Goal: Task Accomplishment & Management: Use online tool/utility

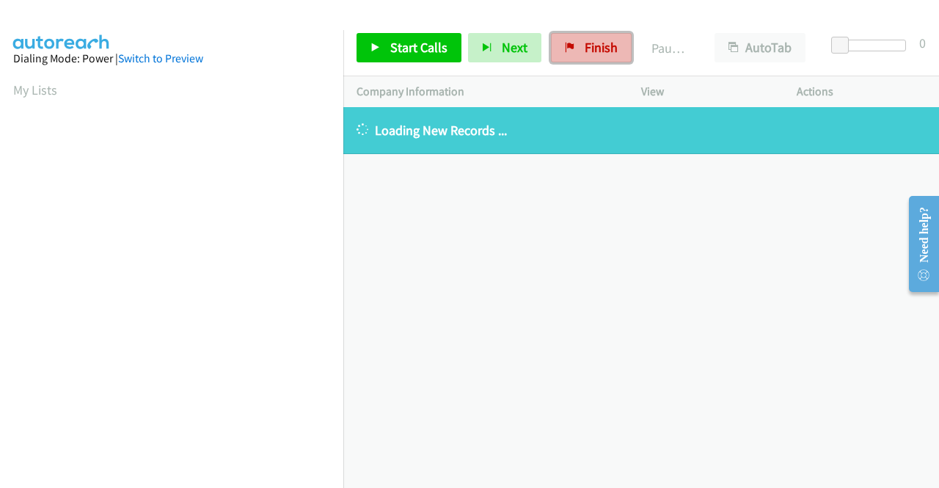
click at [569, 49] on icon at bounding box center [570, 48] width 10 height 10
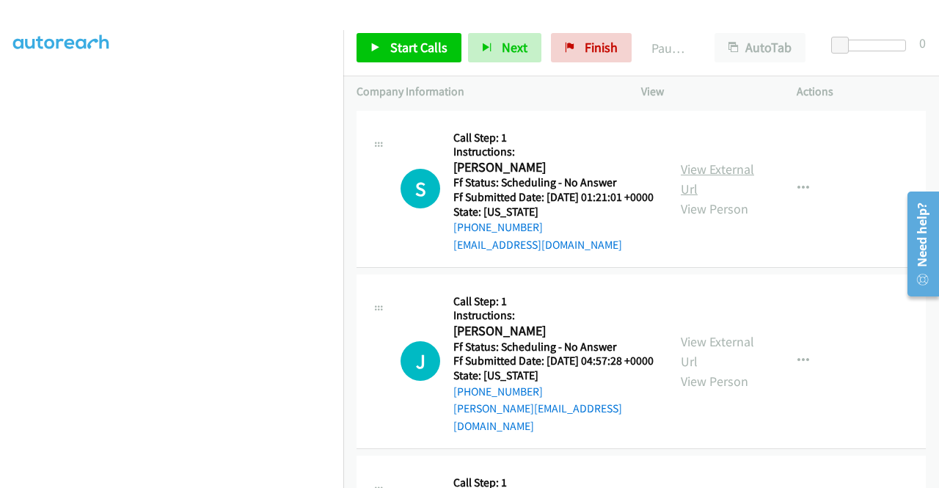
click at [705, 177] on link "View External Url" at bounding box center [717, 179] width 73 height 37
click at [739, 351] on link "View External Url" at bounding box center [717, 351] width 73 height 37
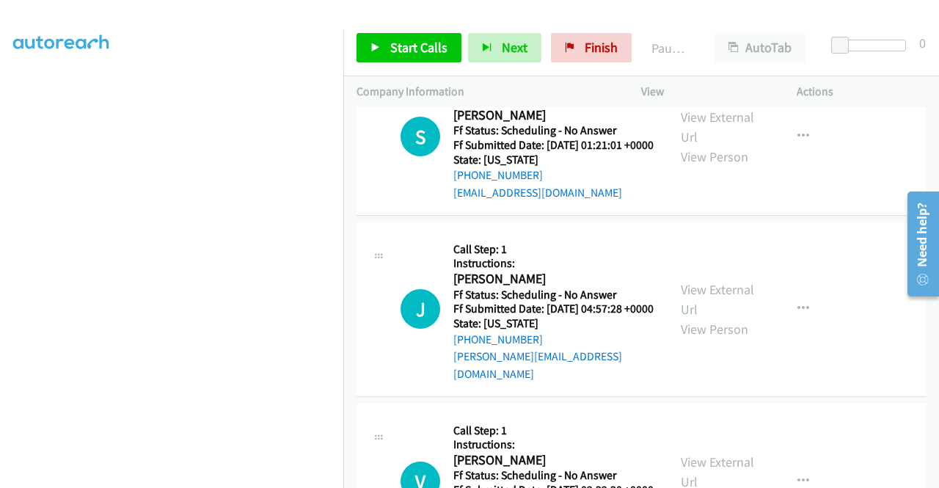
scroll to position [147, 0]
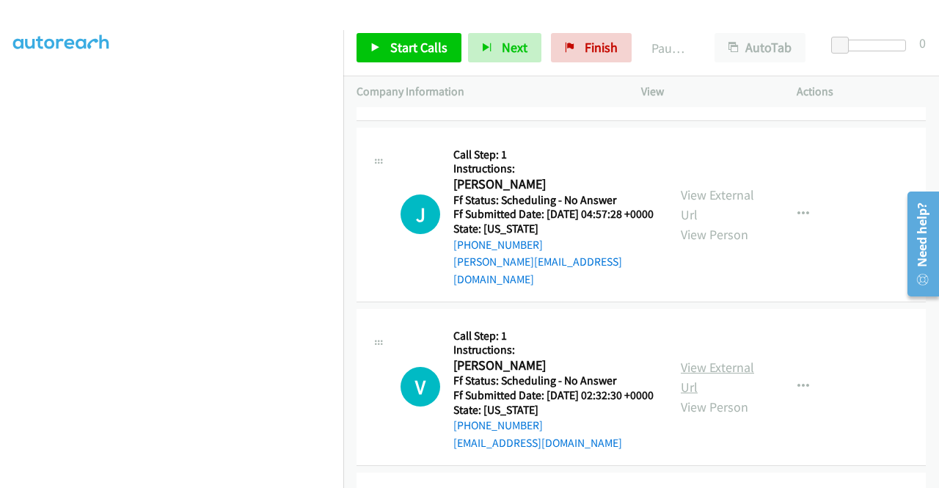
click at [745, 379] on link "View External Url" at bounding box center [717, 377] width 73 height 37
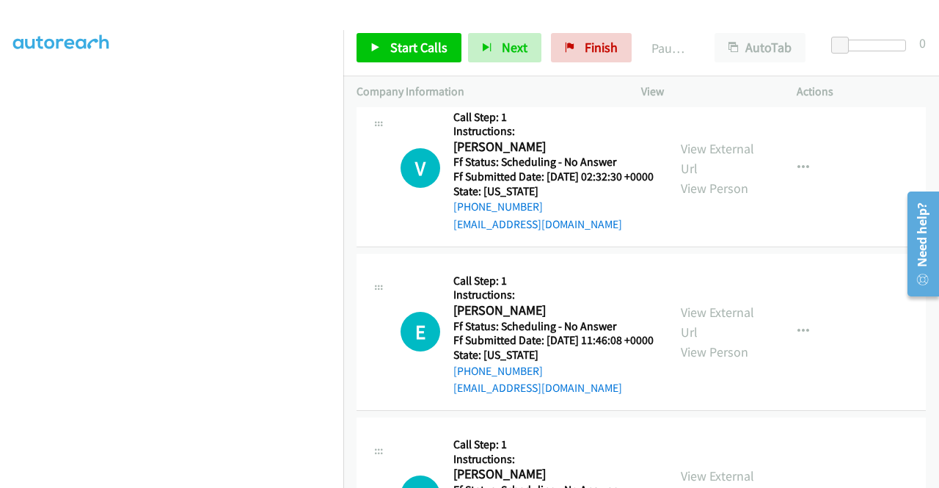
scroll to position [367, 0]
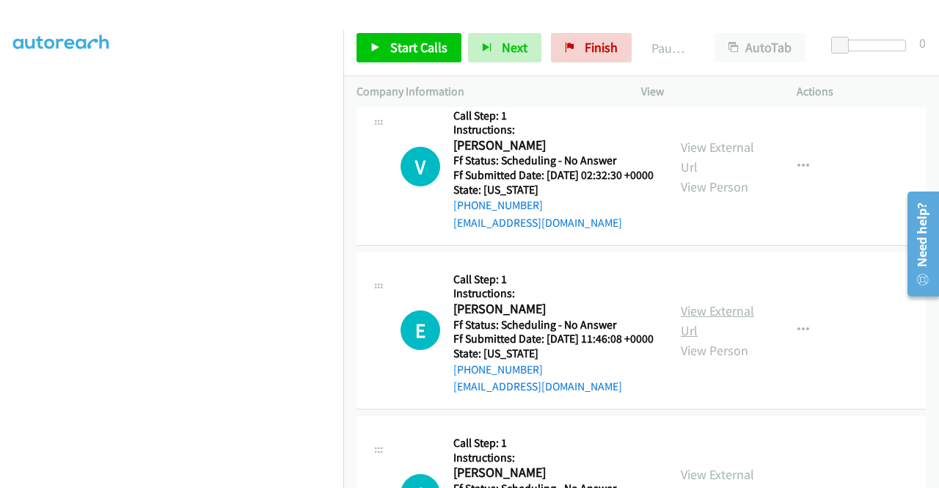
click at [722, 339] on link "View External Url" at bounding box center [717, 320] width 73 height 37
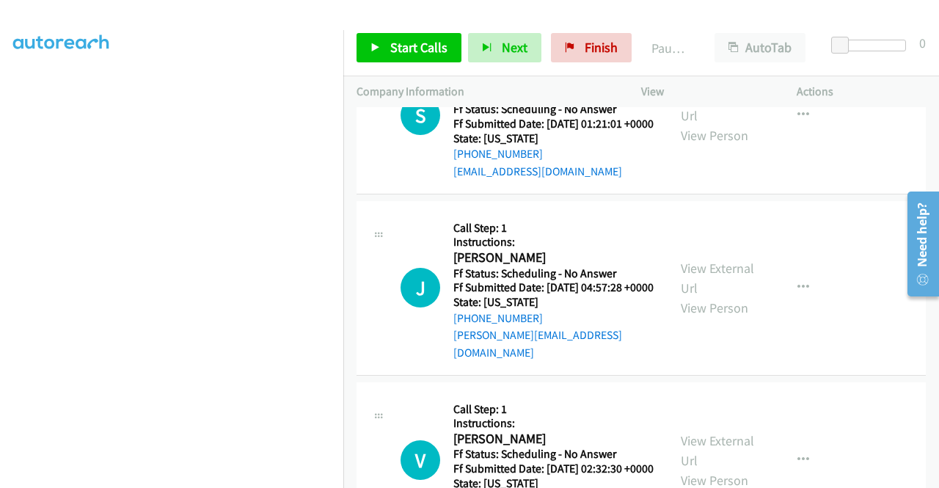
scroll to position [0, 0]
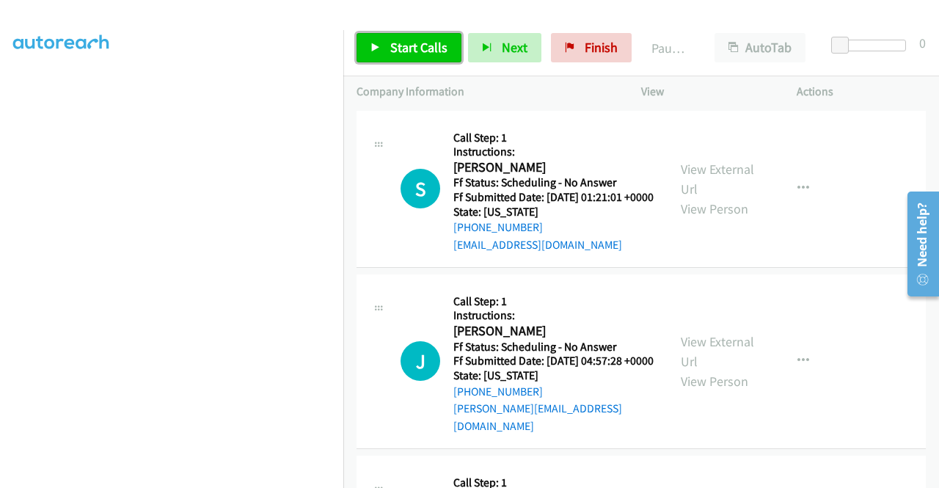
click at [395, 40] on span "Start Calls" at bounding box center [418, 47] width 57 height 17
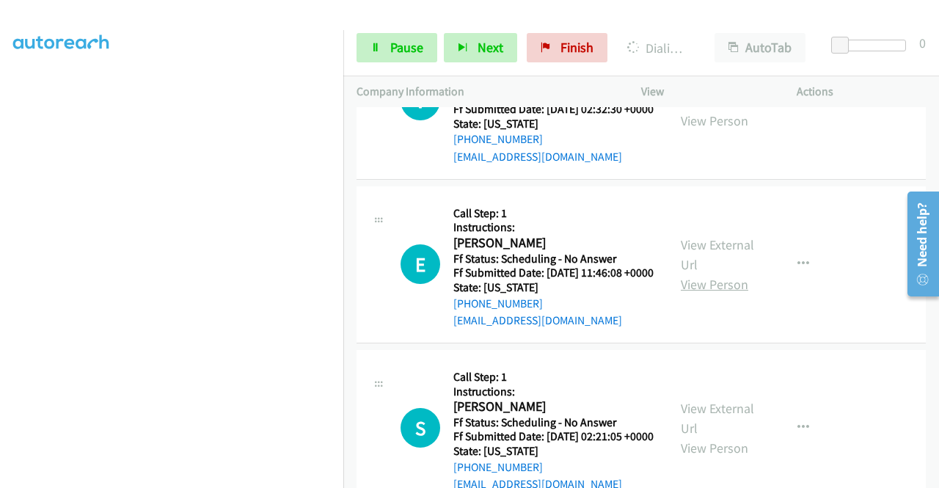
scroll to position [513, 0]
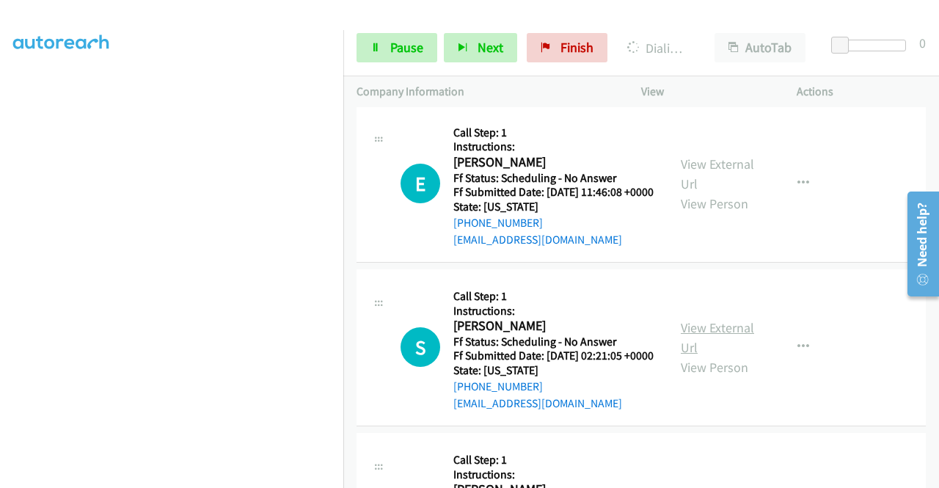
click at [728, 356] on link "View External Url" at bounding box center [717, 337] width 73 height 37
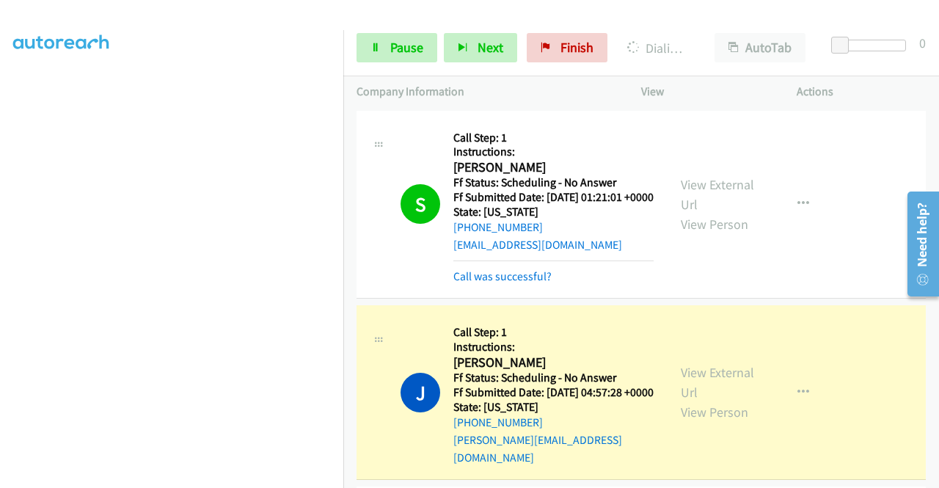
scroll to position [41, 0]
click at [502, 283] on link "Call was successful?" at bounding box center [502, 276] width 98 height 14
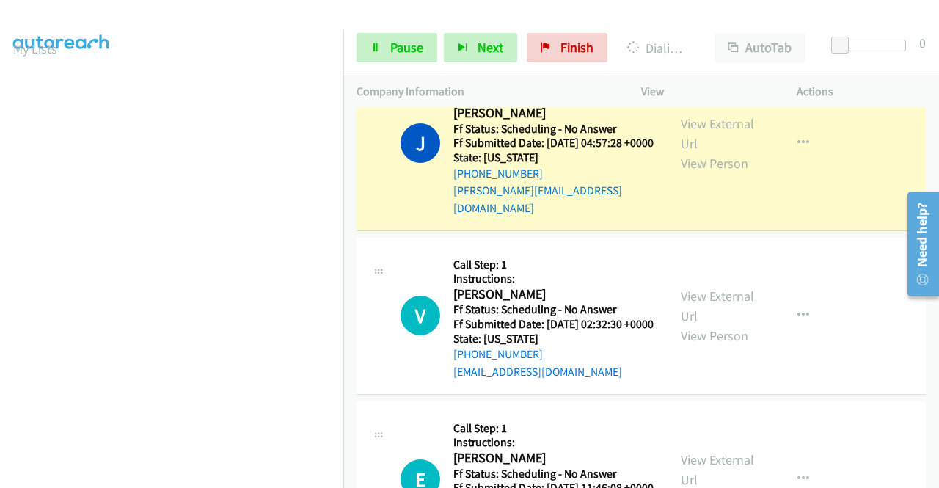
scroll to position [220, 0]
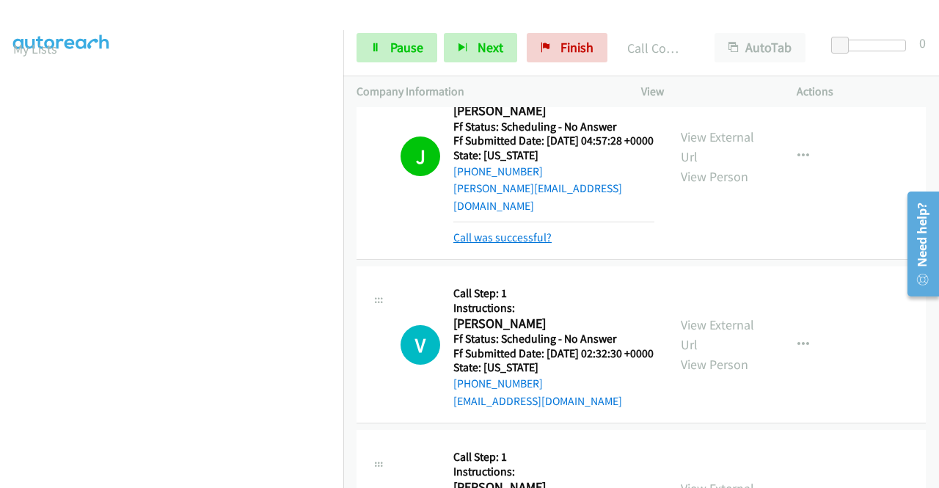
click at [508, 244] on link "Call was successful?" at bounding box center [502, 237] width 98 height 14
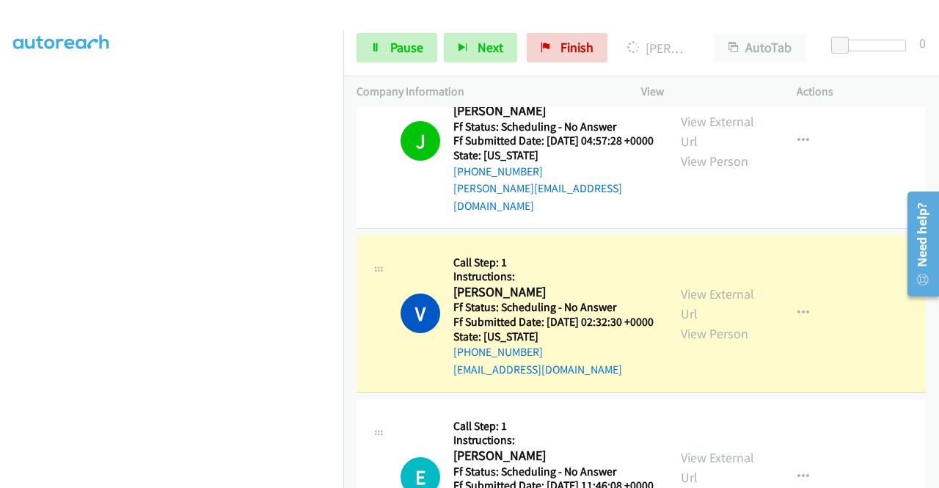
scroll to position [334, 0]
click at [8, 241] on aside "Dialing Mode: Power | Switch to Preview My Lists" at bounding box center [171, 112] width 343 height 812
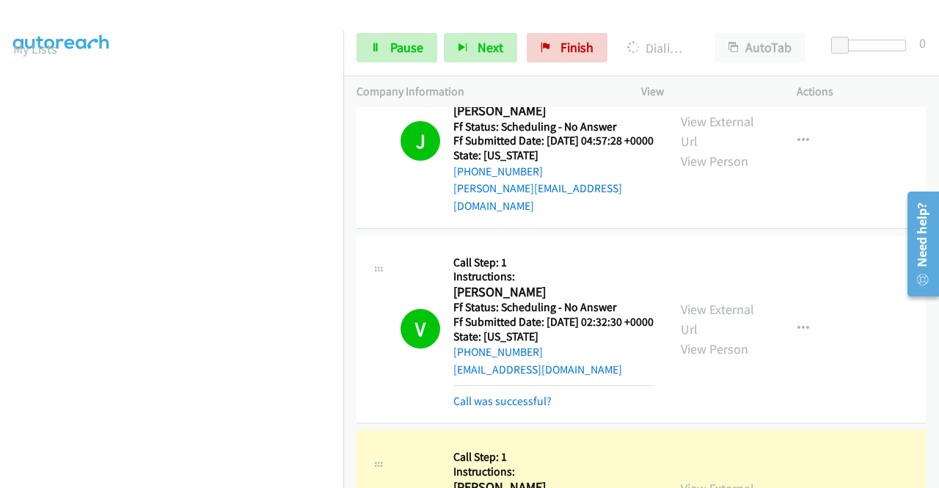
click at [817, 243] on td "V Callback Scheduled Call Step: 1 Instructions: [PERSON_NAME] America/Phoenix F…" at bounding box center [641, 329] width 596 height 195
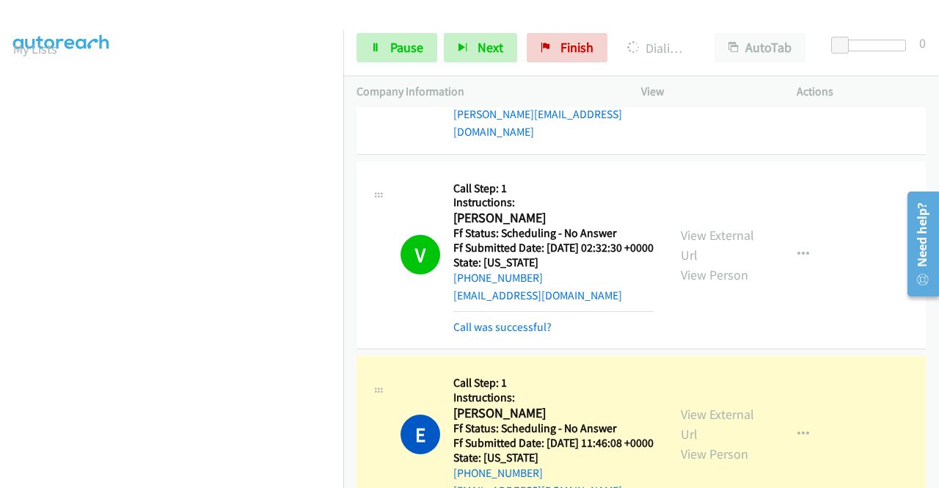
scroll to position [367, 0]
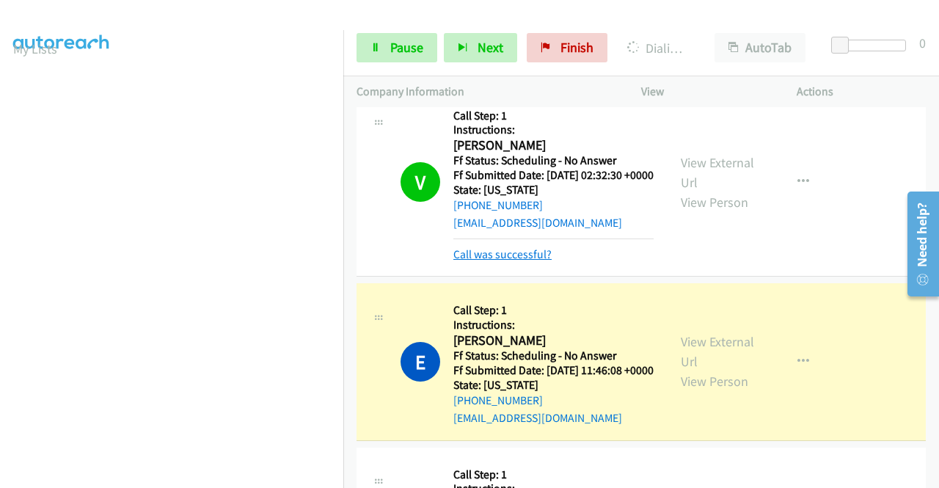
click at [524, 261] on link "Call was successful?" at bounding box center [502, 254] width 98 height 14
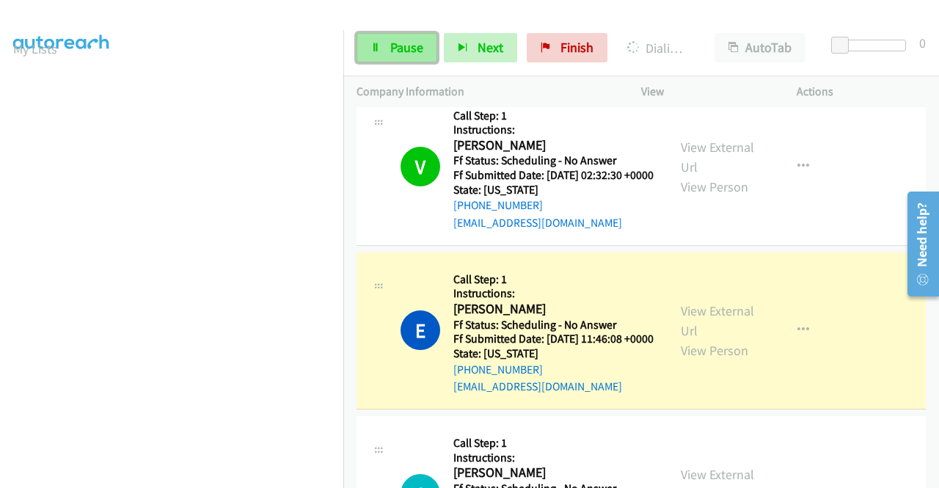
click at [411, 51] on span "Pause" at bounding box center [406, 47] width 33 height 17
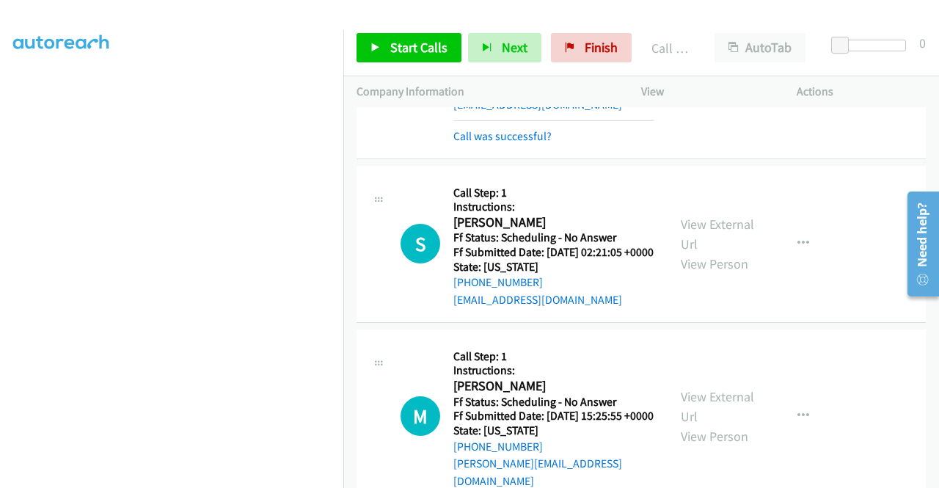
scroll to position [660, 0]
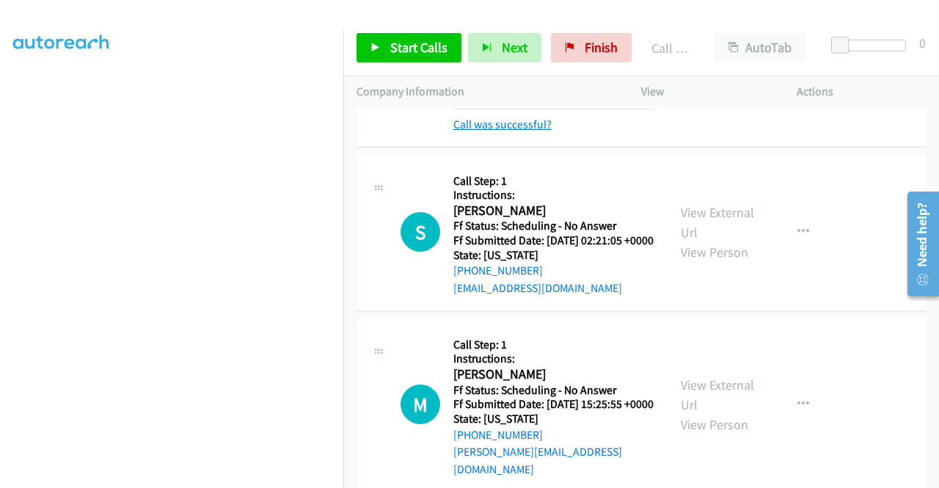
click at [521, 131] on link "Call was successful?" at bounding box center [502, 124] width 98 height 14
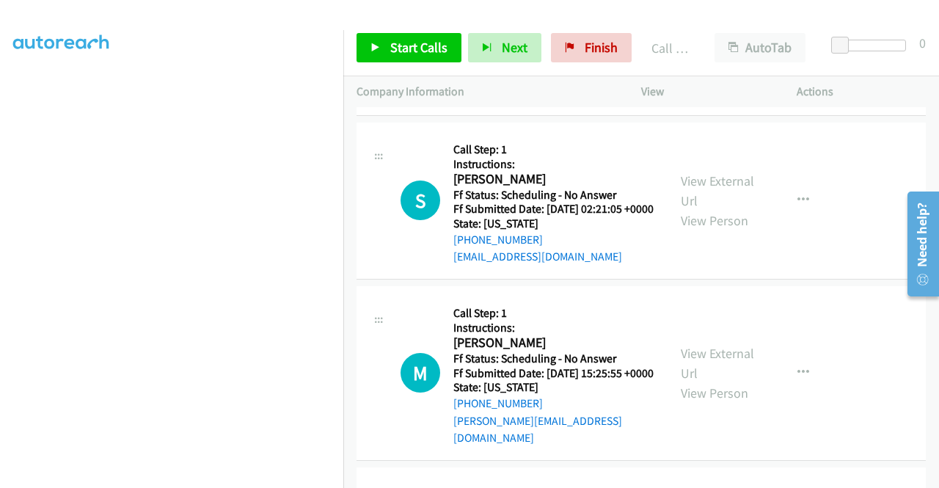
click at [810, 116] on div "E Callback Scheduled Call Step: 1 Instructions: [PERSON_NAME] America/New_York …" at bounding box center [640, 37] width 569 height 157
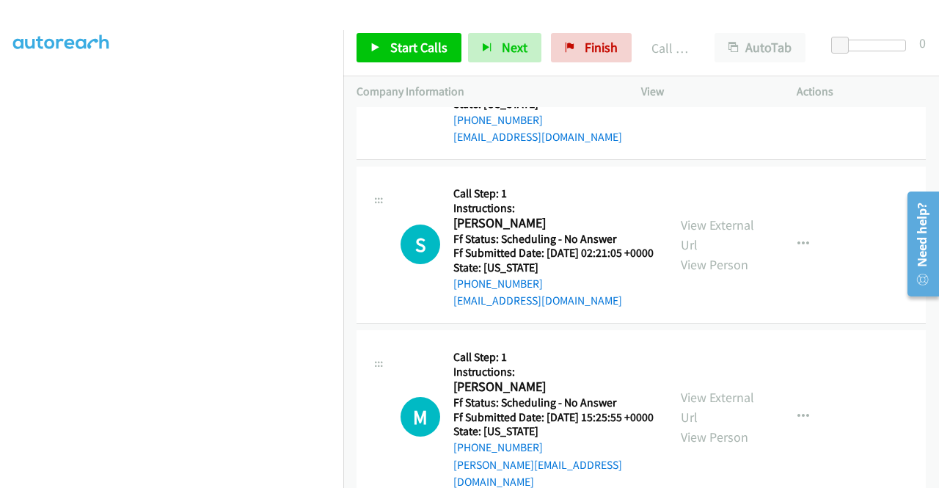
scroll to position [587, 0]
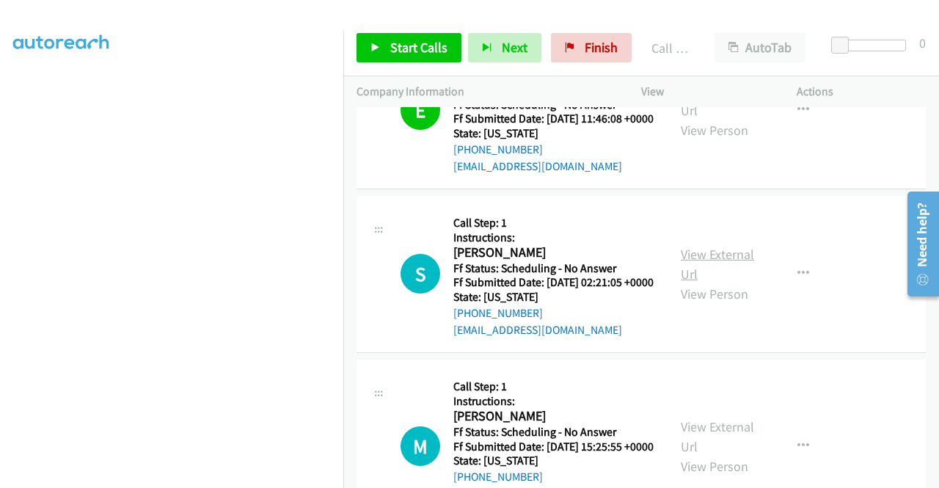
click at [733, 282] on link "View External Url" at bounding box center [717, 264] width 73 height 37
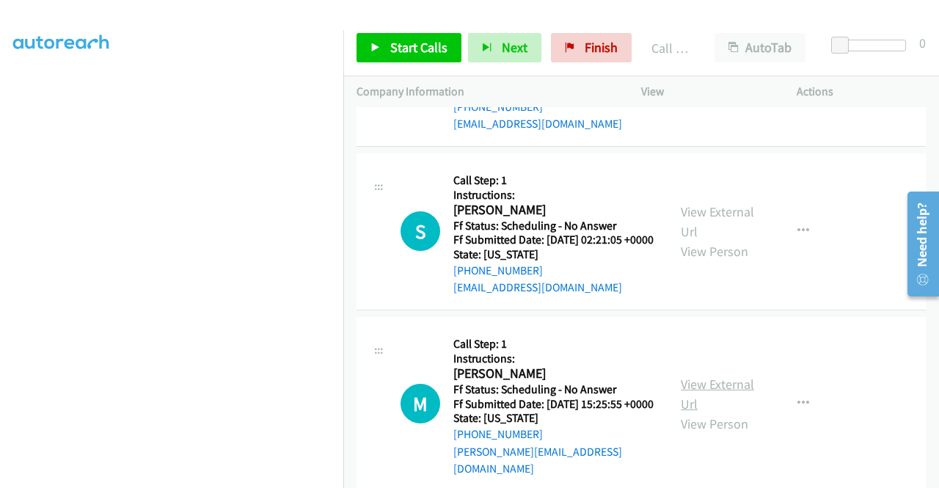
scroll to position [660, 0]
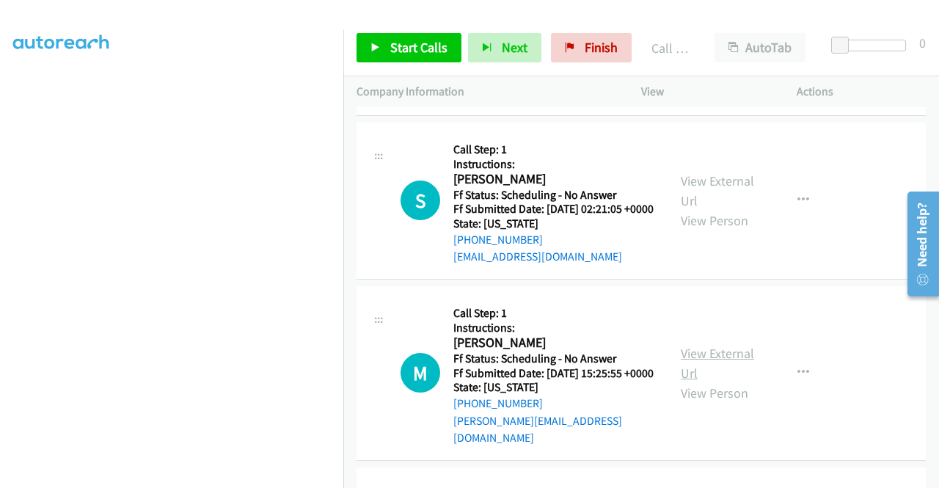
click at [729, 381] on link "View External Url" at bounding box center [717, 363] width 73 height 37
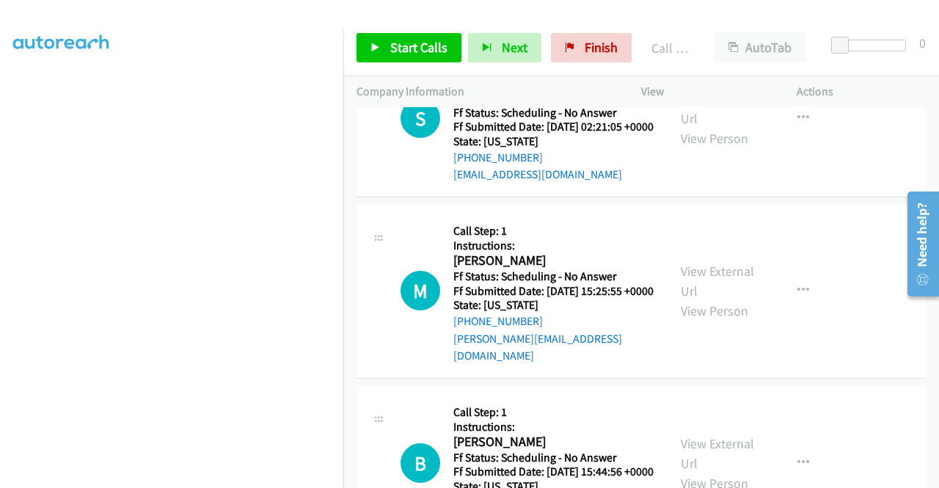
scroll to position [807, 0]
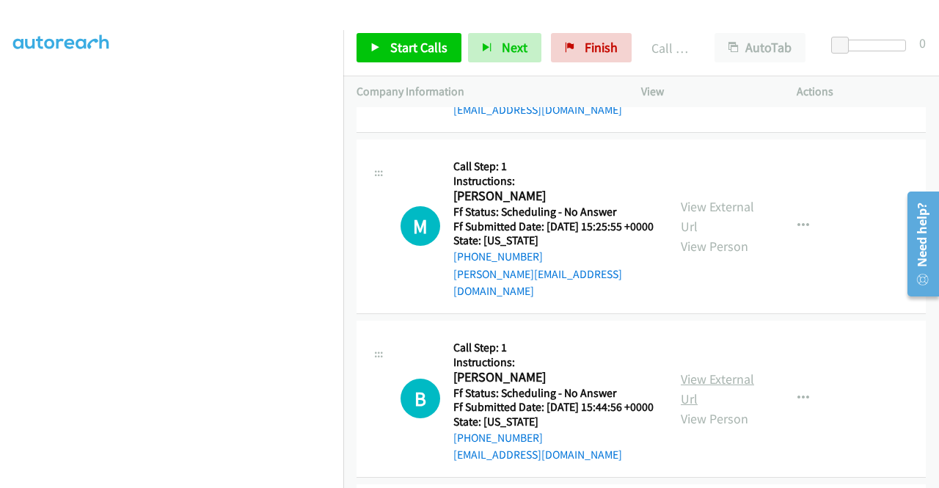
click at [713, 407] on link "View External Url" at bounding box center [717, 388] width 73 height 37
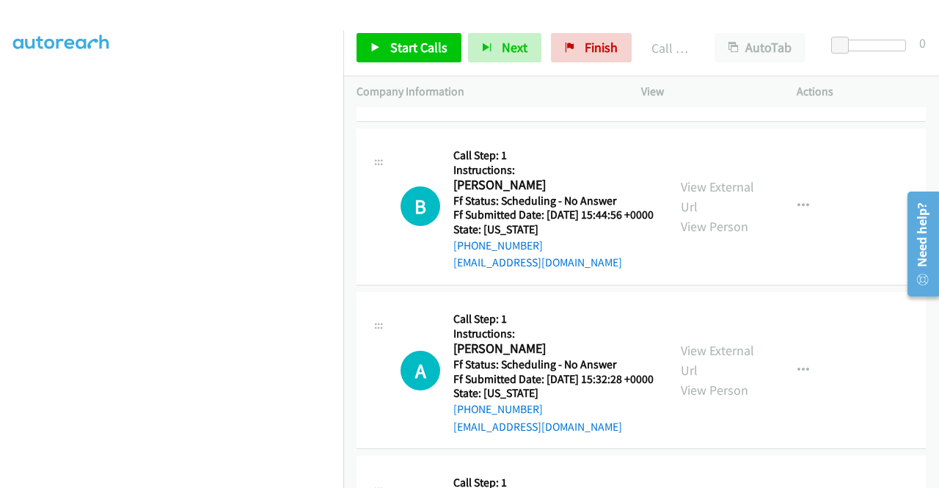
scroll to position [1027, 0]
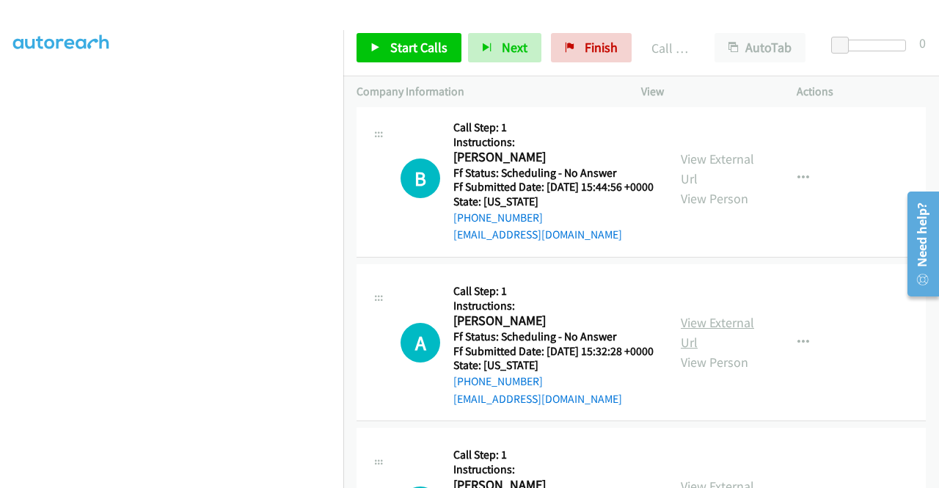
click at [708, 351] on link "View External Url" at bounding box center [717, 332] width 73 height 37
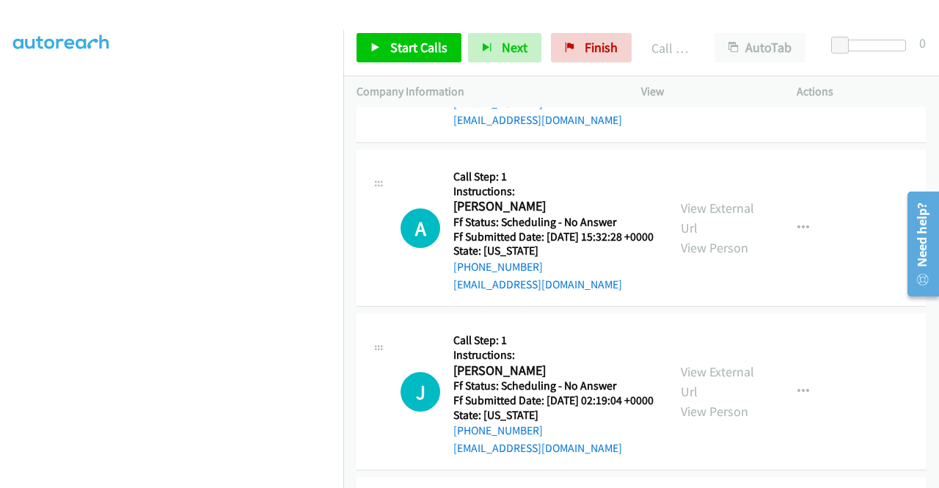
scroll to position [1173, 0]
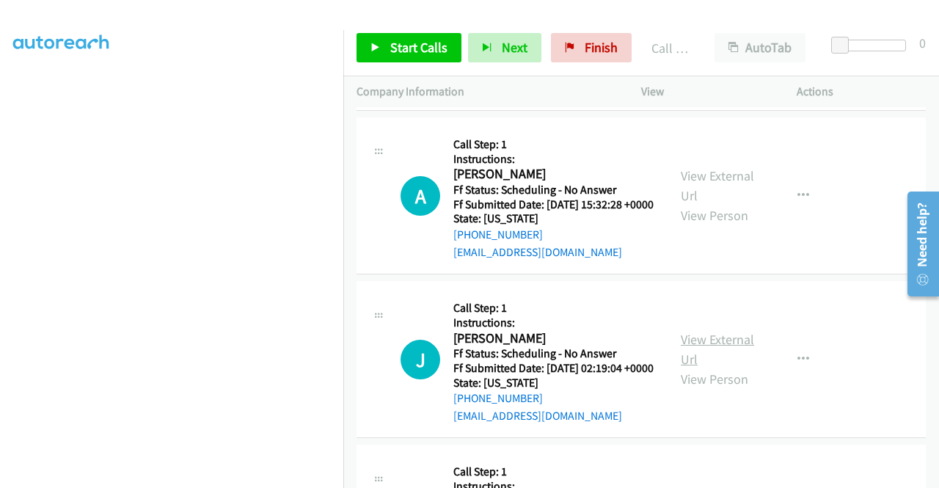
click at [728, 367] on link "View External Url" at bounding box center [717, 349] width 73 height 37
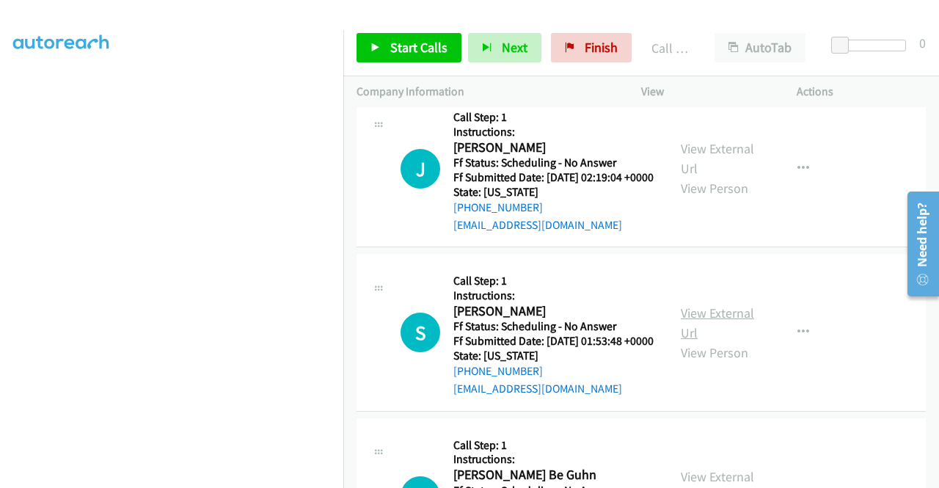
scroll to position [1393, 0]
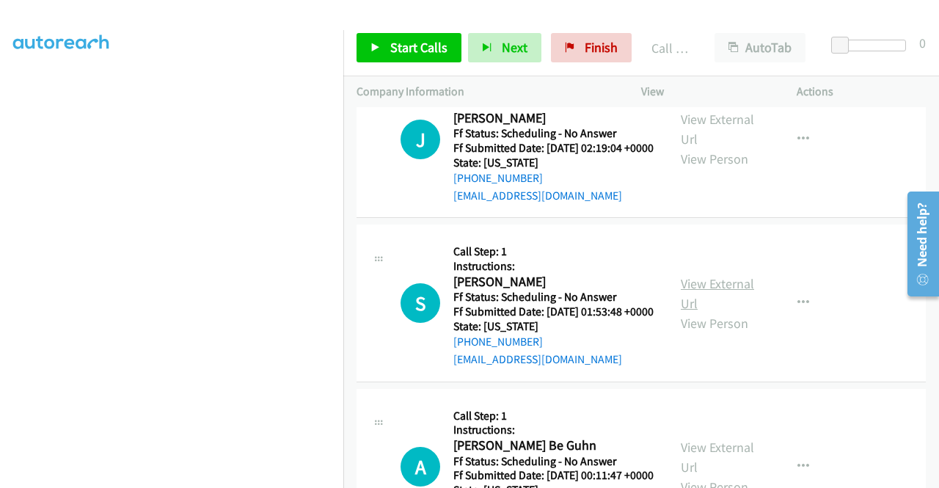
click at [710, 312] on link "View External Url" at bounding box center [717, 293] width 73 height 37
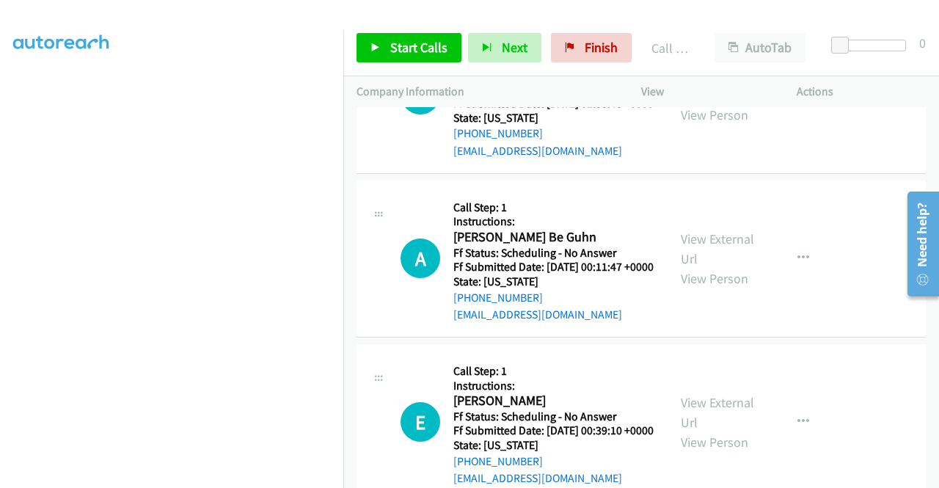
scroll to position [1687, 0]
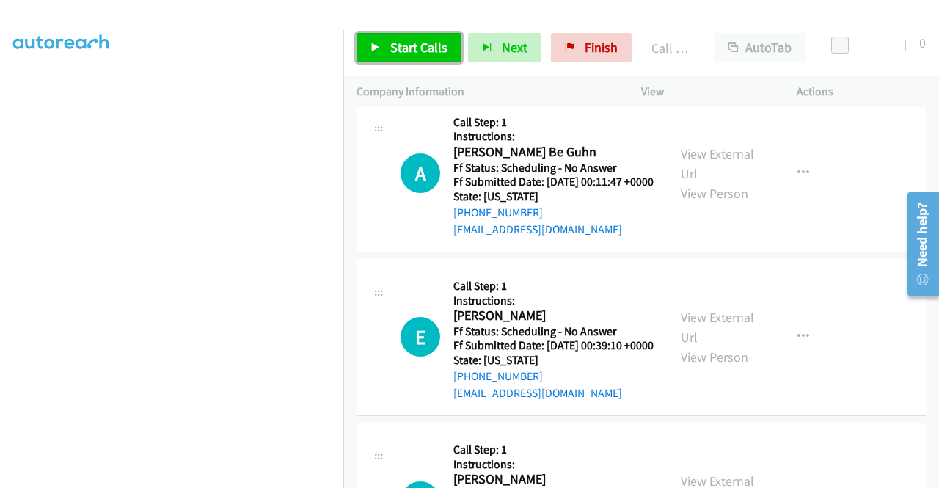
click at [420, 48] on span "Start Calls" at bounding box center [418, 47] width 57 height 17
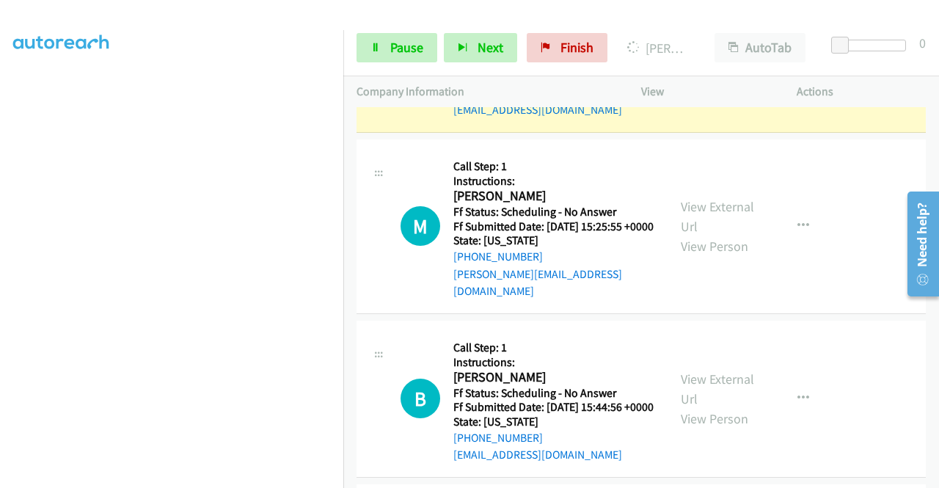
scroll to position [0, 0]
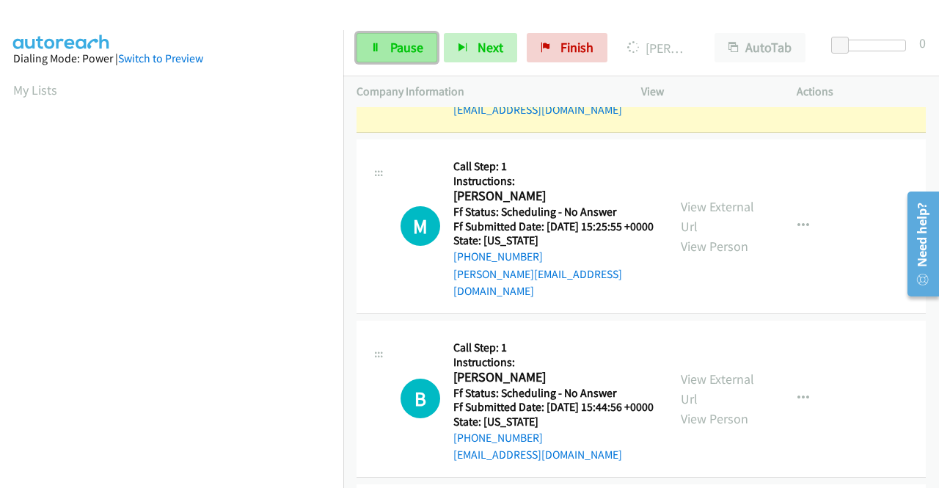
click at [394, 48] on span "Pause" at bounding box center [406, 47] width 33 height 17
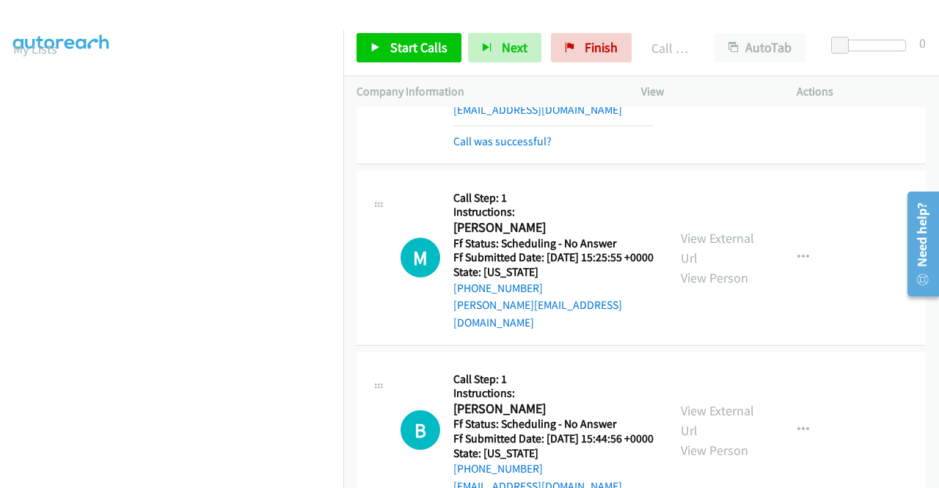
scroll to position [822, 0]
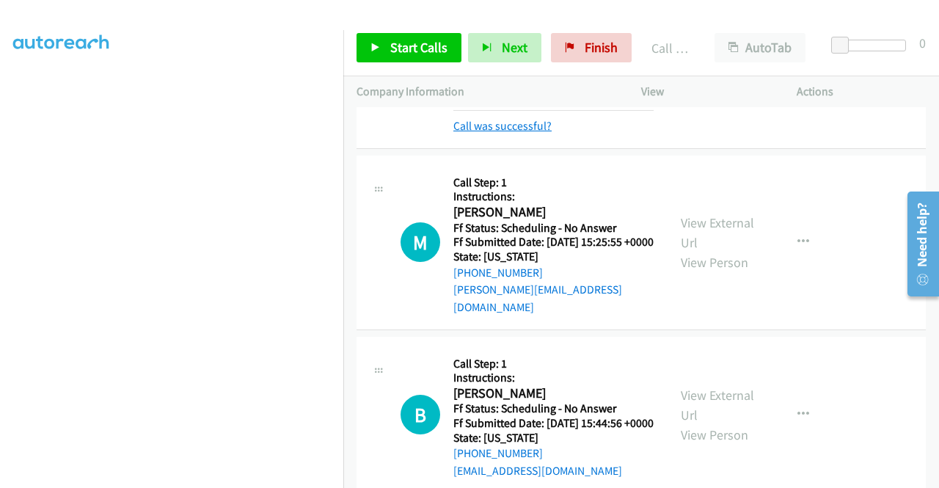
click at [521, 133] on link "Call was successful?" at bounding box center [502, 126] width 98 height 14
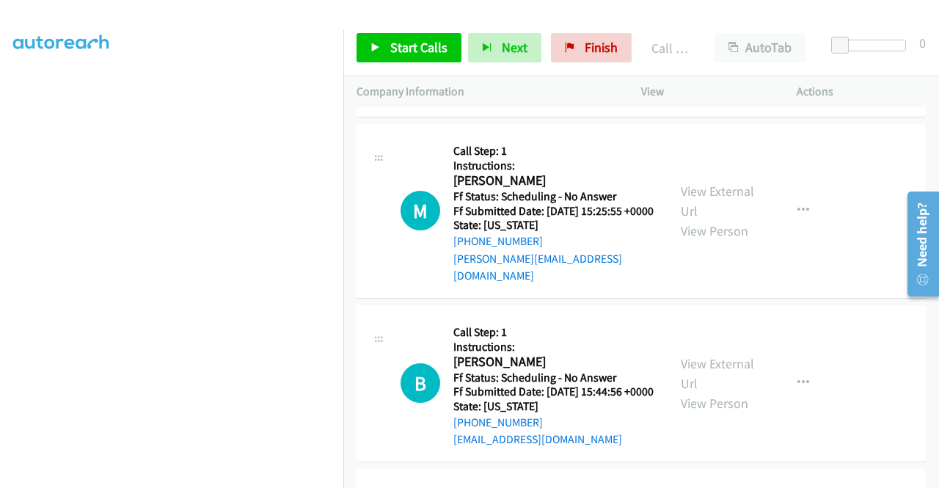
scroll to position [807, 0]
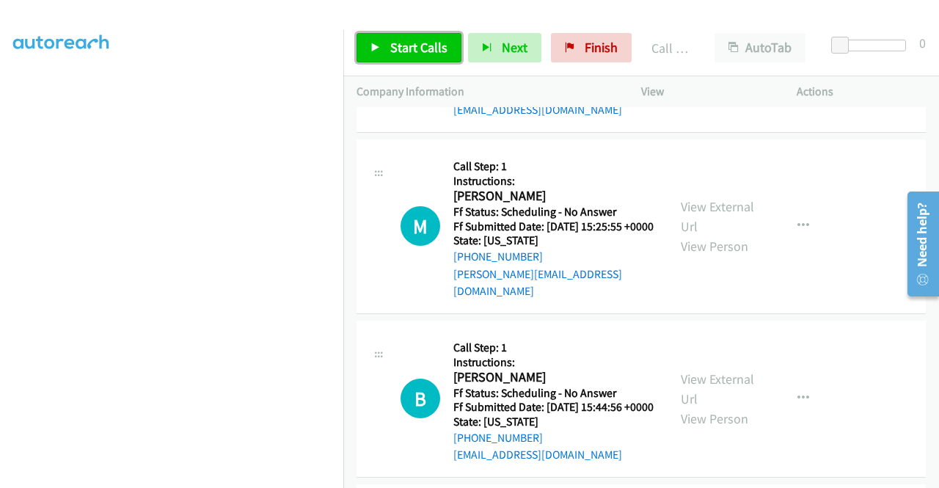
click at [426, 59] on link "Start Calls" at bounding box center [408, 47] width 105 height 29
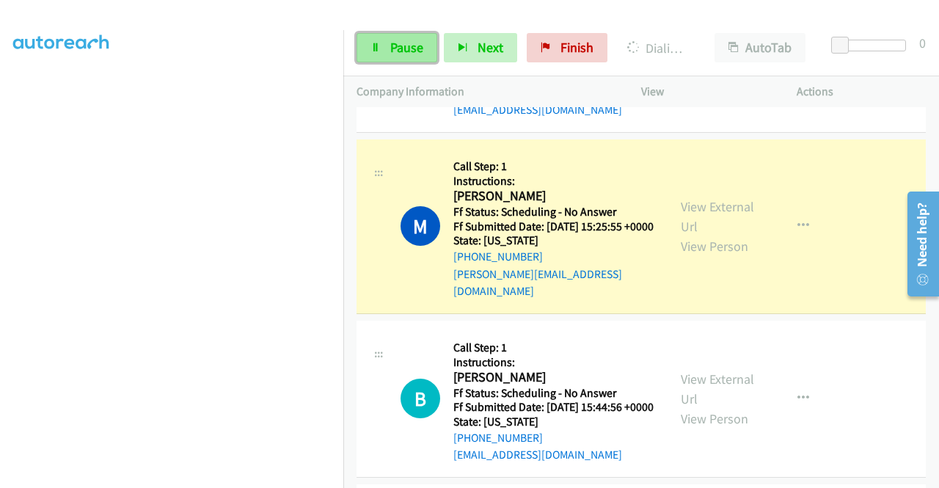
click at [411, 43] on span "Pause" at bounding box center [406, 47] width 33 height 17
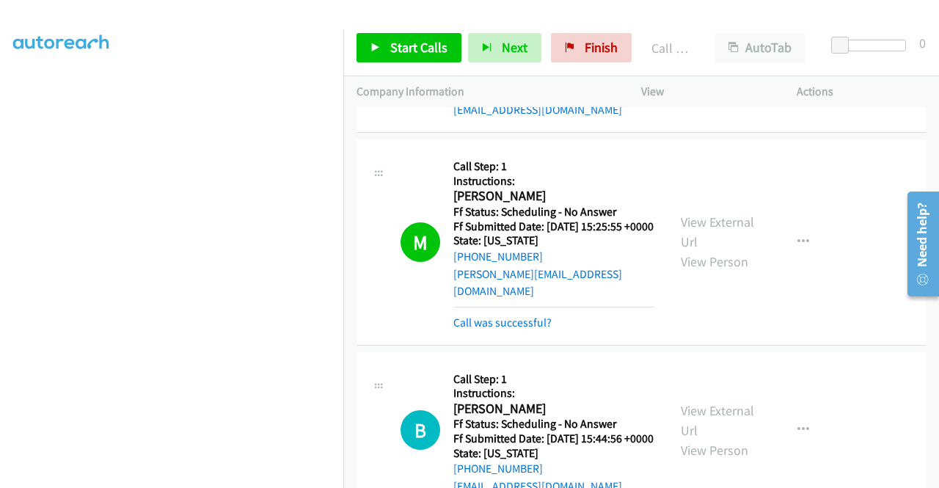
scroll to position [41, 0]
drag, startPoint x: 546, startPoint y: 322, endPoint x: 337, endPoint y: 248, distance: 221.8
click at [468, 265] on div "[PHONE_NUMBER]" at bounding box center [553, 257] width 201 height 18
copy link "[PHONE_NUMBER]"
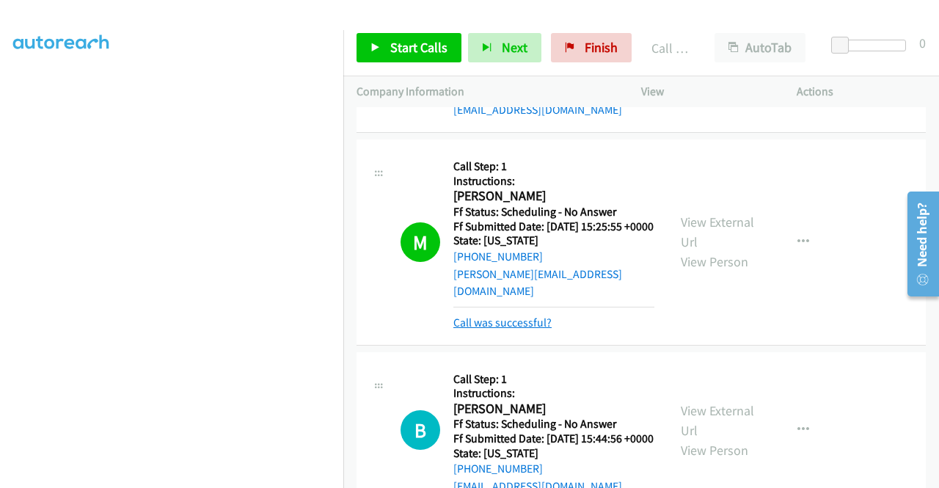
click at [505, 329] on link "Call was successful?" at bounding box center [502, 322] width 98 height 14
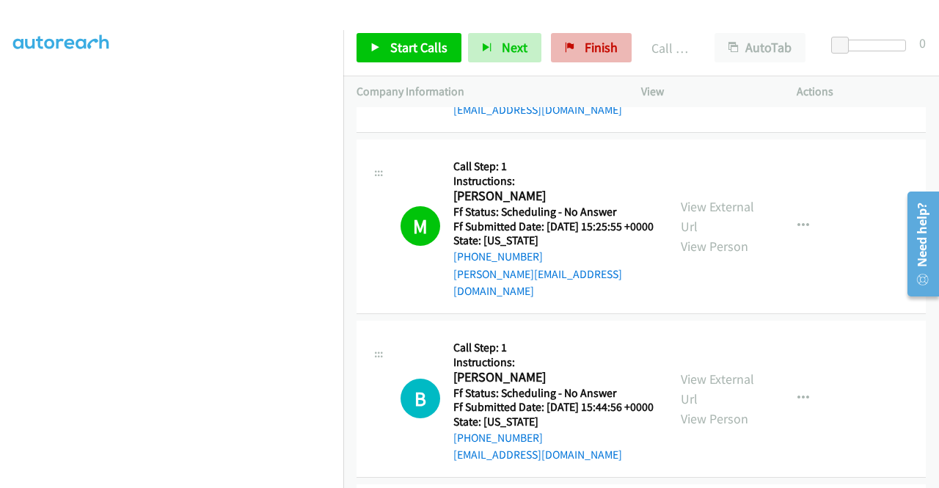
scroll to position [303, 0]
click at [417, 52] on span "Start Calls" at bounding box center [418, 47] width 57 height 17
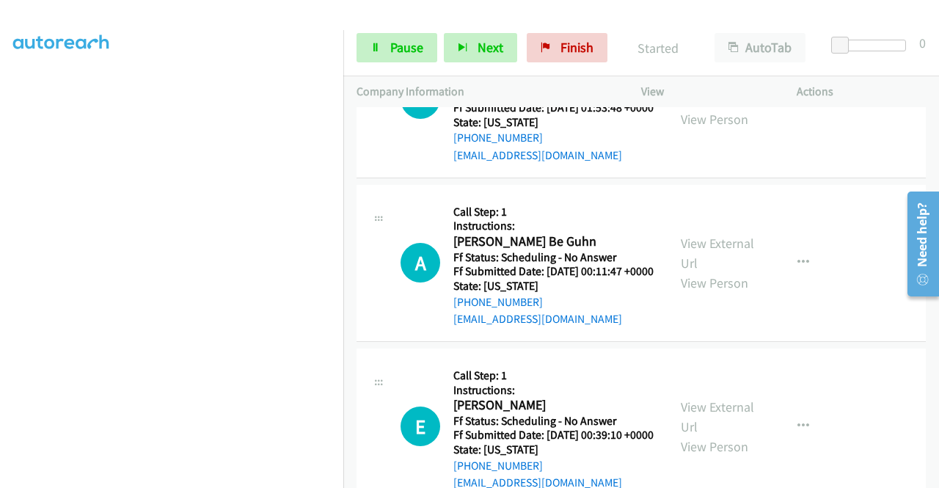
scroll to position [1613, 0]
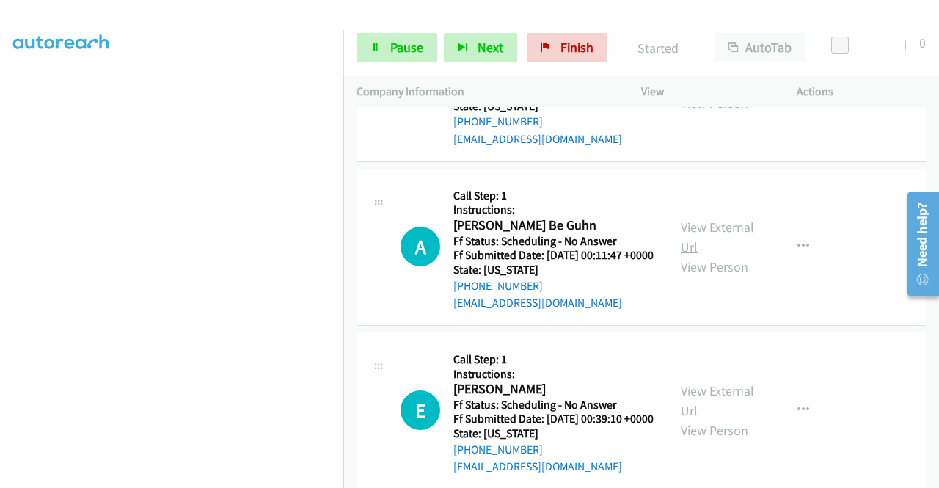
click at [717, 255] on link "View External Url" at bounding box center [717, 237] width 73 height 37
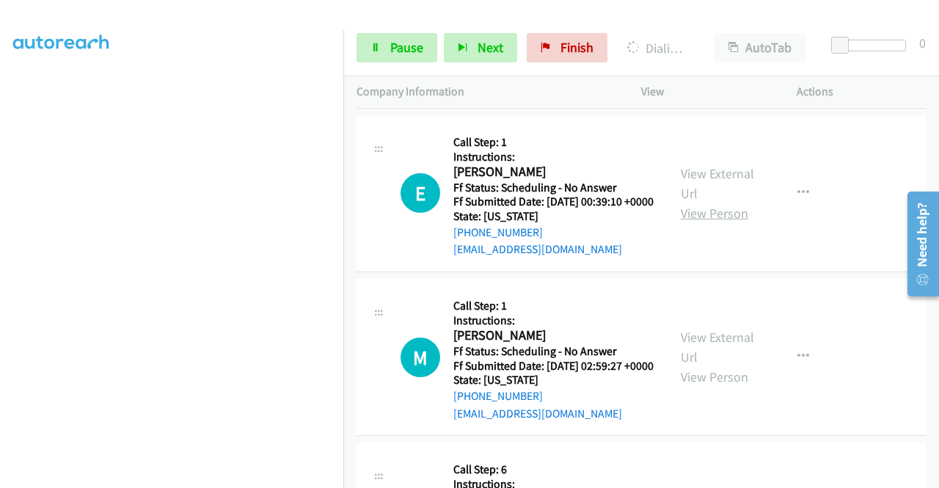
scroll to position [1833, 0]
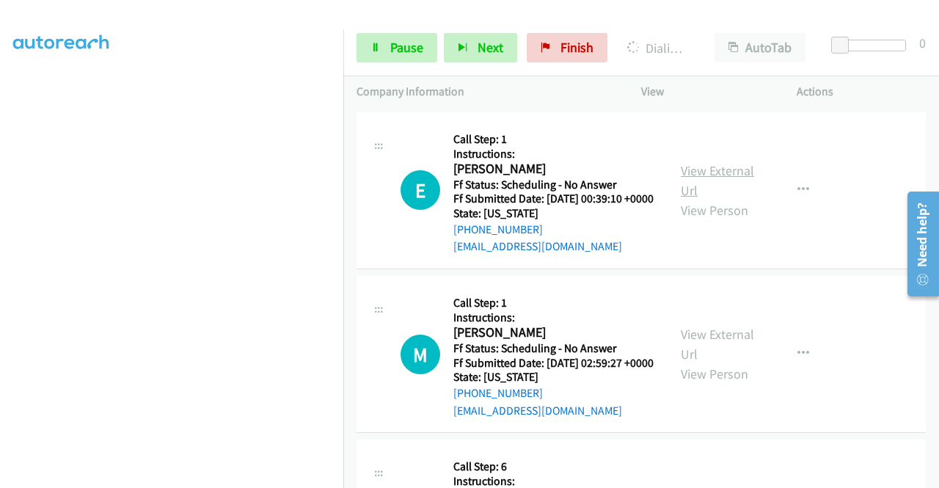
click at [722, 199] on link "View External Url" at bounding box center [717, 180] width 73 height 37
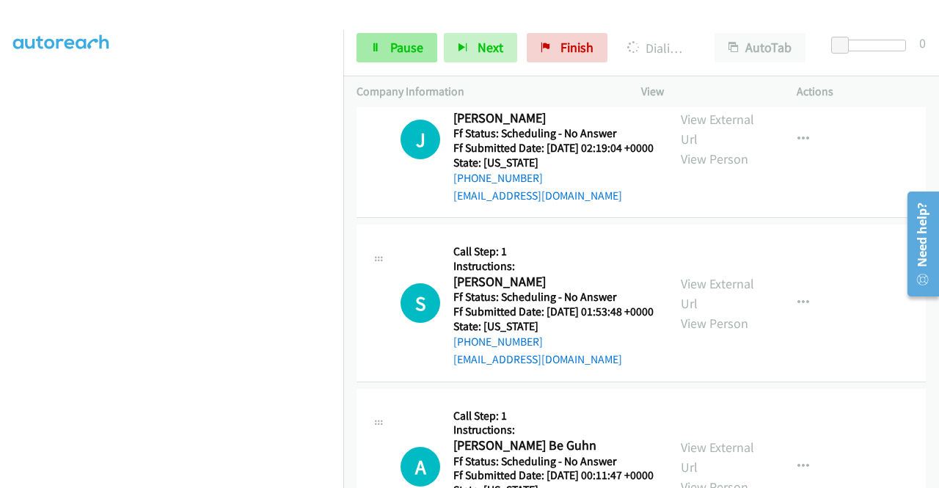
scroll to position [1424, 0]
click at [422, 49] on link "Pause" at bounding box center [396, 47] width 81 height 29
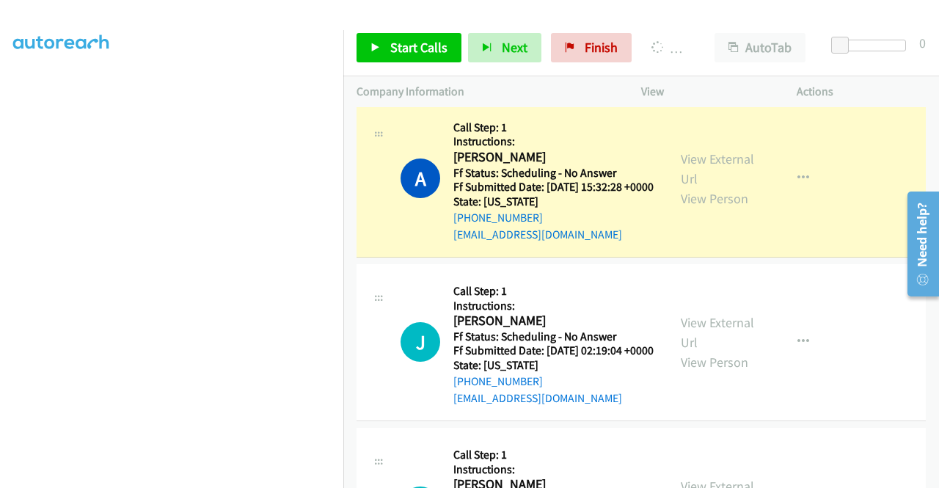
scroll to position [1131, 0]
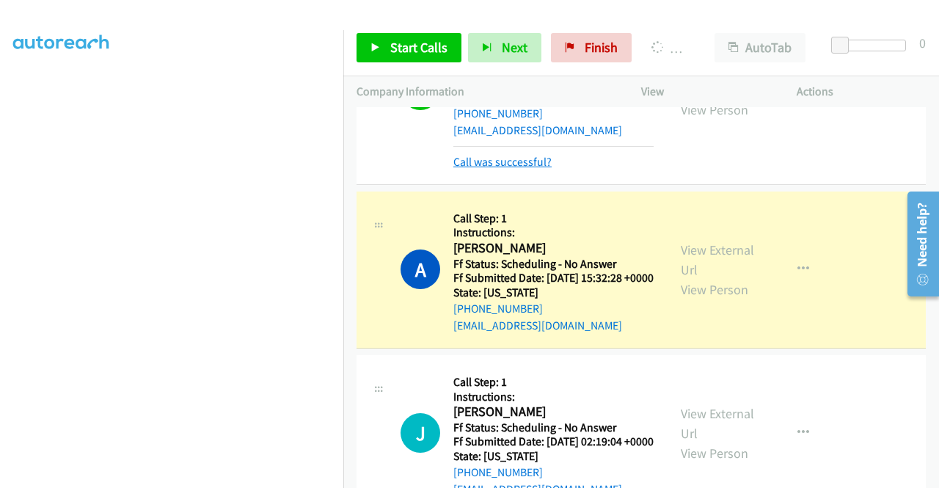
click at [541, 169] on link "Call was successful?" at bounding box center [502, 162] width 98 height 14
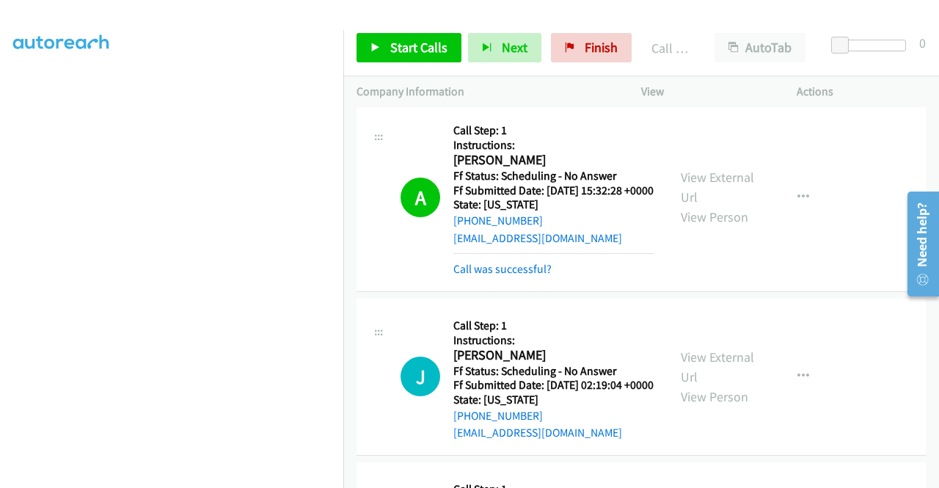
scroll to position [1189, 0]
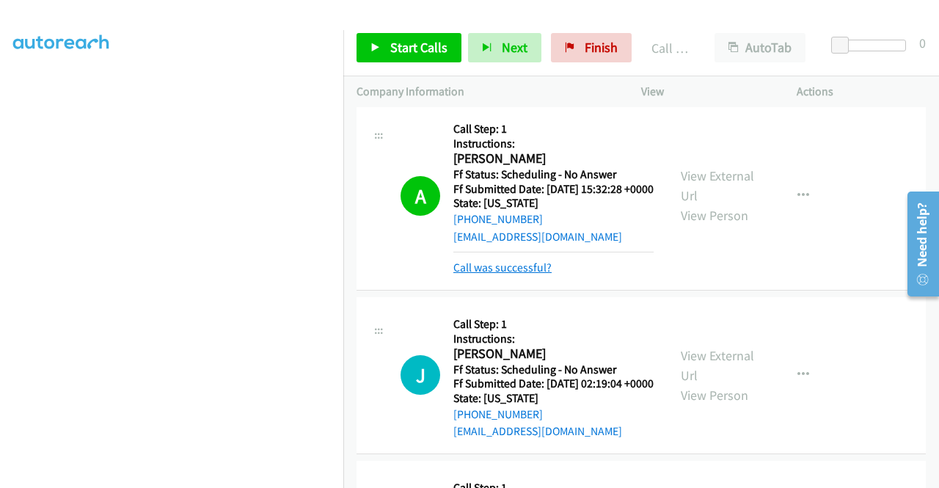
click at [521, 274] on link "Call was successful?" at bounding box center [502, 267] width 98 height 14
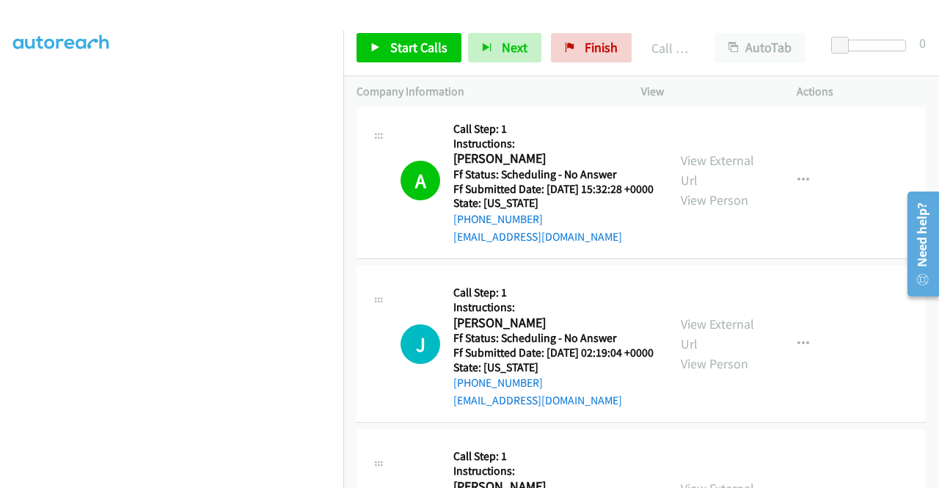
scroll to position [0, 0]
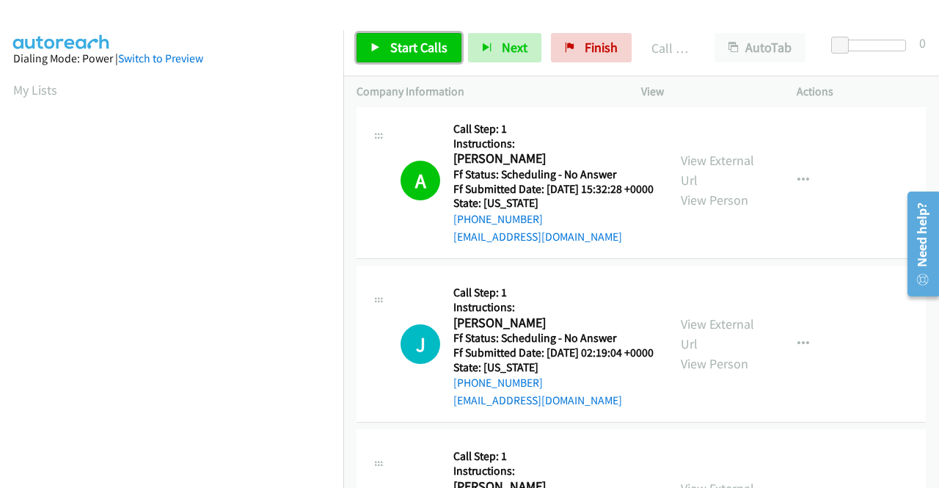
click at [408, 42] on span "Start Calls" at bounding box center [418, 47] width 57 height 17
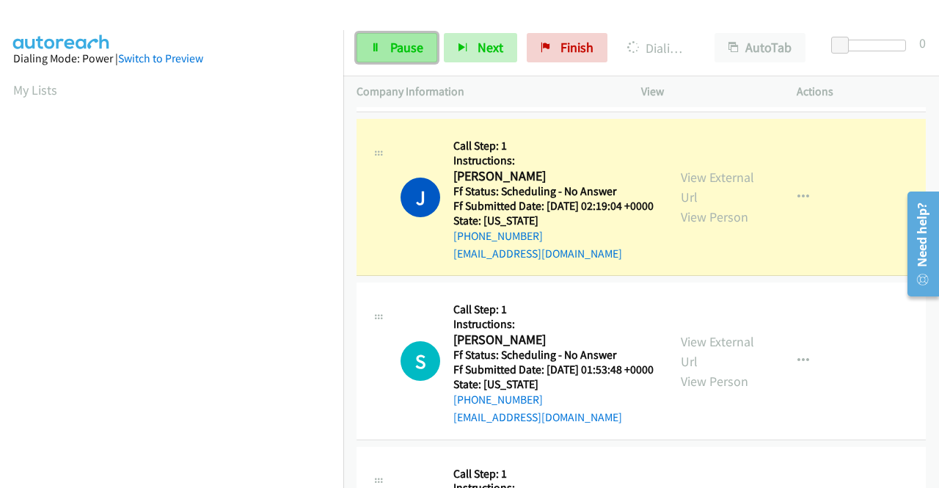
click at [387, 40] on link "Pause" at bounding box center [396, 47] width 81 height 29
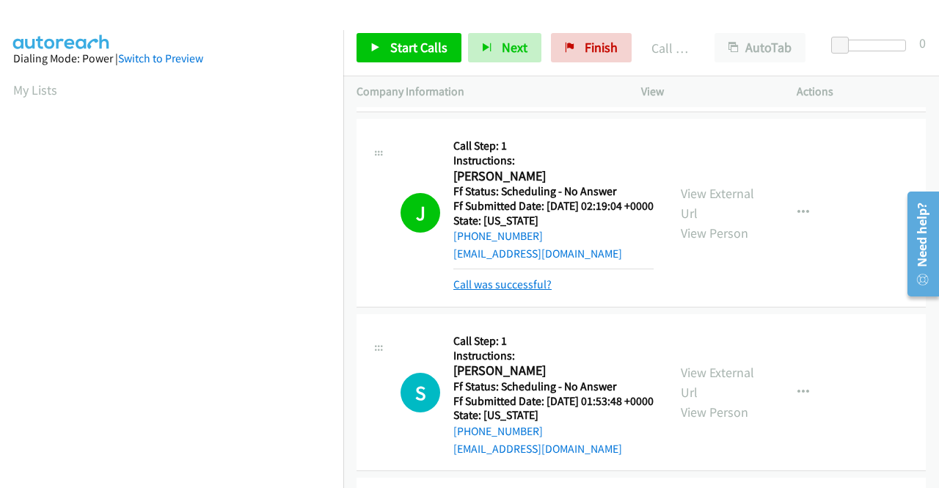
click at [510, 291] on link "Call was successful?" at bounding box center [502, 284] width 98 height 14
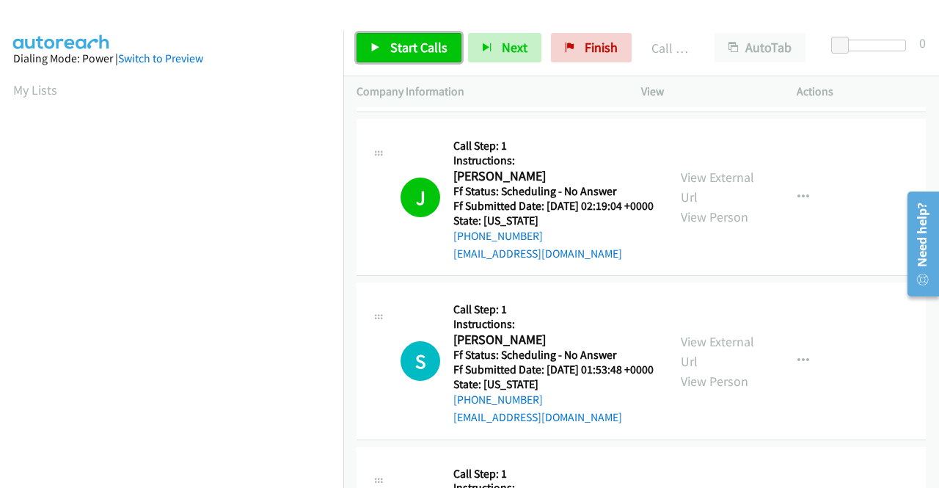
click at [415, 54] on span "Start Calls" at bounding box center [418, 47] width 57 height 17
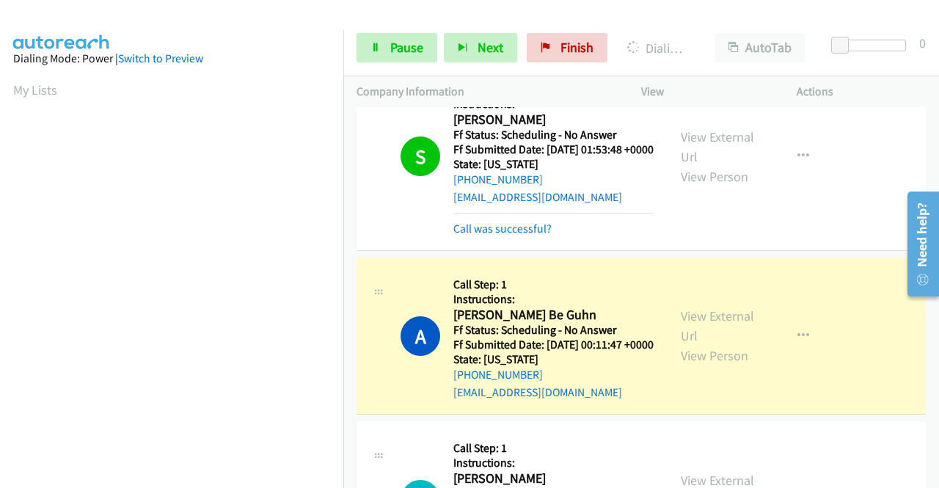
scroll to position [334, 0]
click at [480, 235] on link "Call was successful?" at bounding box center [502, 228] width 98 height 14
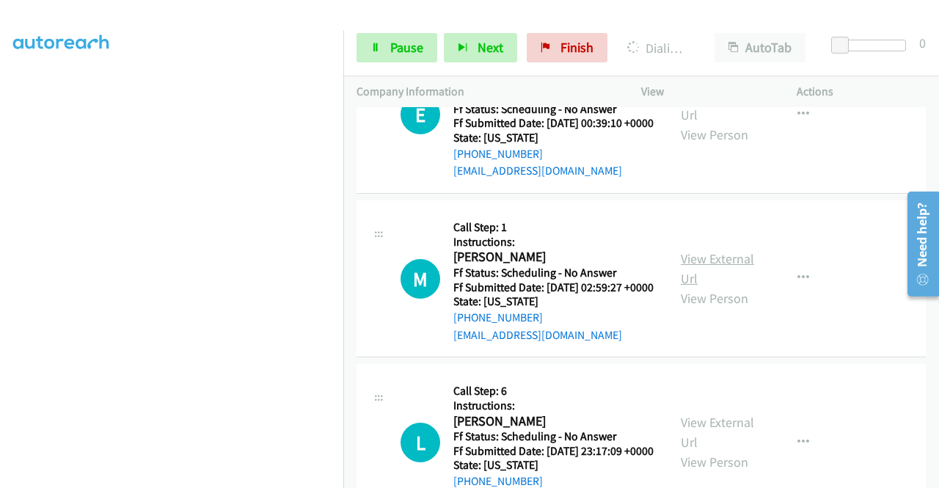
scroll to position [1922, 0]
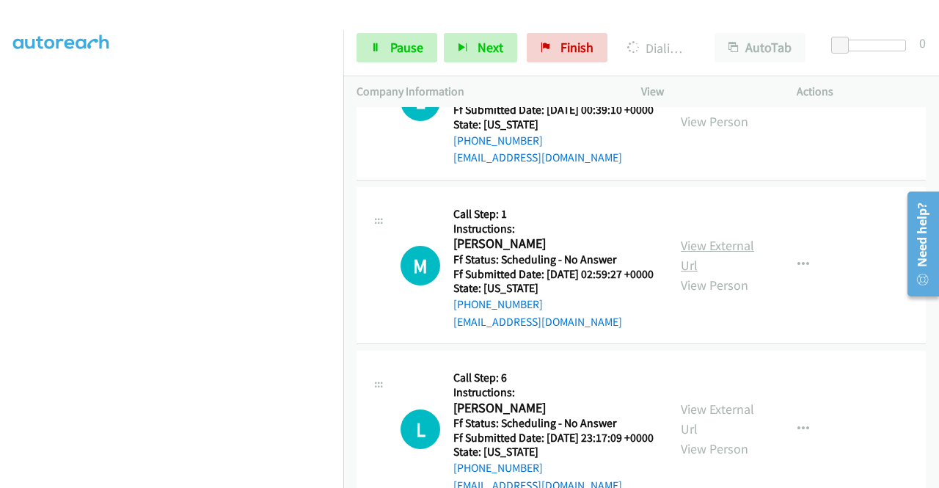
click at [711, 274] on link "View External Url" at bounding box center [717, 255] width 73 height 37
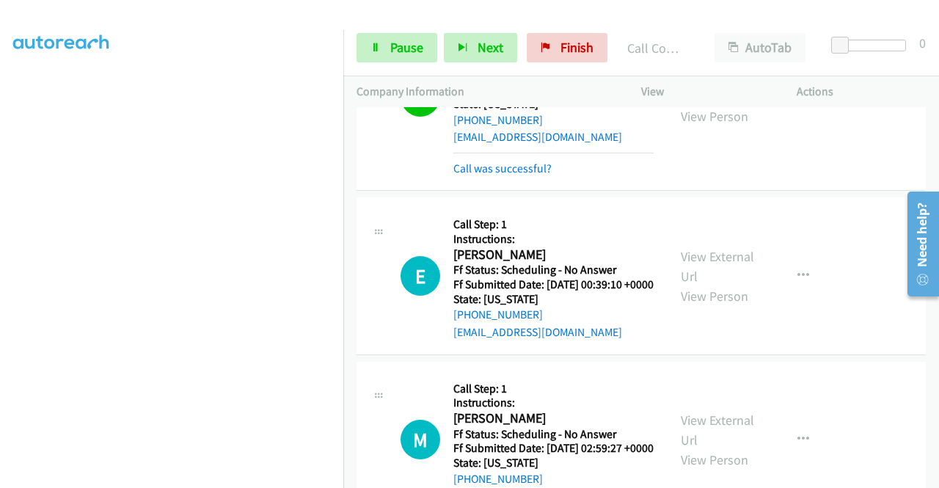
scroll to position [1776, 0]
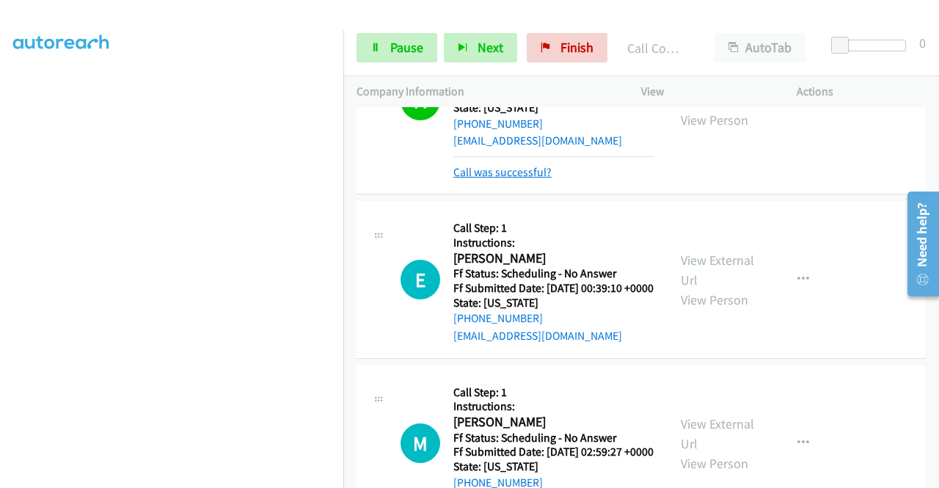
click at [536, 179] on link "Call was successful?" at bounding box center [502, 172] width 98 height 14
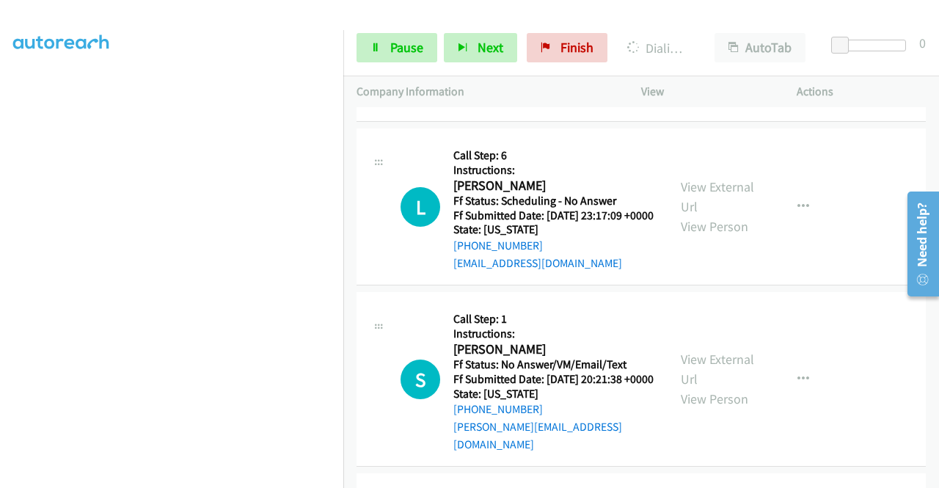
scroll to position [2216, 0]
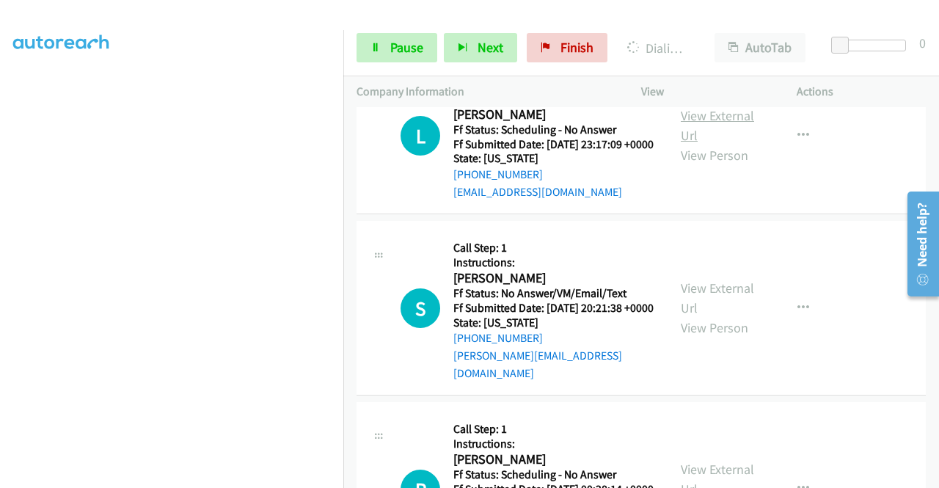
click at [738, 144] on link "View External Url" at bounding box center [717, 125] width 73 height 37
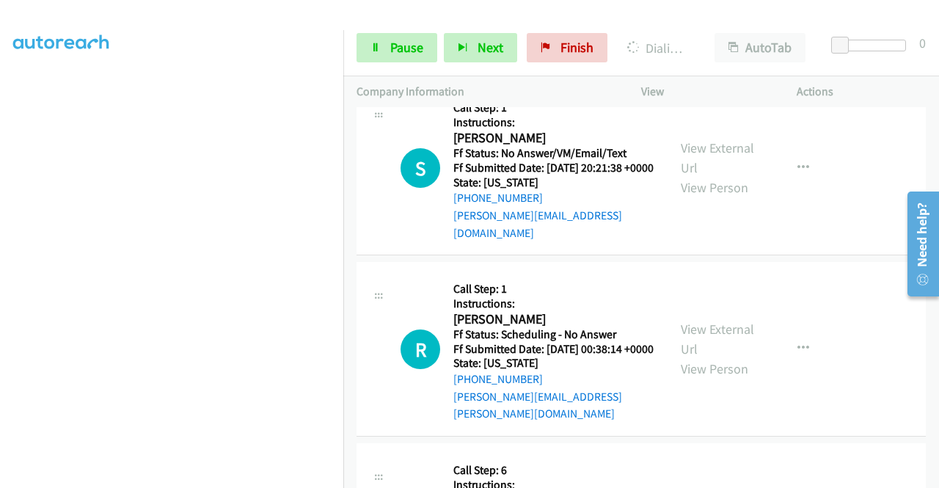
scroll to position [2362, 0]
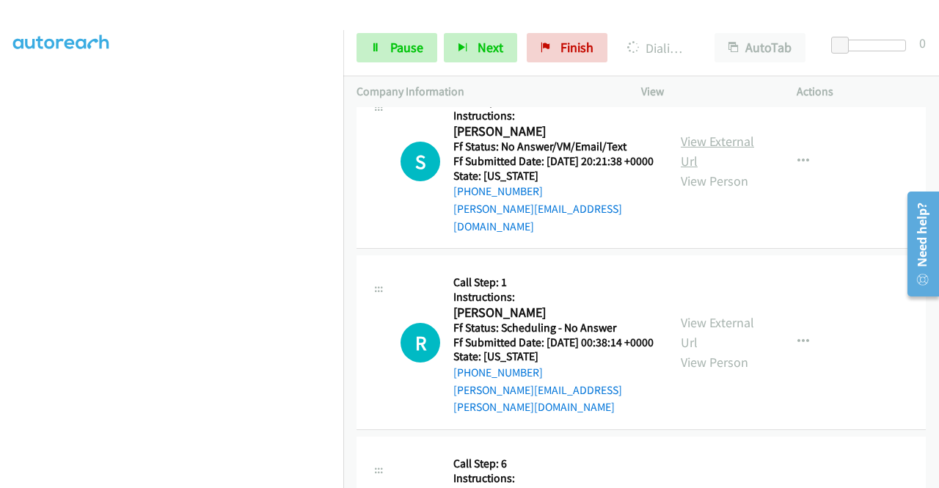
click at [719, 169] on link "View External Url" at bounding box center [717, 151] width 73 height 37
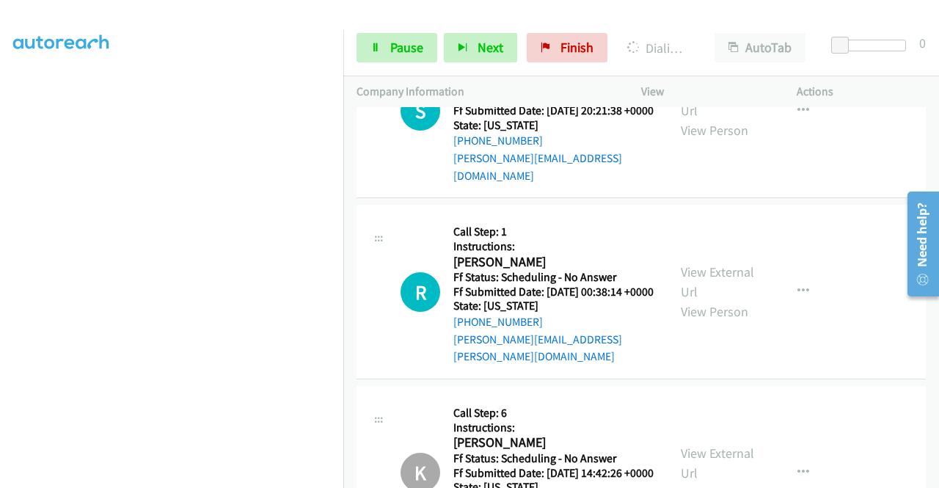
scroll to position [2436, 0]
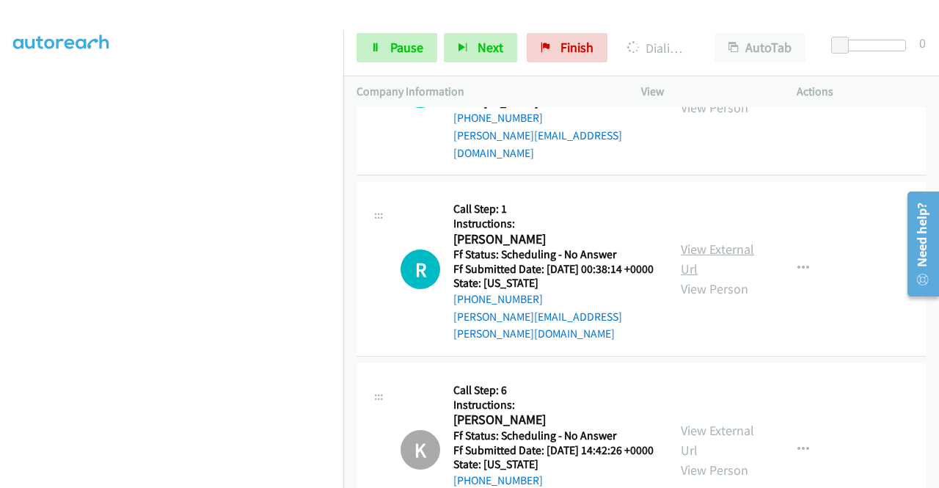
click at [717, 277] on link "View External Url" at bounding box center [717, 259] width 73 height 37
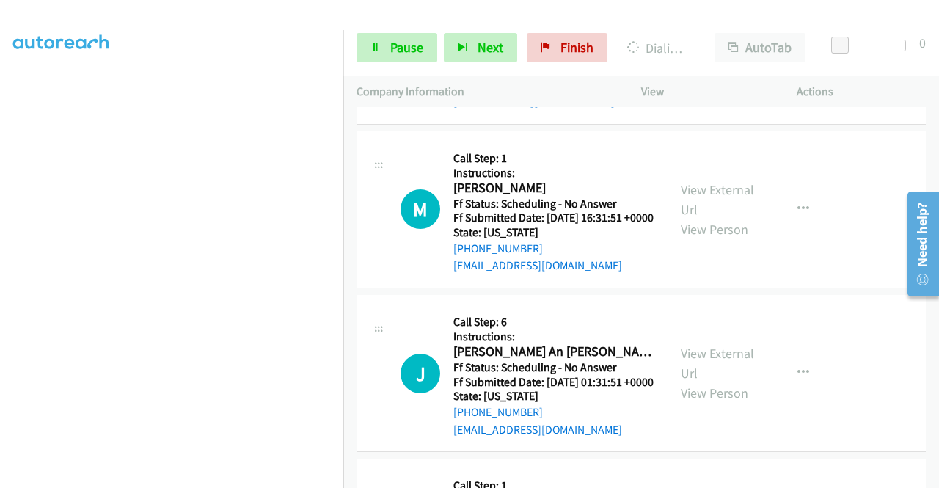
scroll to position [2876, 0]
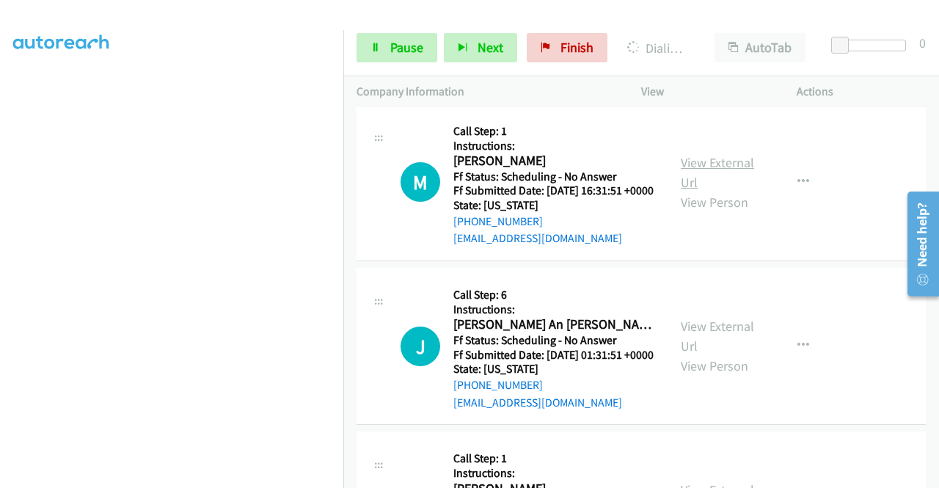
click at [711, 191] on link "View External Url" at bounding box center [717, 172] width 73 height 37
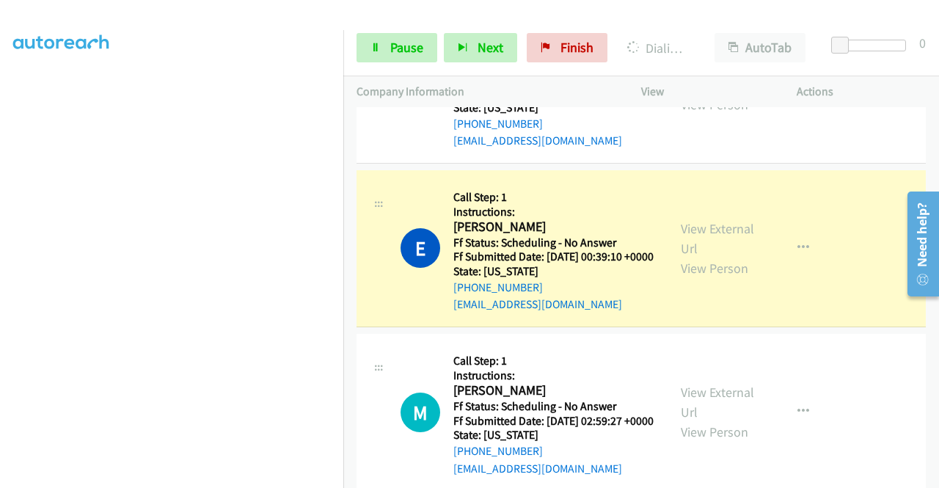
scroll to position [0, 0]
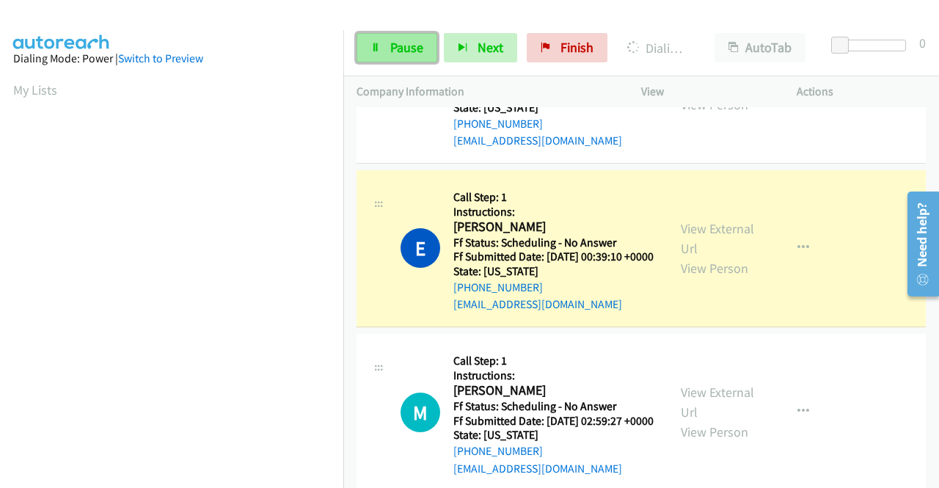
drag, startPoint x: 384, startPoint y: 49, endPoint x: 405, endPoint y: 41, distance: 22.1
click at [384, 49] on link "Pause" at bounding box center [396, 47] width 81 height 29
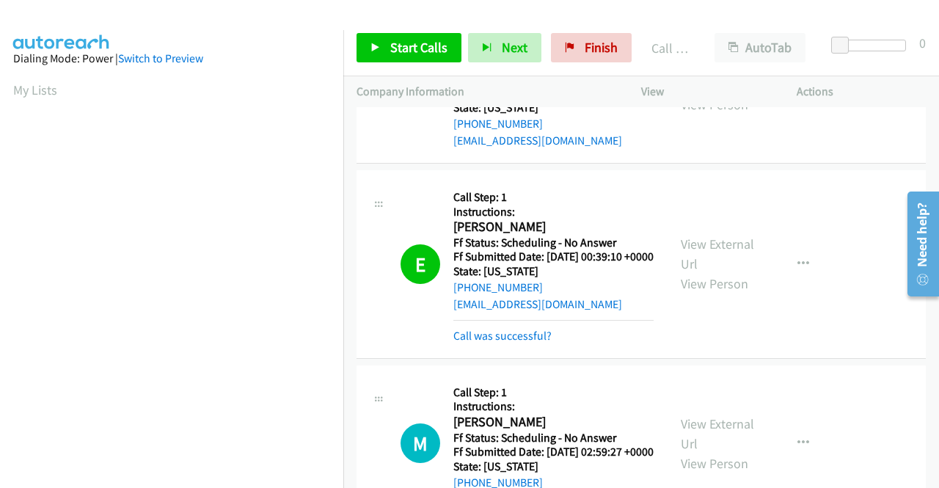
scroll to position [334, 0]
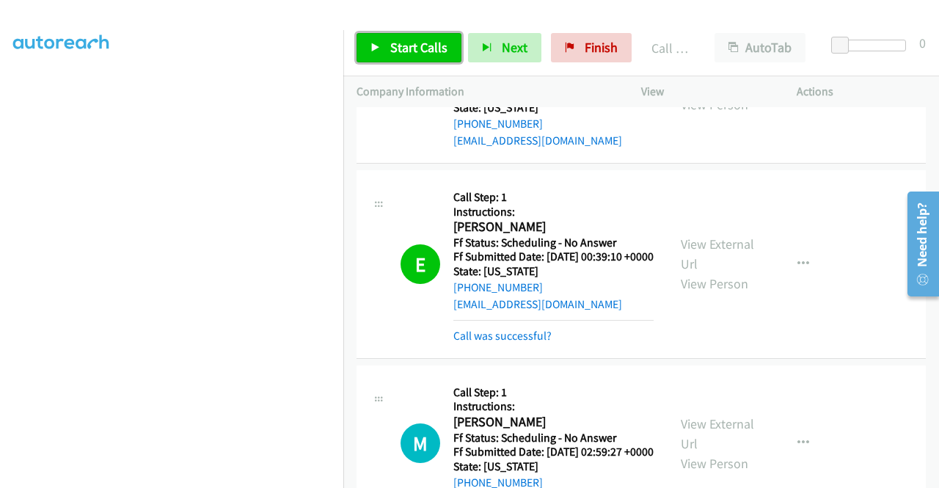
click at [437, 45] on span "Start Calls" at bounding box center [418, 47] width 57 height 17
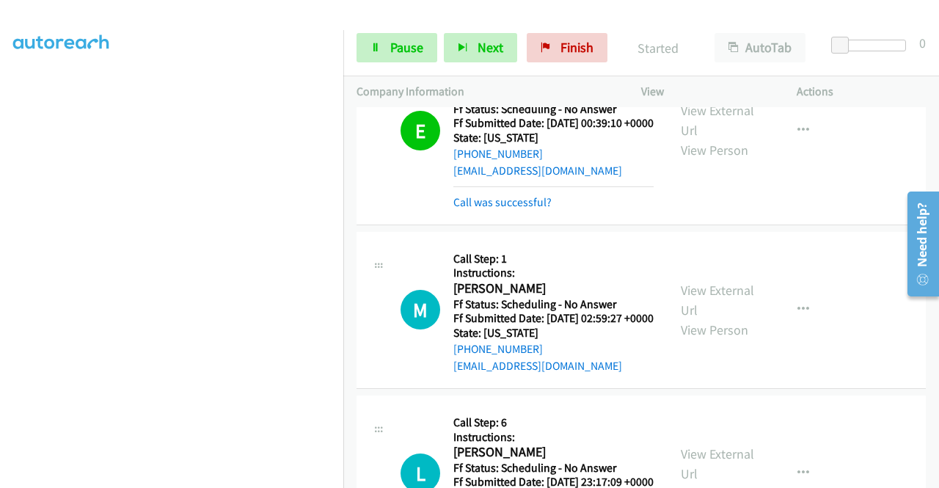
scroll to position [1922, 0]
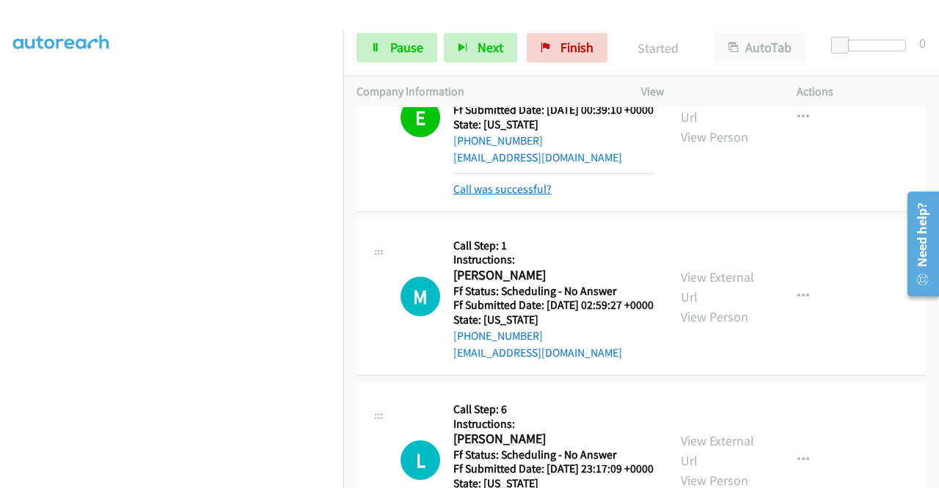
click at [541, 196] on link "Call was successful?" at bounding box center [502, 189] width 98 height 14
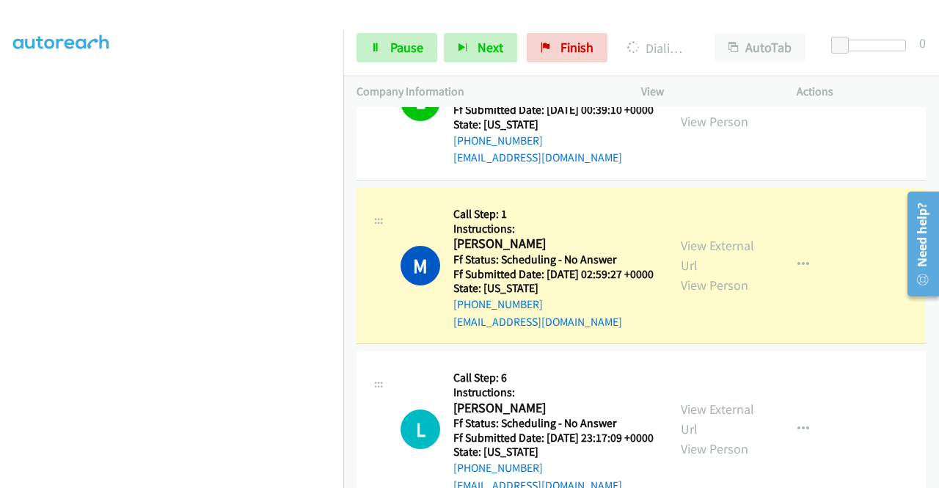
scroll to position [0, 0]
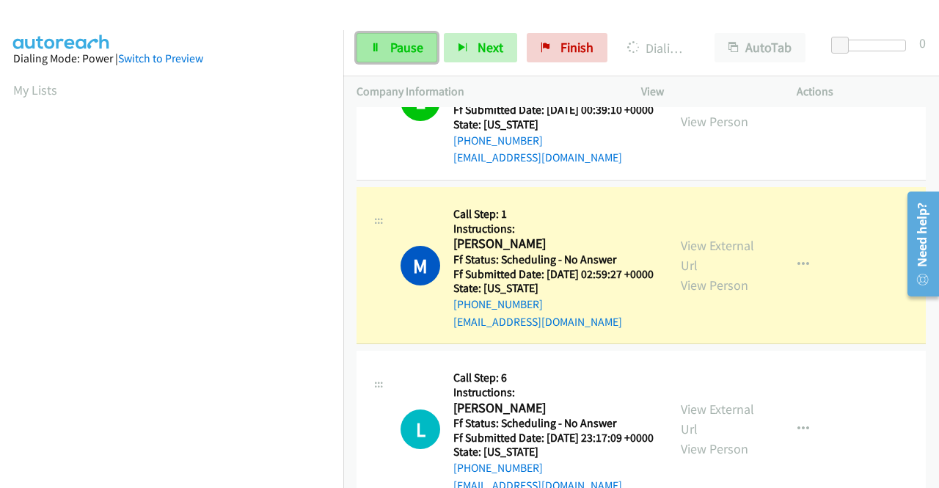
click at [392, 43] on span "Pause" at bounding box center [406, 47] width 33 height 17
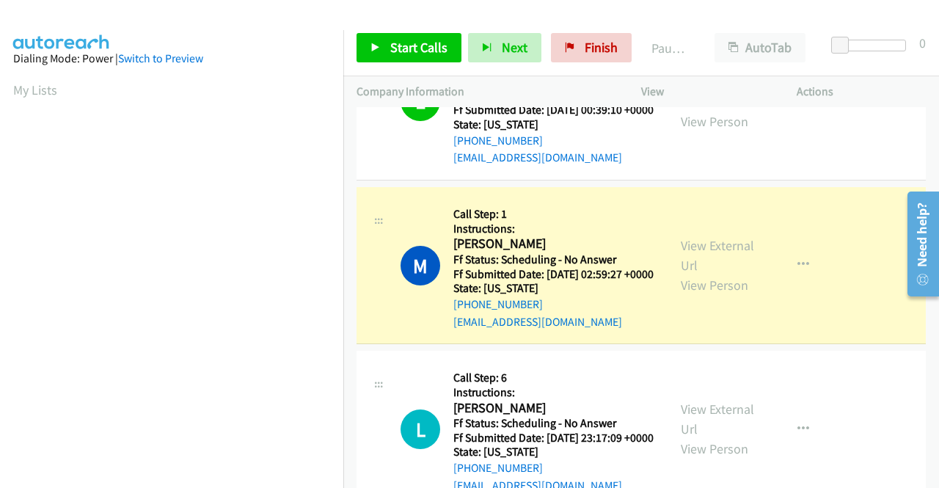
scroll to position [334, 0]
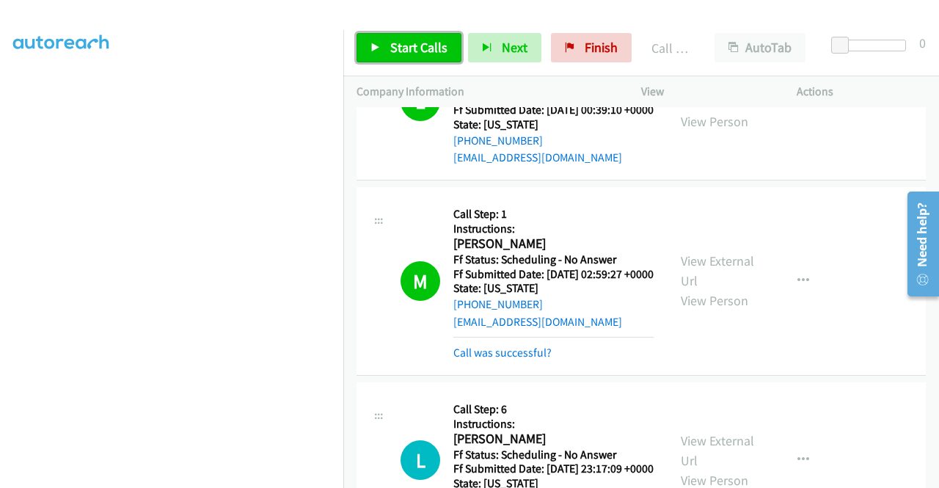
click at [423, 43] on span "Start Calls" at bounding box center [418, 47] width 57 height 17
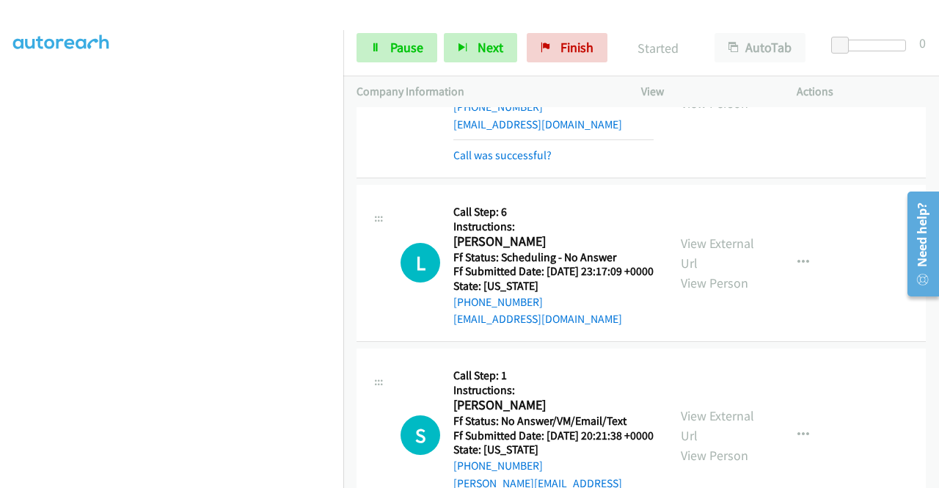
scroll to position [2142, 0]
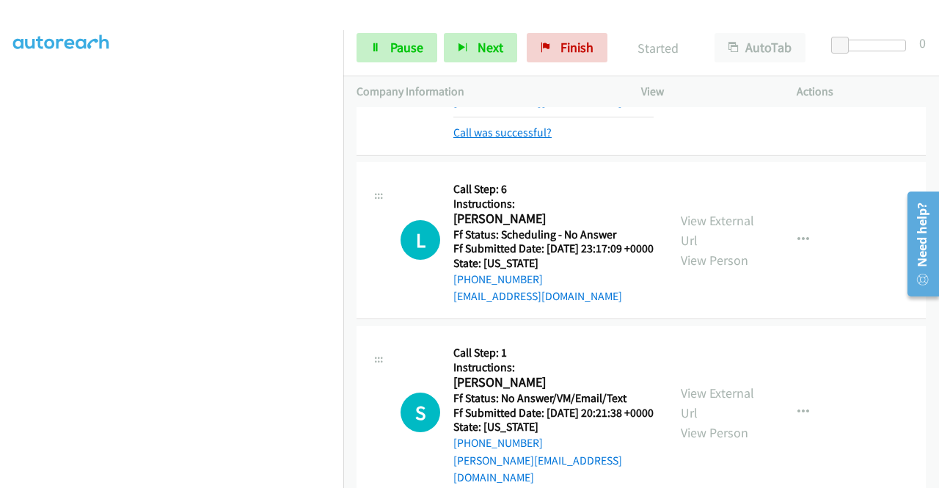
click at [528, 139] on link "Call was successful?" at bounding box center [502, 132] width 98 height 14
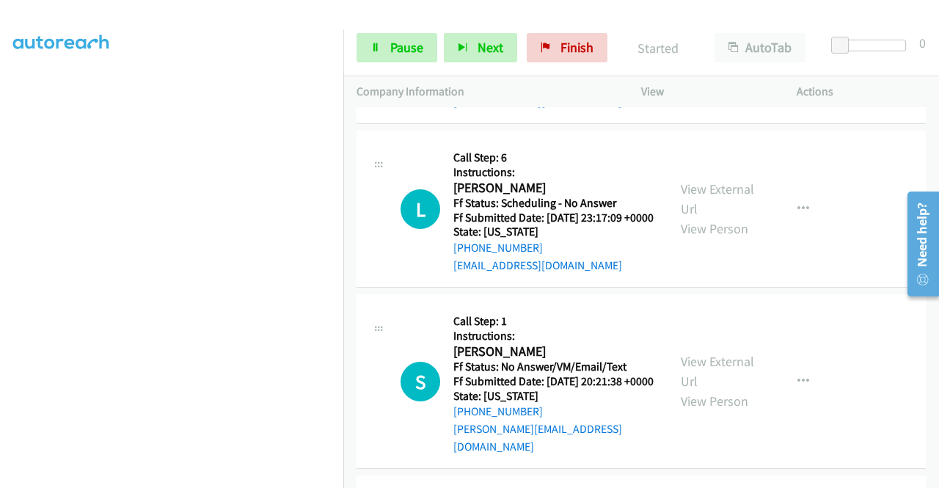
scroll to position [334, 0]
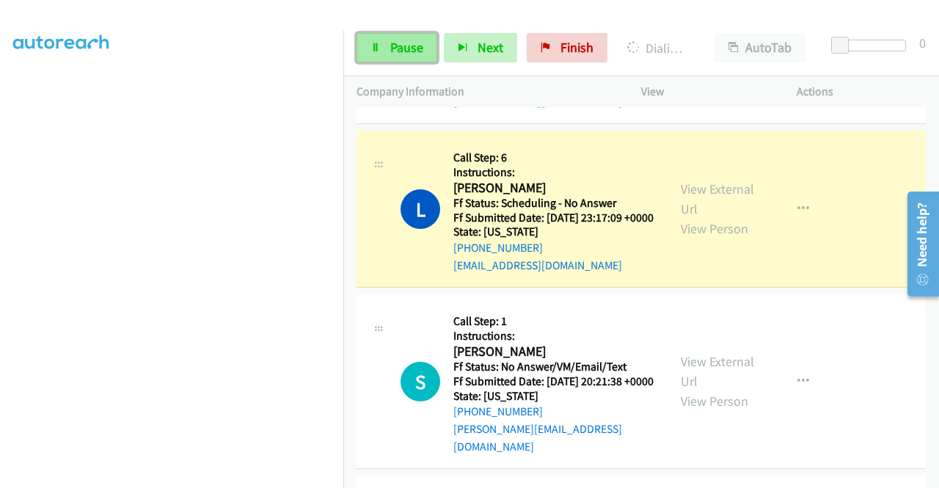
click at [381, 46] on link "Pause" at bounding box center [396, 47] width 81 height 29
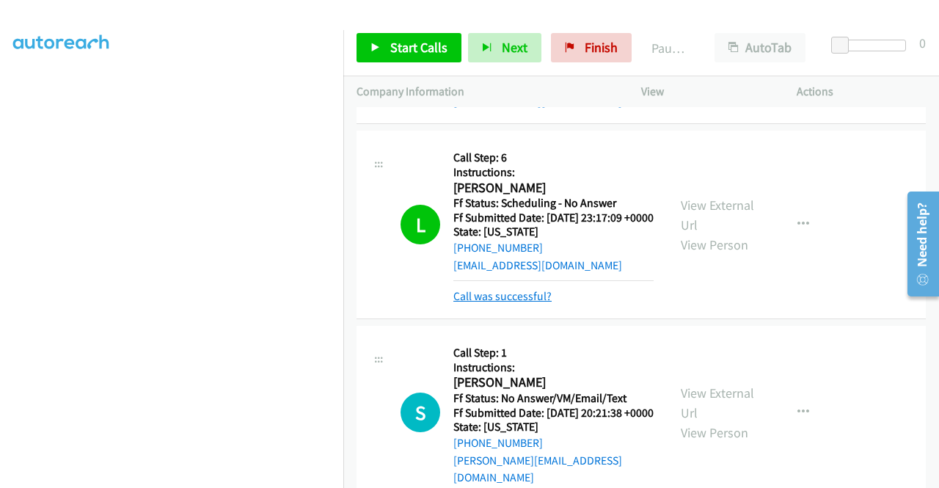
click at [524, 303] on link "Call was successful?" at bounding box center [502, 296] width 98 height 14
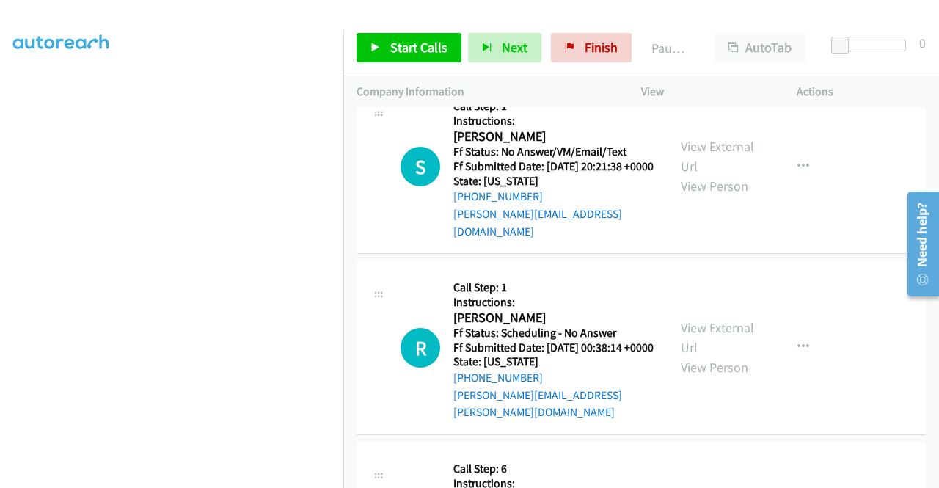
scroll to position [2362, 0]
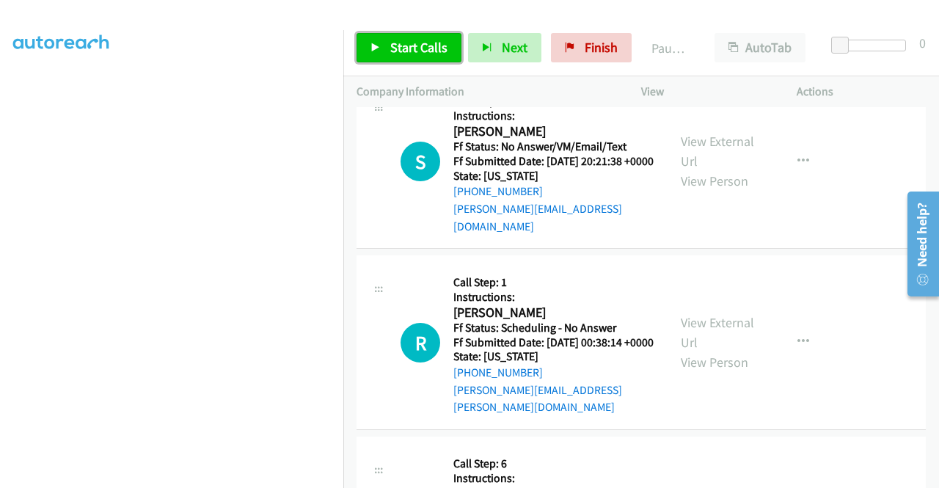
click at [406, 54] on span "Start Calls" at bounding box center [418, 47] width 57 height 17
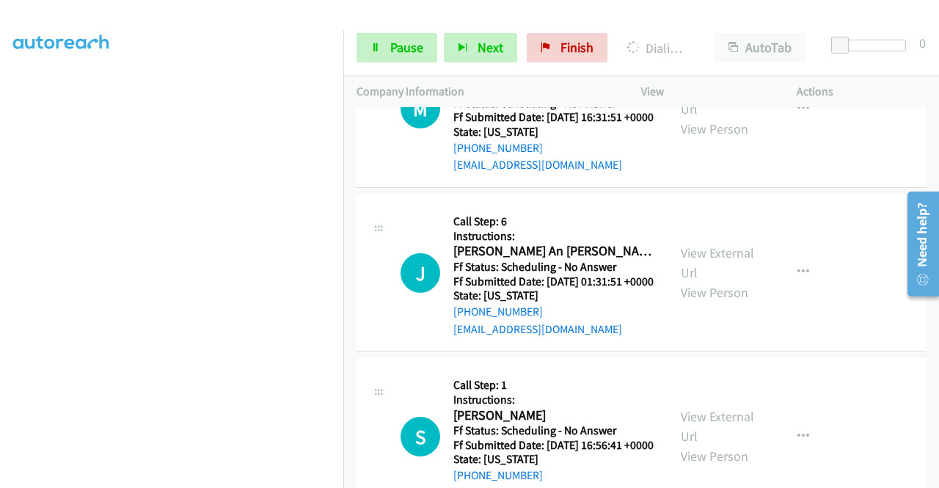
scroll to position [3022, 0]
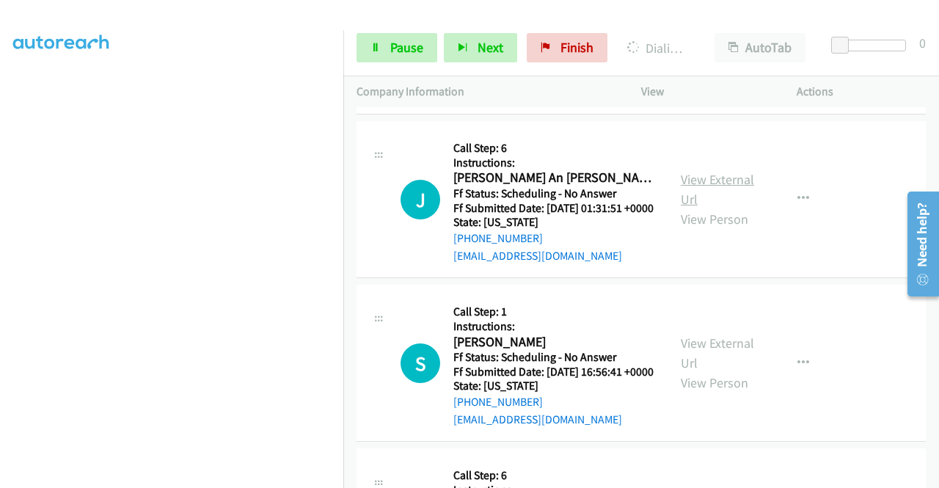
click at [730, 208] on link "View External Url" at bounding box center [717, 189] width 73 height 37
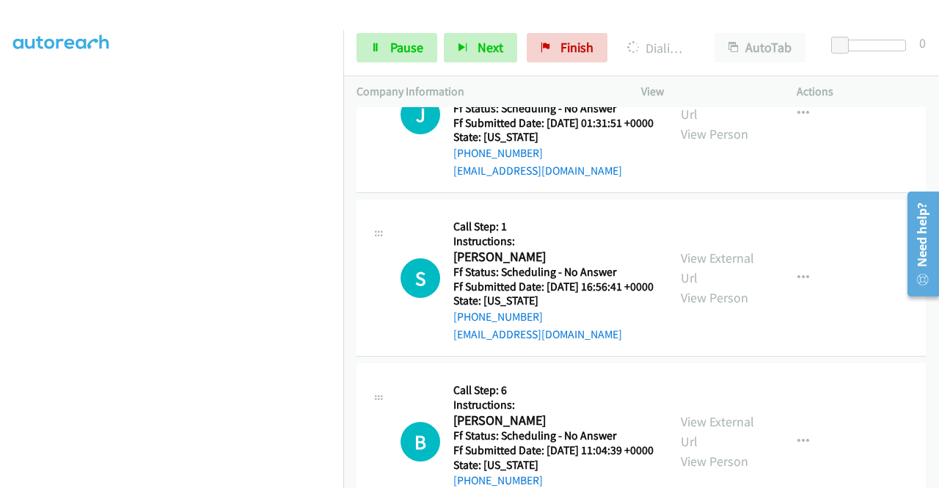
scroll to position [3169, 0]
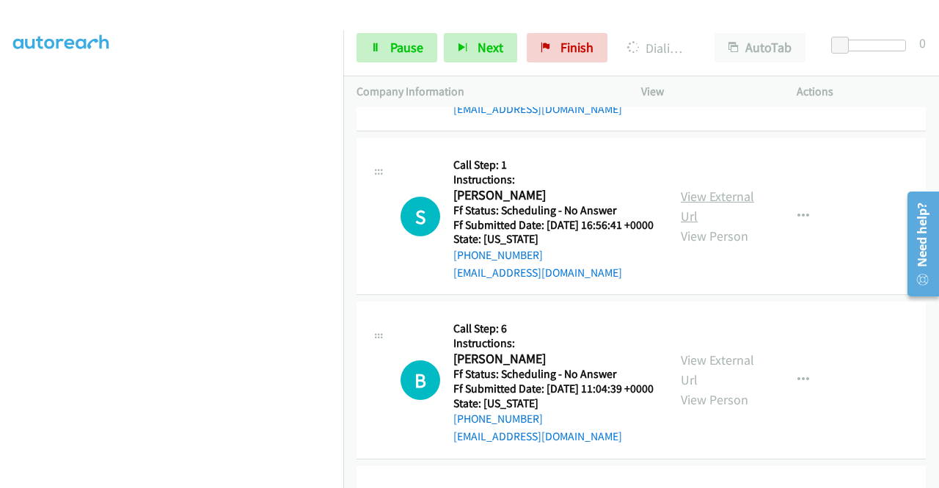
click at [743, 224] on link "View External Url" at bounding box center [717, 206] width 73 height 37
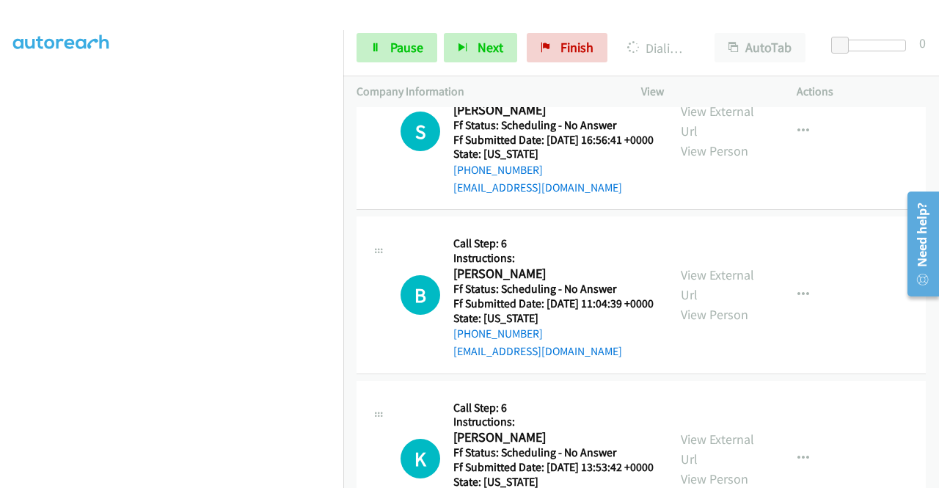
scroll to position [3316, 0]
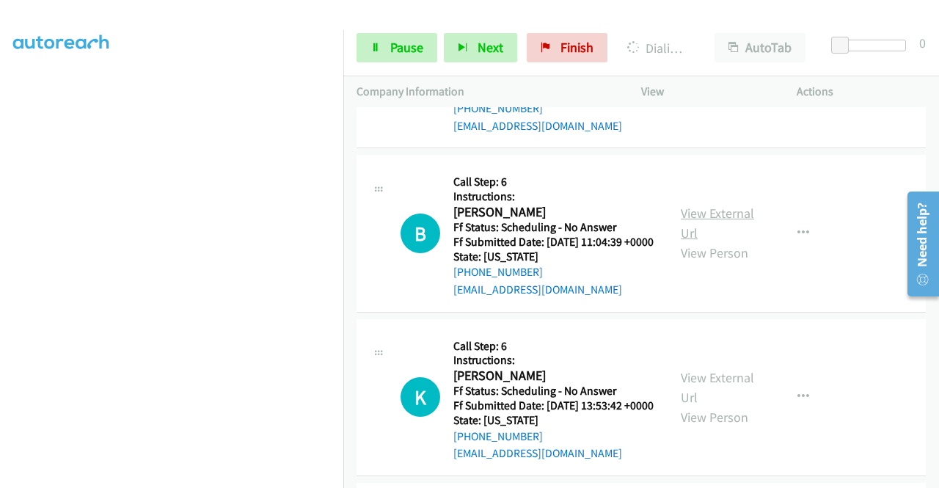
click at [714, 241] on link "View External Url" at bounding box center [717, 223] width 73 height 37
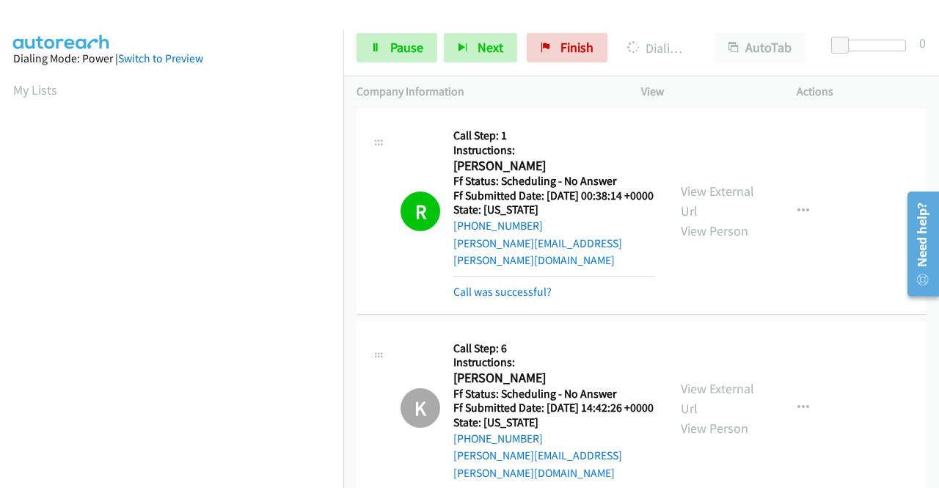
scroll to position [334, 0]
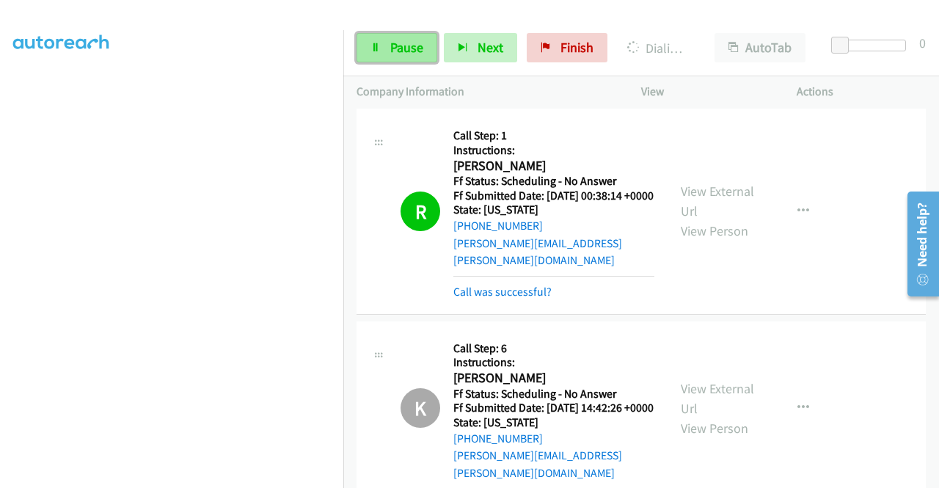
click at [385, 45] on link "Pause" at bounding box center [396, 47] width 81 height 29
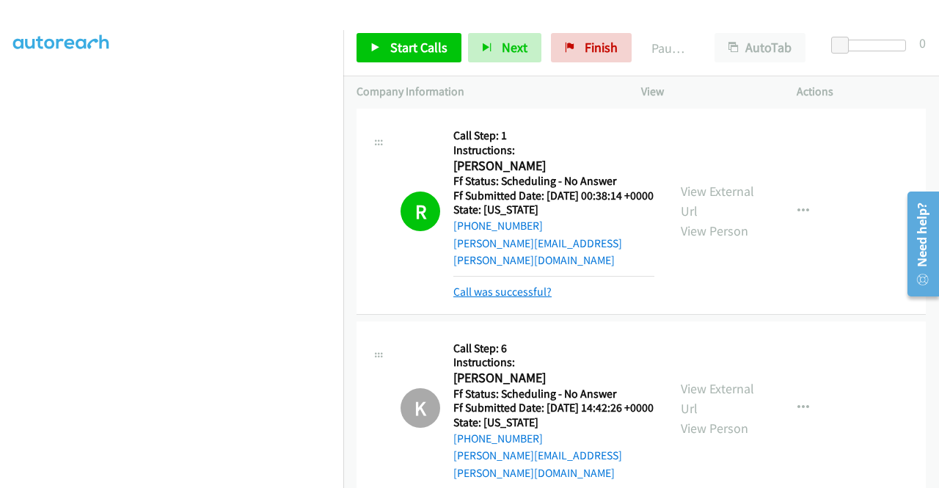
click at [472, 298] on link "Call was successful?" at bounding box center [502, 292] width 98 height 14
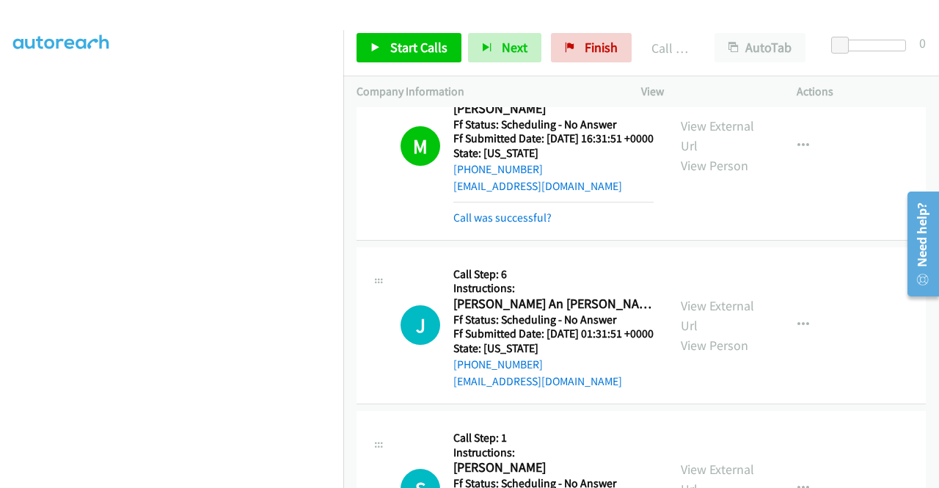
scroll to position [3022, 0]
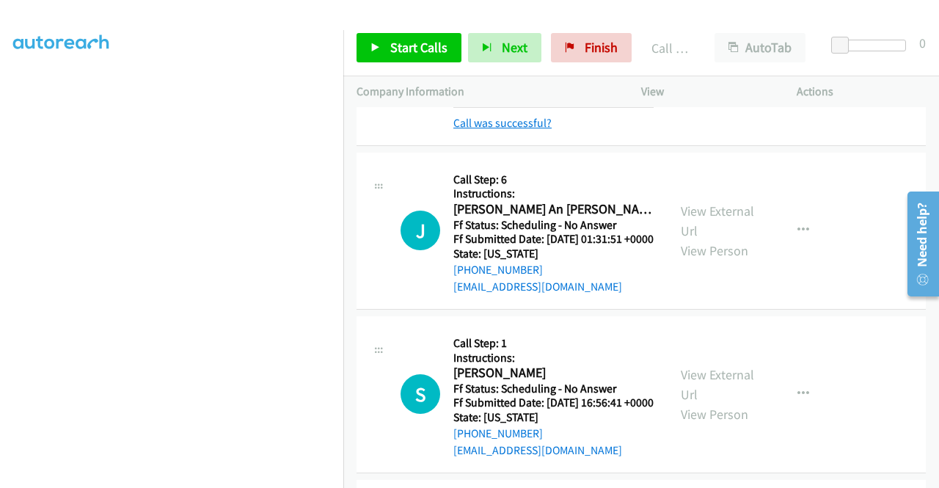
click at [532, 130] on link "Call was successful?" at bounding box center [502, 123] width 98 height 14
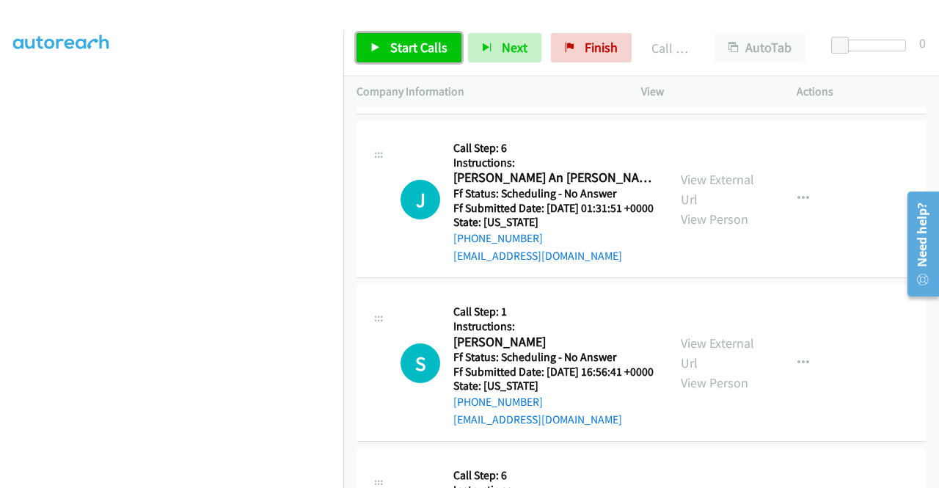
click at [428, 45] on span "Start Calls" at bounding box center [418, 47] width 57 height 17
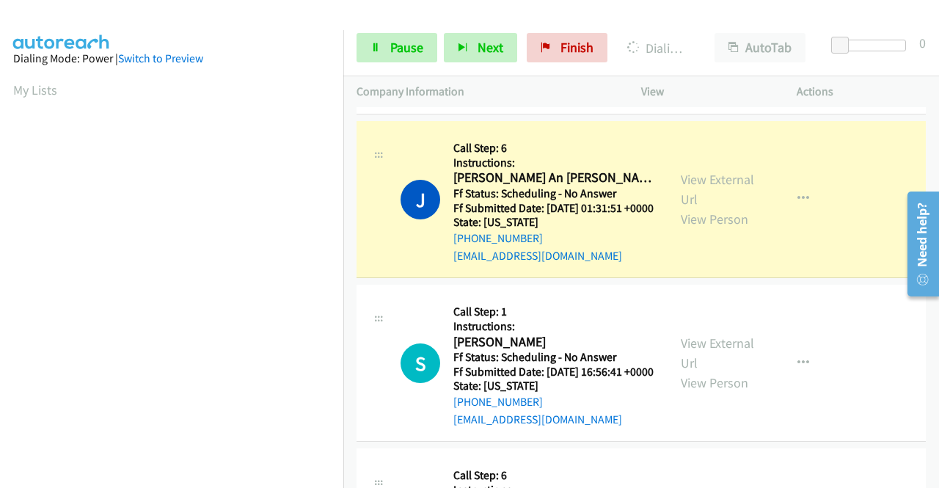
scroll to position [334, 0]
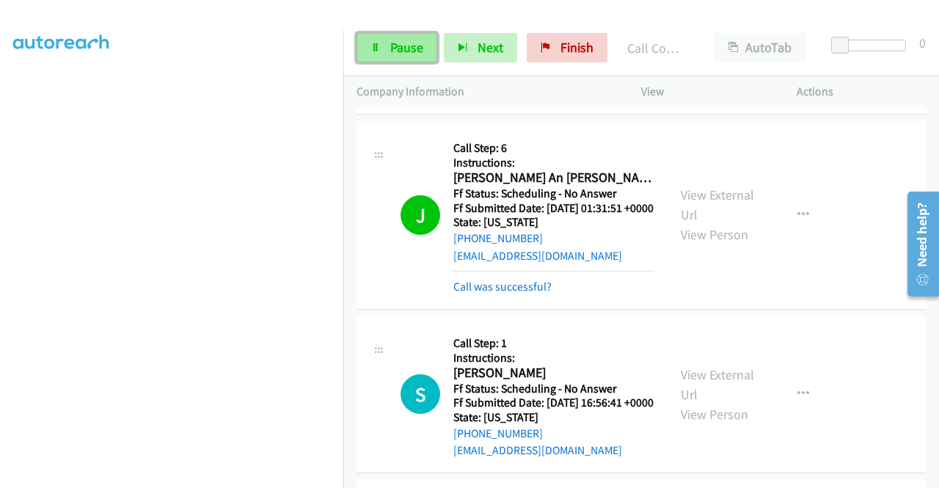
click at [378, 48] on icon at bounding box center [375, 48] width 10 height 10
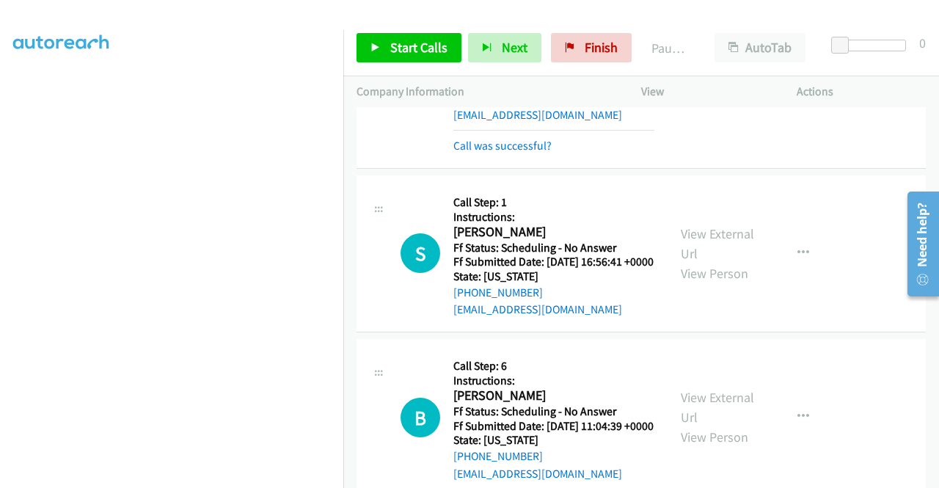
scroll to position [3169, 0]
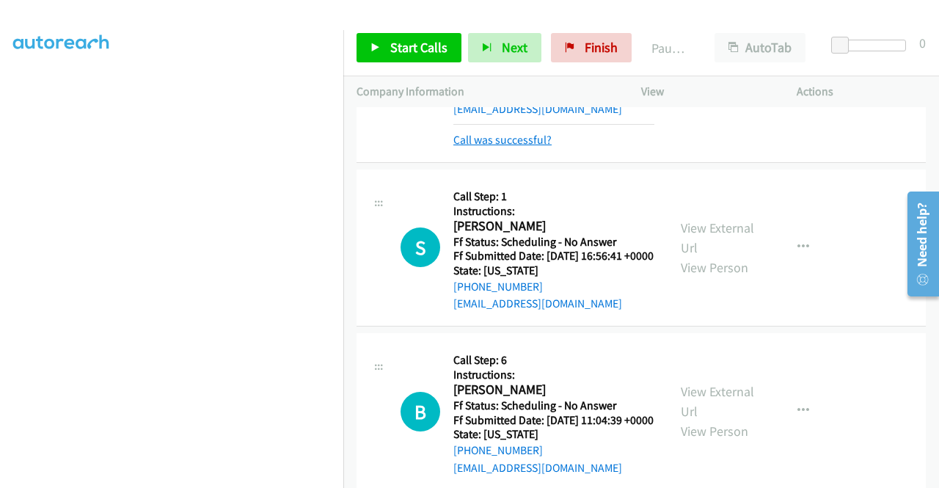
click at [528, 147] on link "Call was successful?" at bounding box center [502, 140] width 98 height 14
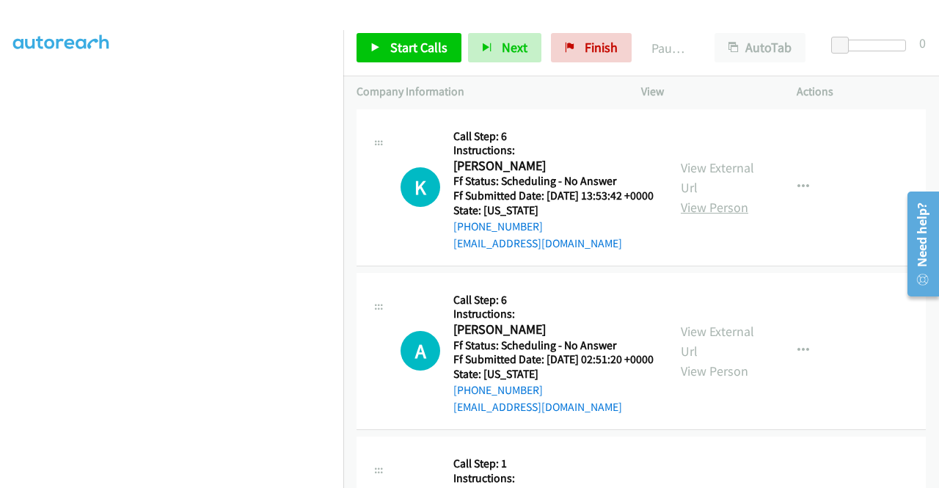
scroll to position [3609, 0]
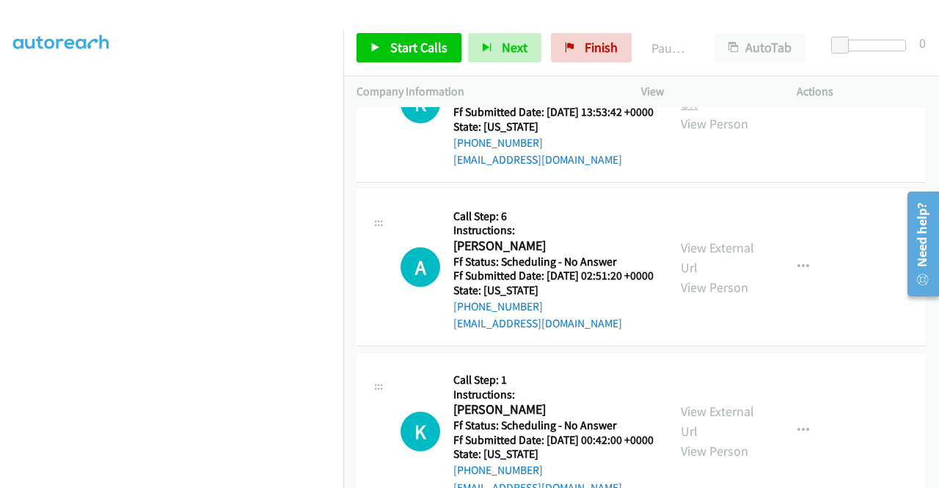
click at [725, 112] on link "View External Url" at bounding box center [717, 94] width 73 height 37
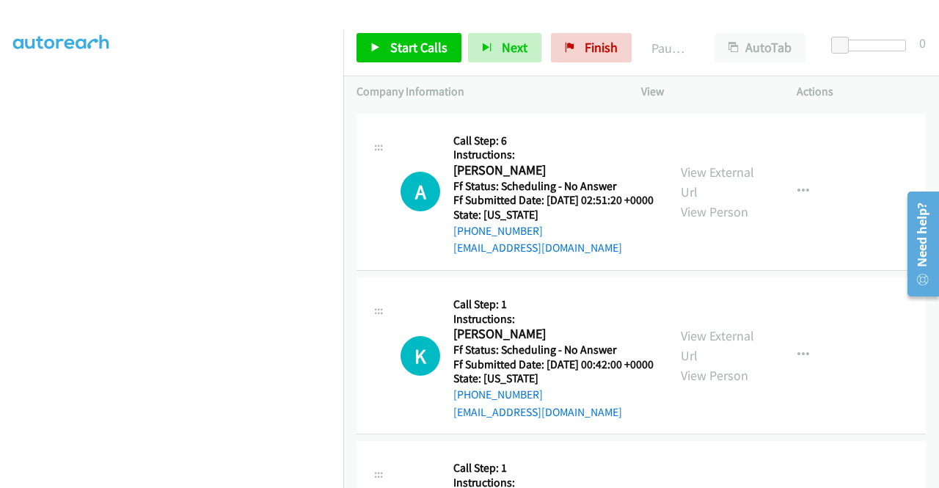
scroll to position [3756, 0]
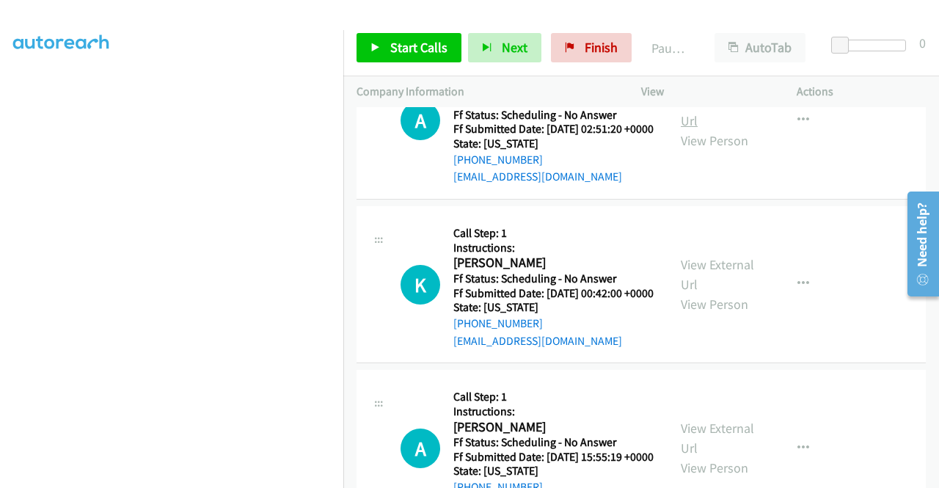
click at [733, 129] on link "View External Url" at bounding box center [717, 110] width 73 height 37
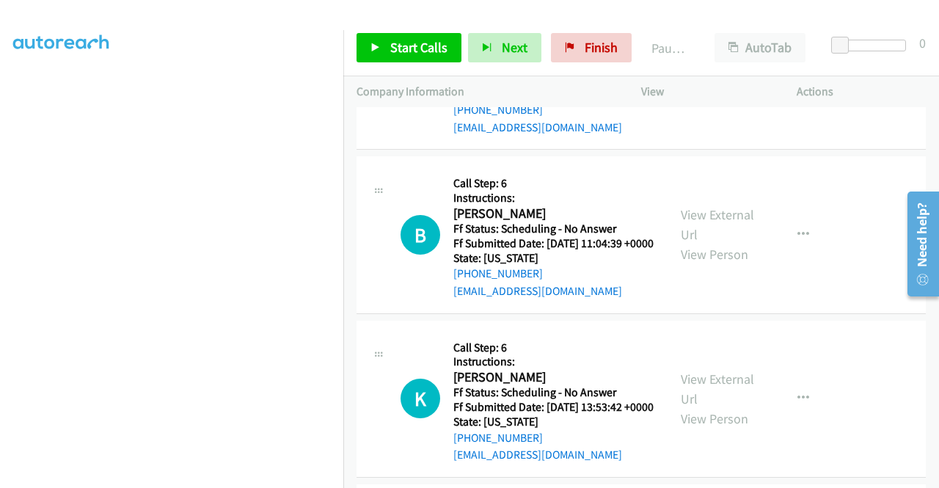
scroll to position [3316, 0]
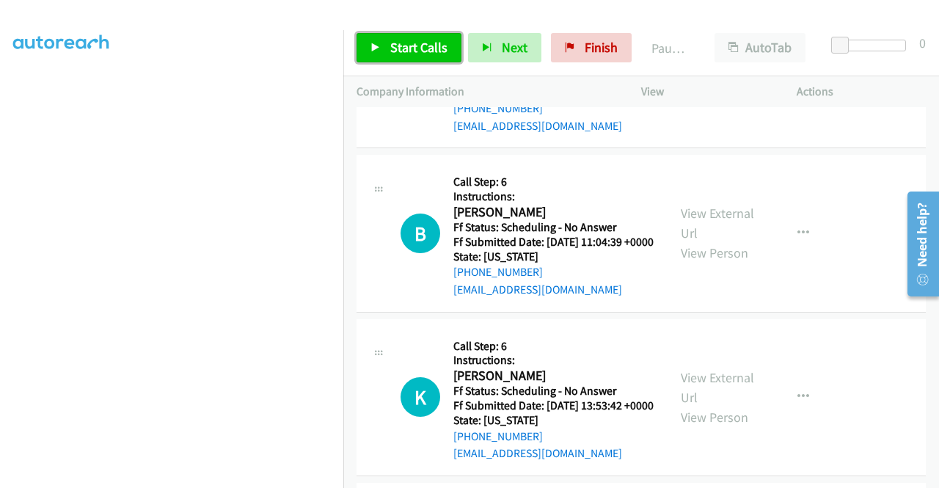
click at [424, 45] on span "Start Calls" at bounding box center [418, 47] width 57 height 17
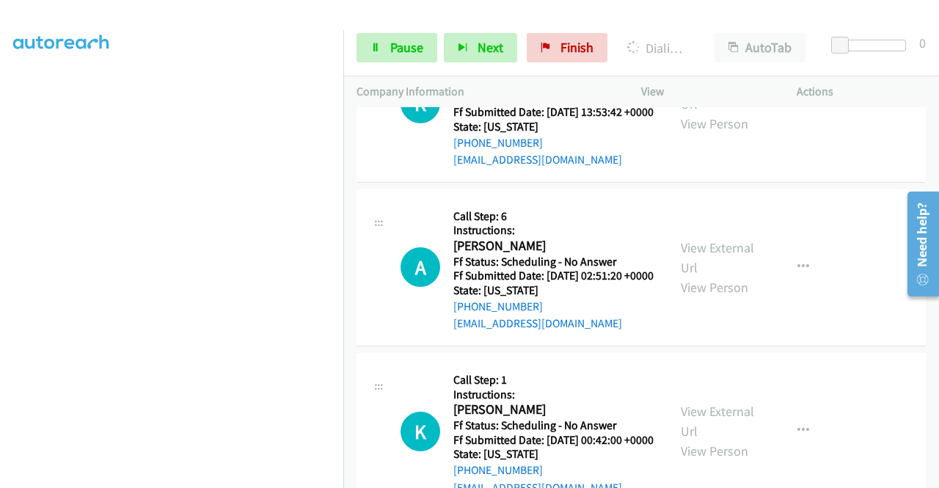
scroll to position [3682, 0]
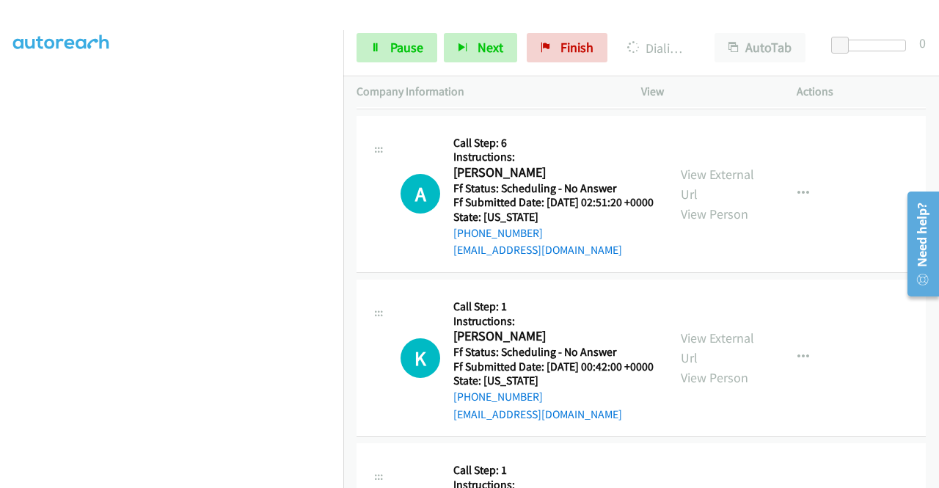
click at [647, 12] on div at bounding box center [463, 28] width 926 height 56
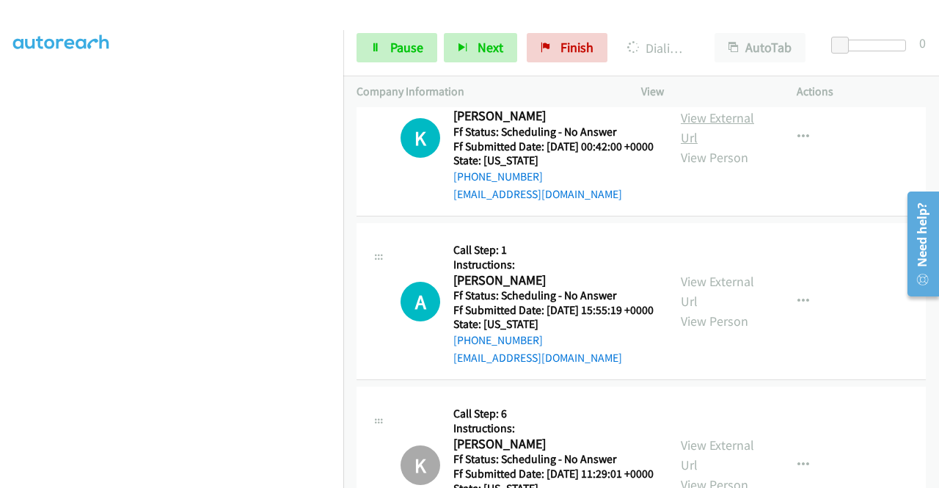
click at [721, 202] on div "View External Url View Person View External Url Email Schedule/Manage Callback …" at bounding box center [751, 138] width 169 height 130
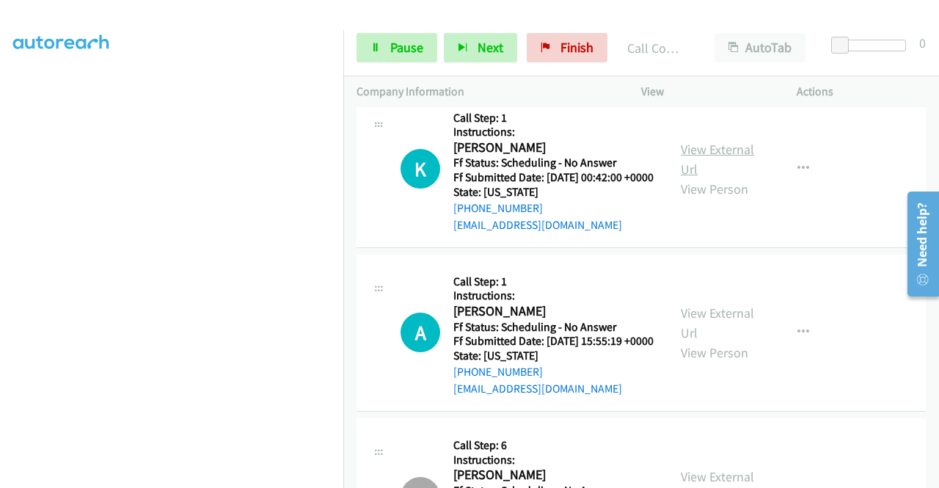
click at [714, 177] on link "View External Url" at bounding box center [717, 159] width 73 height 37
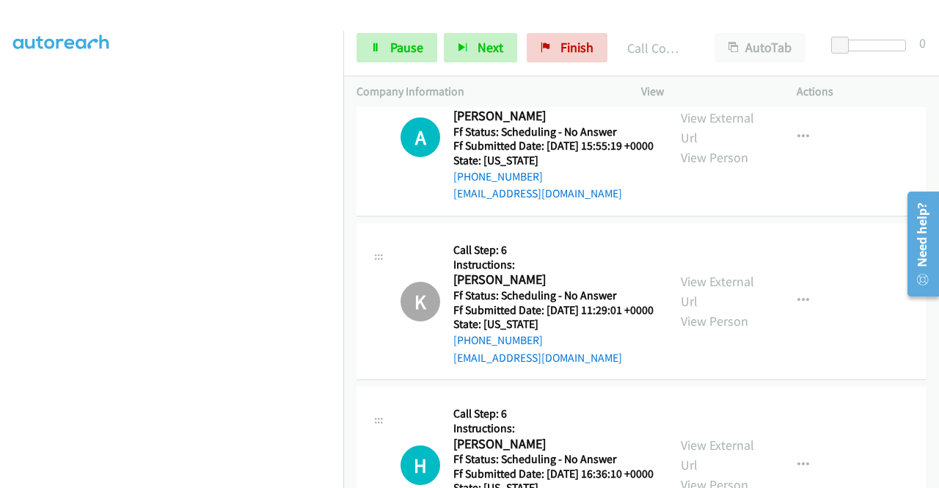
scroll to position [4122, 0]
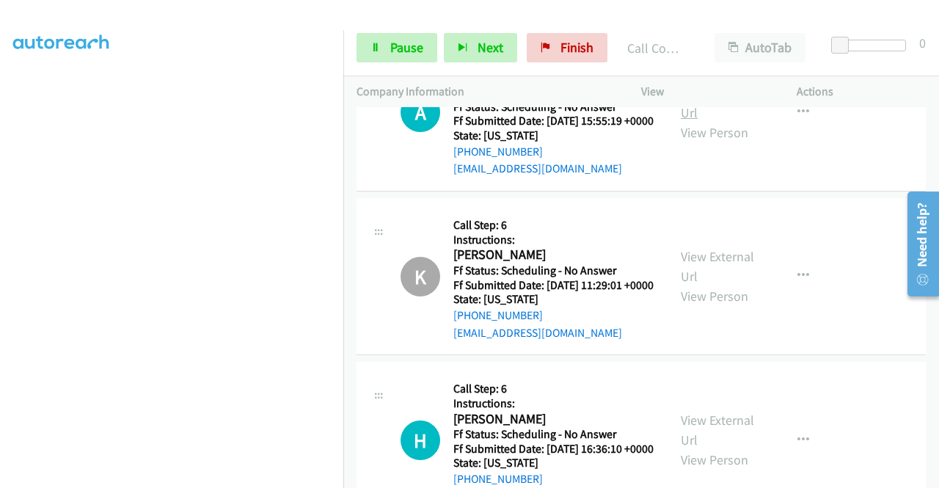
click at [717, 121] on link "View External Url" at bounding box center [717, 102] width 73 height 37
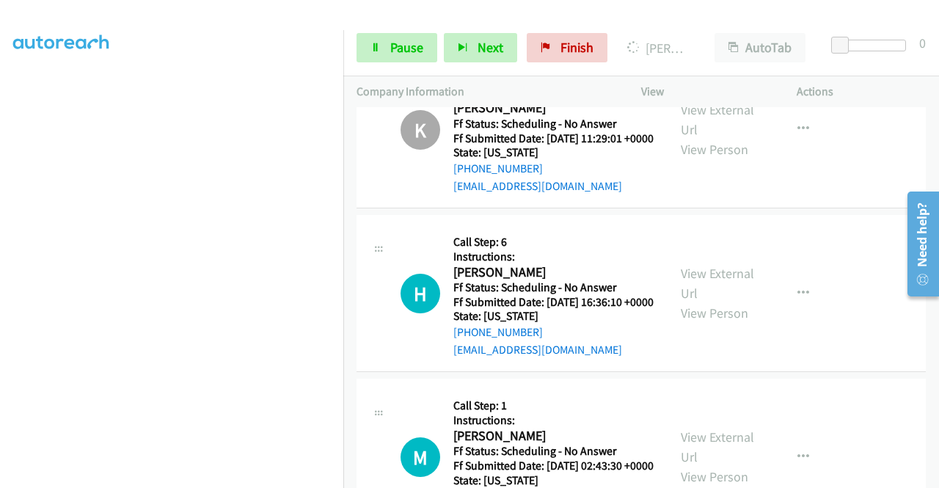
scroll to position [4489, 0]
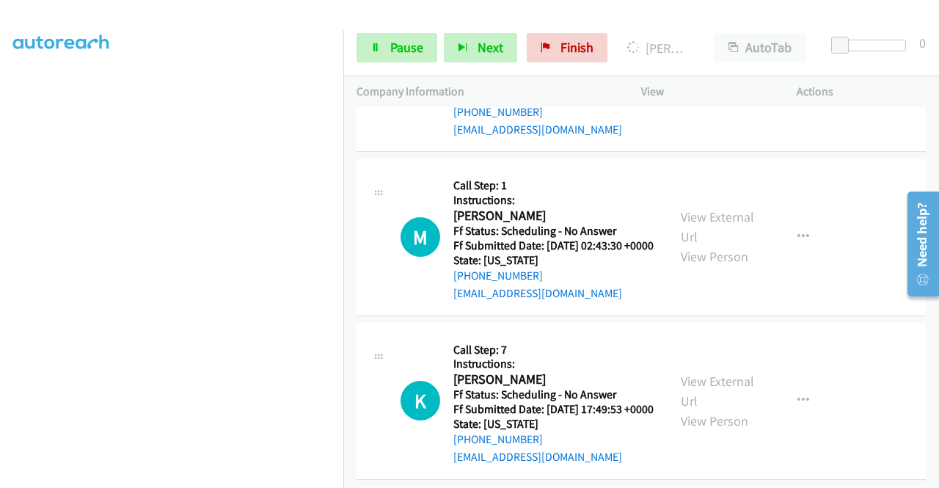
click at [712, 81] on link "View External Url" at bounding box center [717, 63] width 73 height 37
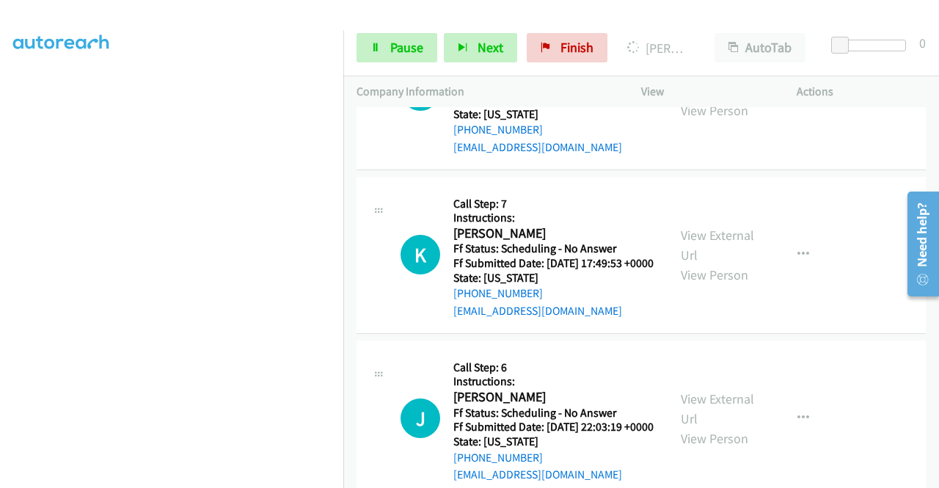
scroll to position [4636, 0]
click at [721, 98] on link "View External Url" at bounding box center [717, 80] width 73 height 37
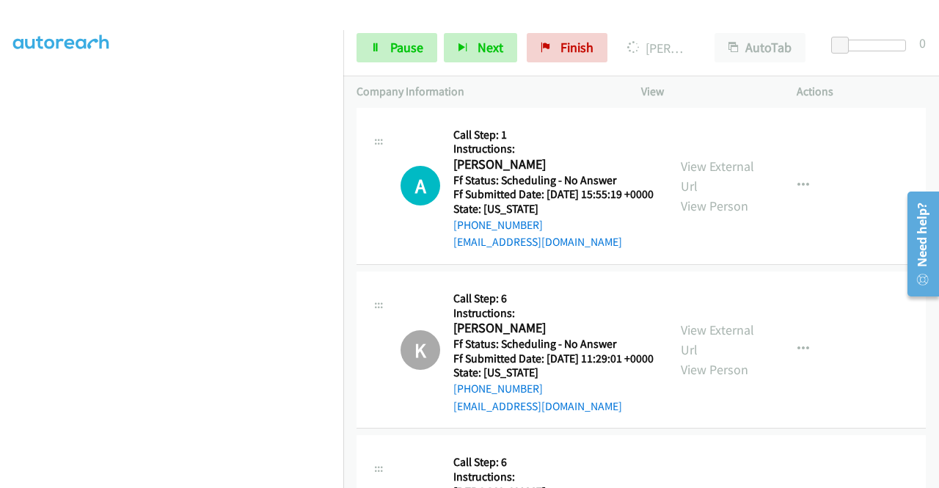
scroll to position [3829, 0]
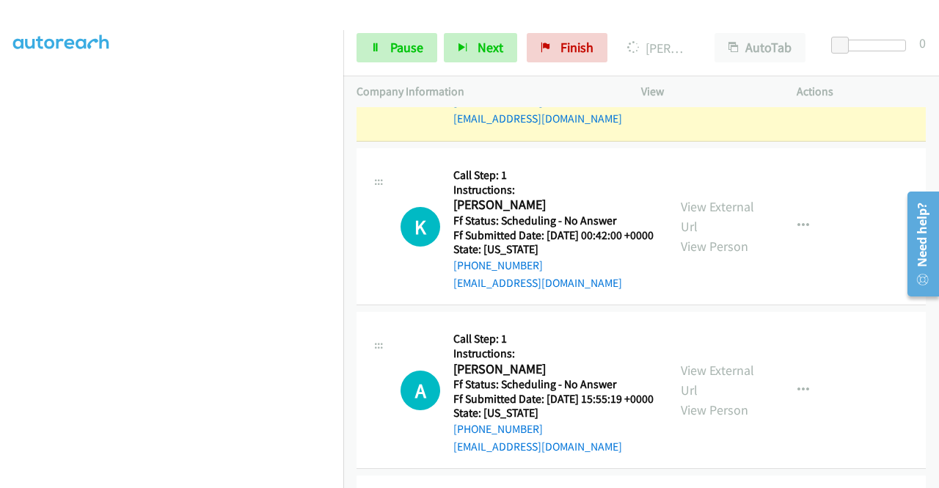
scroll to position [0, 0]
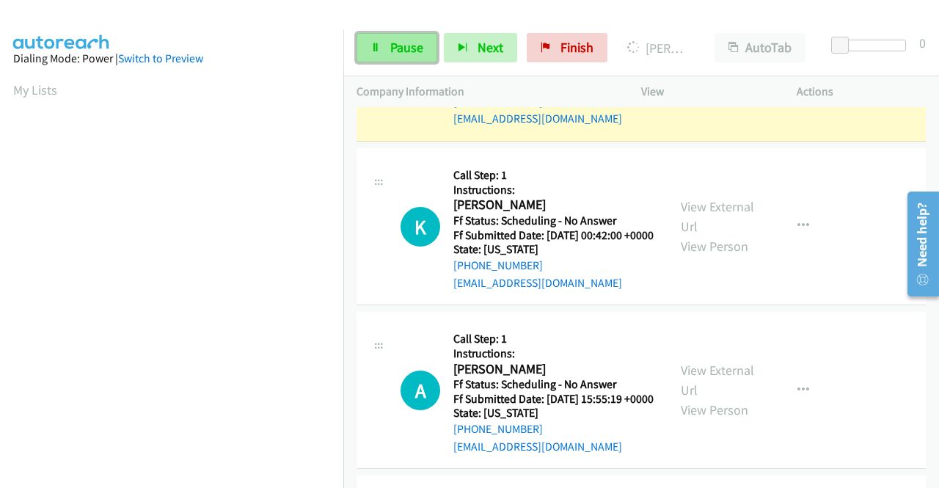
click at [375, 58] on link "Pause" at bounding box center [396, 47] width 81 height 29
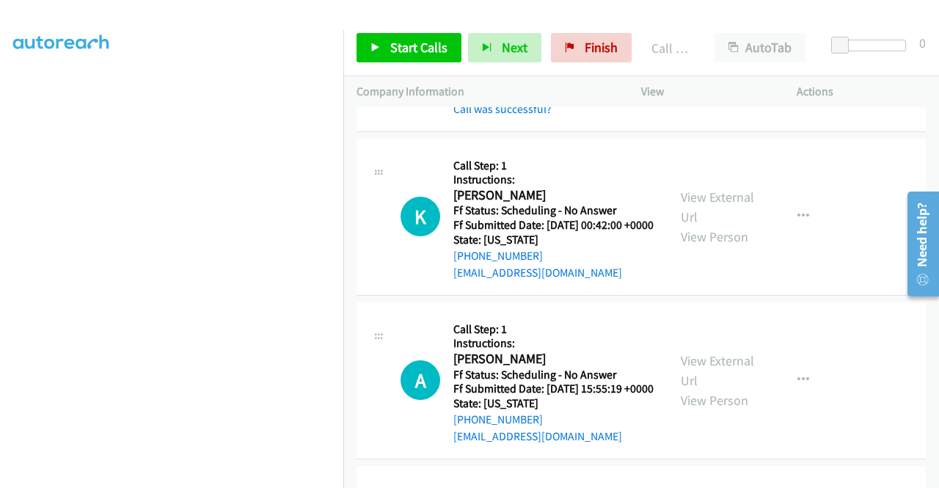
scroll to position [3887, 0]
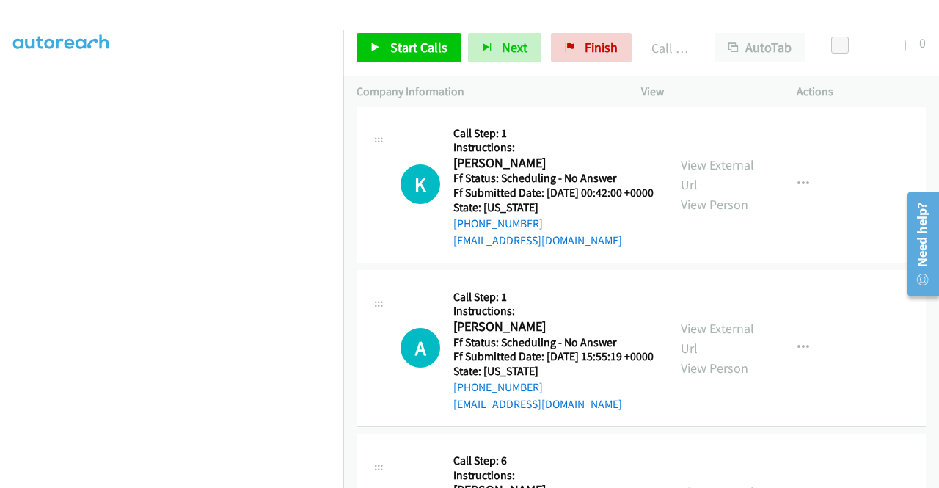
click at [540, 84] on link "Call was successful?" at bounding box center [502, 77] width 98 height 14
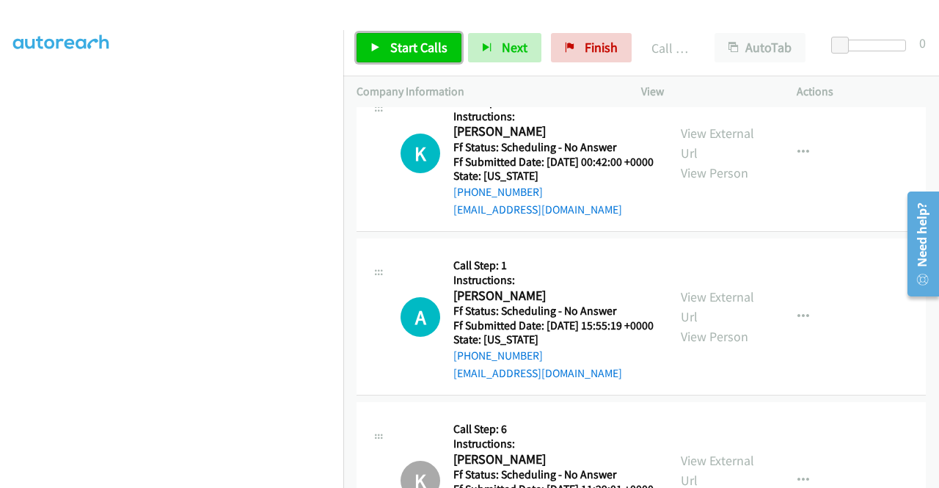
click at [411, 48] on span "Start Calls" at bounding box center [418, 47] width 57 height 17
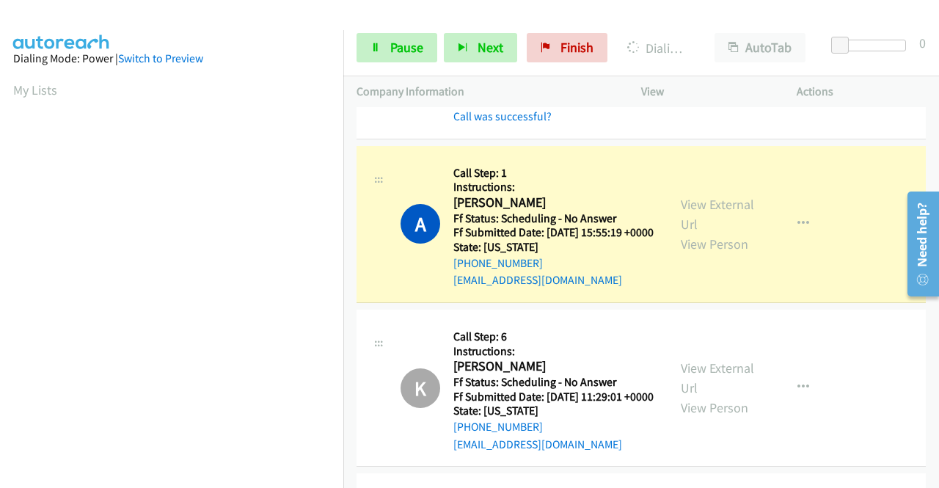
scroll to position [4034, 0]
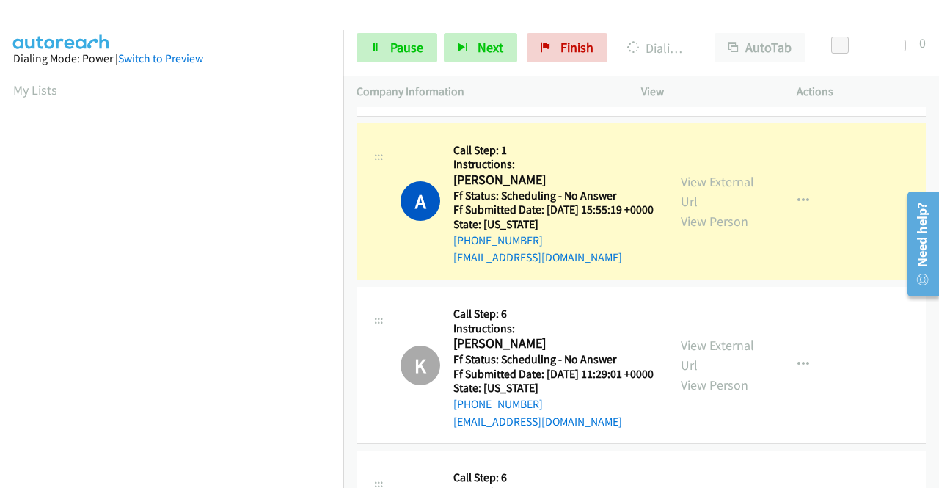
click at [486, 100] on link "Call was successful?" at bounding box center [502, 94] width 98 height 14
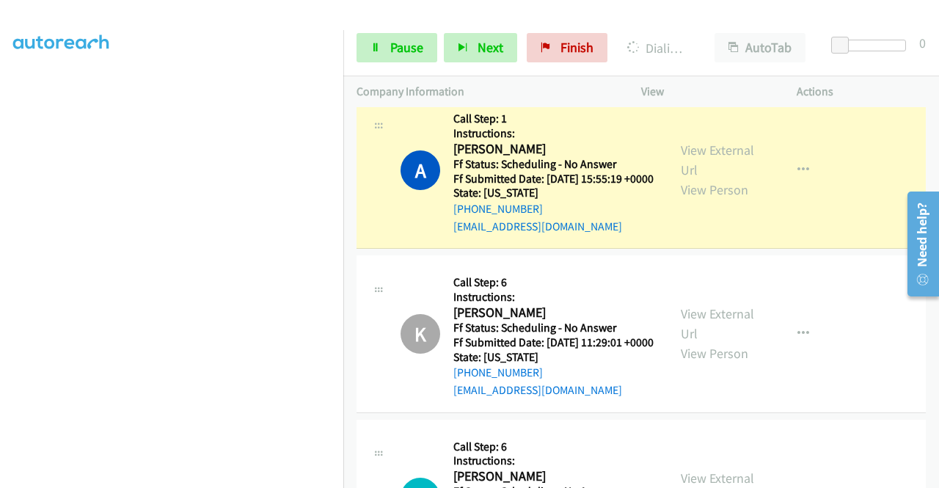
scroll to position [334, 0]
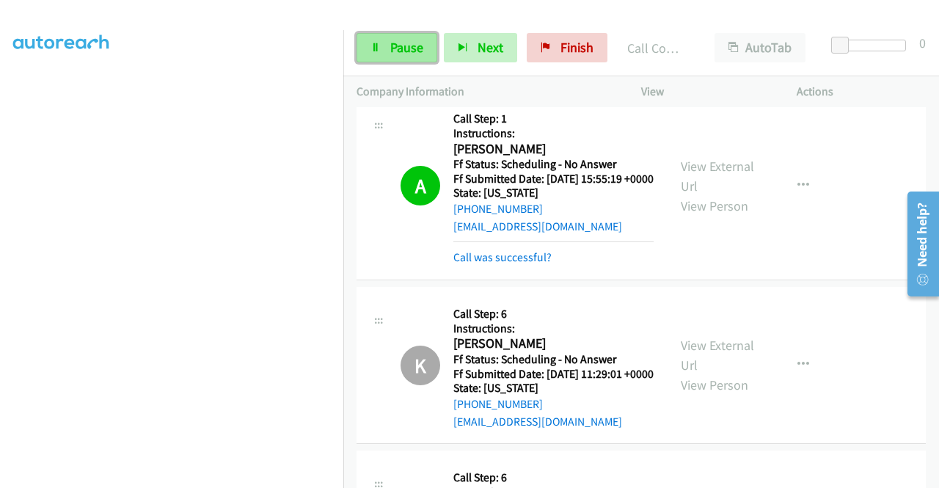
click at [421, 43] on span "Pause" at bounding box center [406, 47] width 33 height 17
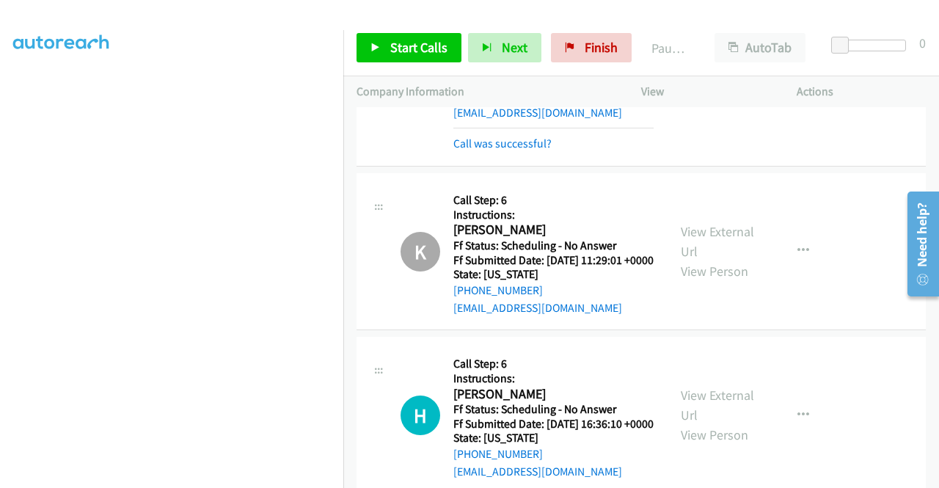
scroll to position [4327, 0]
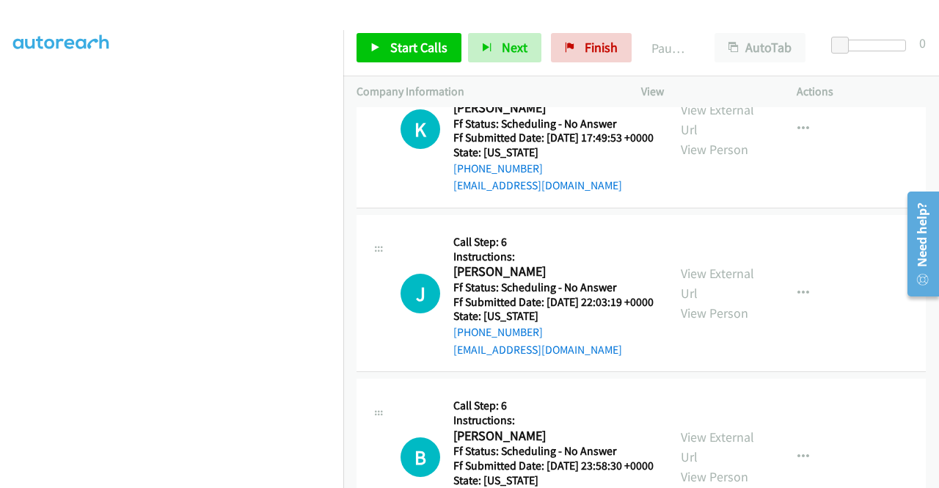
scroll to position [4751, 0]
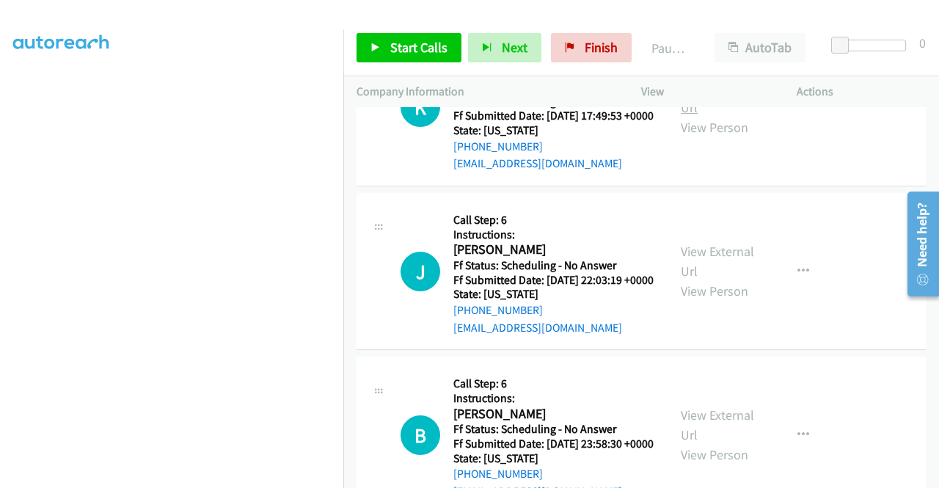
click at [717, 116] on link "View External Url" at bounding box center [717, 97] width 73 height 37
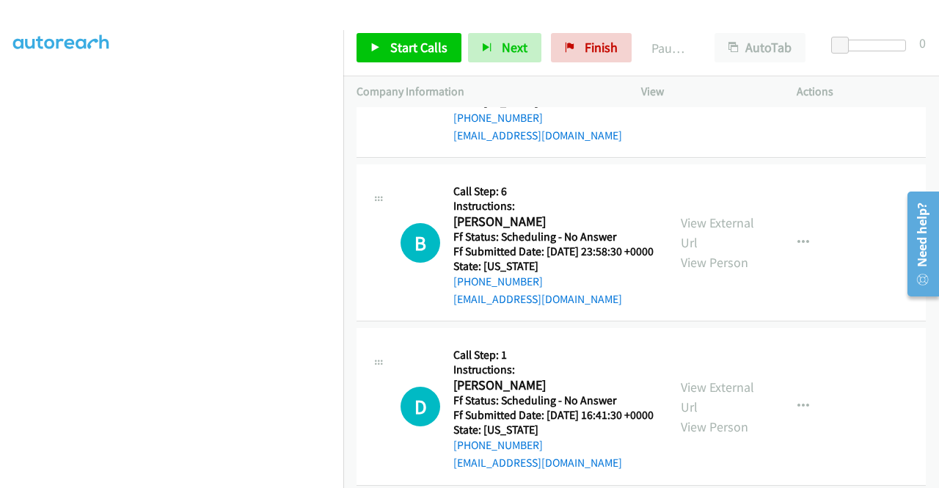
scroll to position [4971, 0]
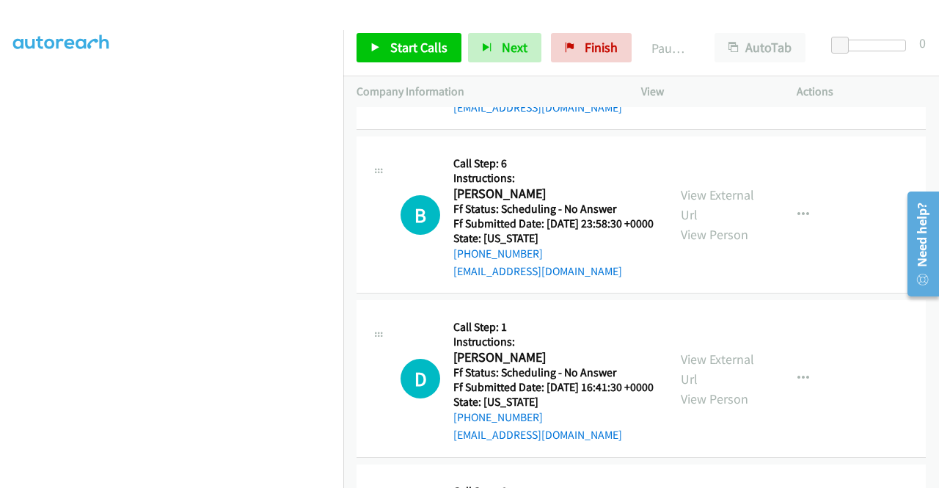
click at [705, 59] on link "View External Url" at bounding box center [717, 41] width 73 height 37
click at [440, 42] on span "Start Calls" at bounding box center [418, 47] width 57 height 17
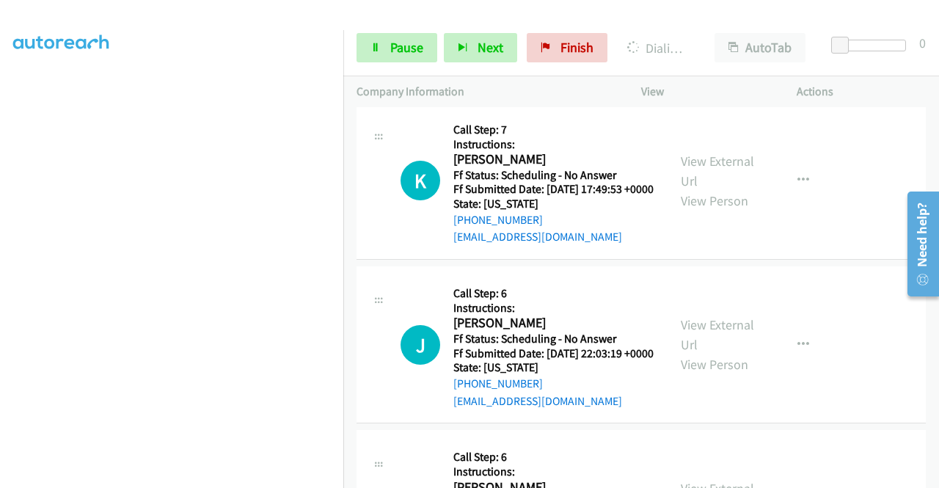
scroll to position [147, 0]
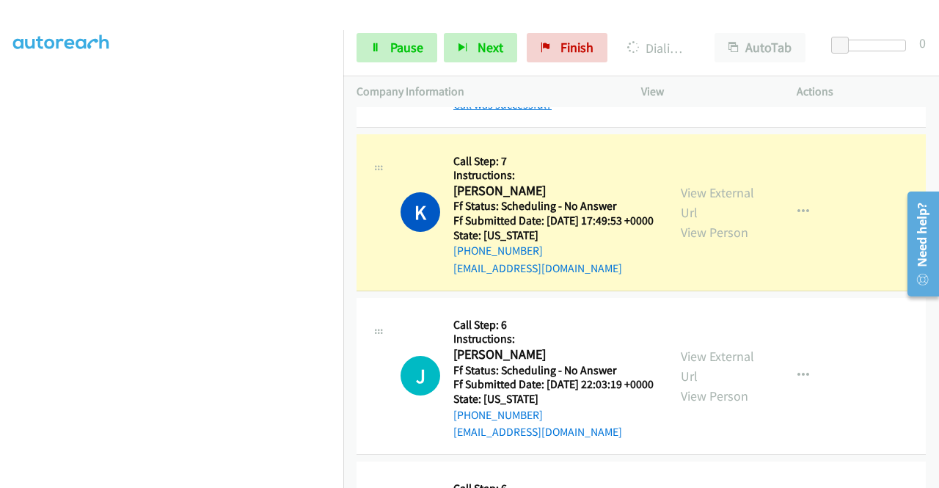
click at [490, 111] on link "Call was successful?" at bounding box center [502, 105] width 98 height 14
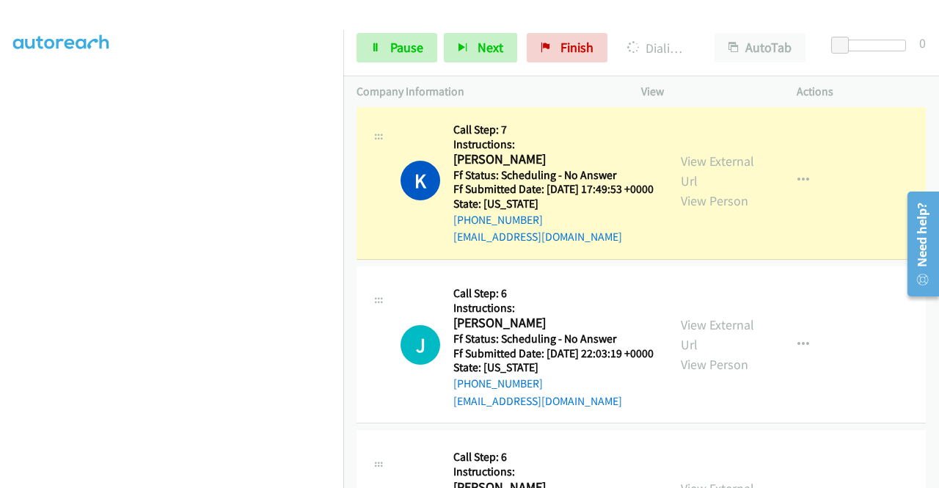
click at [491, 260] on div "K Callback Scheduled Call Step: 7 Instructions: [PERSON_NAME] America/Los_Angel…" at bounding box center [640, 181] width 569 height 157
drag, startPoint x: 403, startPoint y: 49, endPoint x: 458, endPoint y: 108, distance: 79.9
click at [405, 50] on span "Pause" at bounding box center [406, 47] width 33 height 17
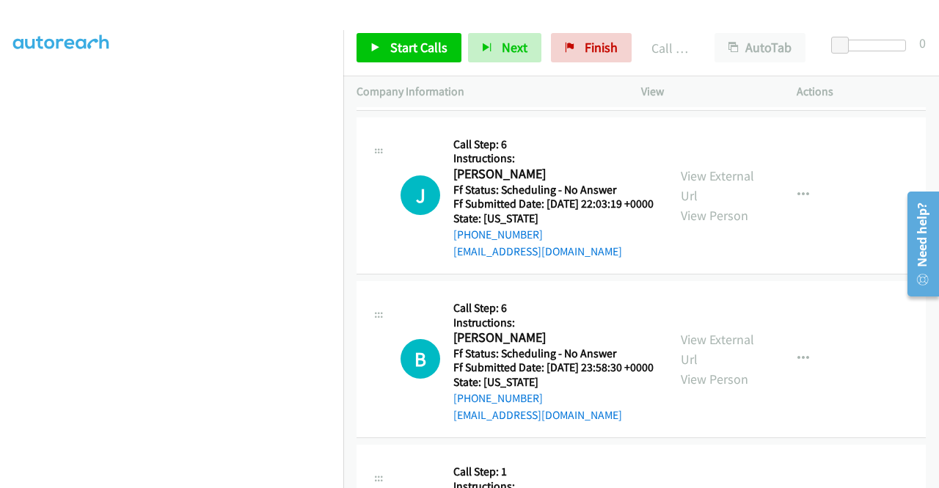
scroll to position [4898, 0]
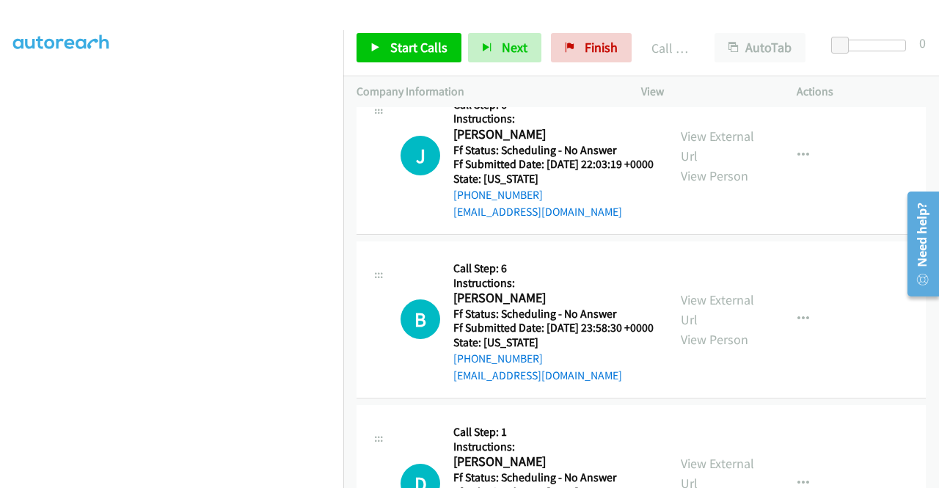
click at [535, 55] on link "Call was successful?" at bounding box center [502, 48] width 98 height 14
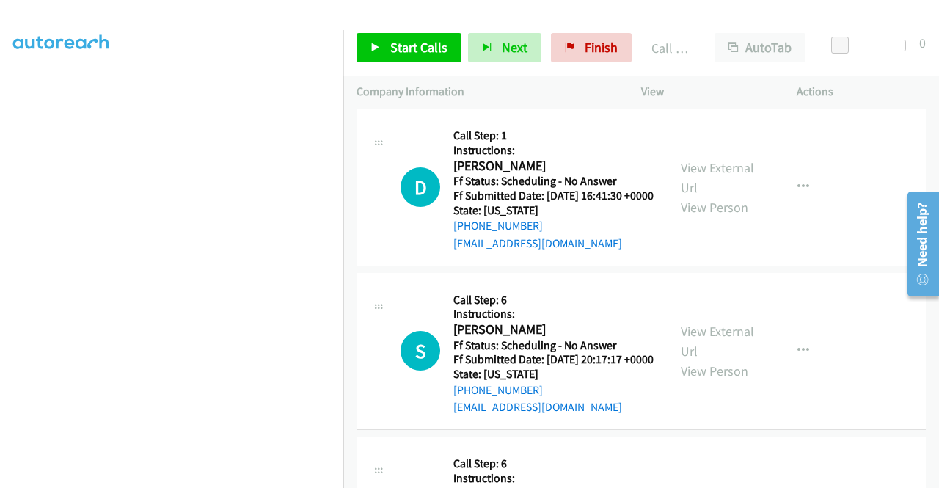
scroll to position [5191, 0]
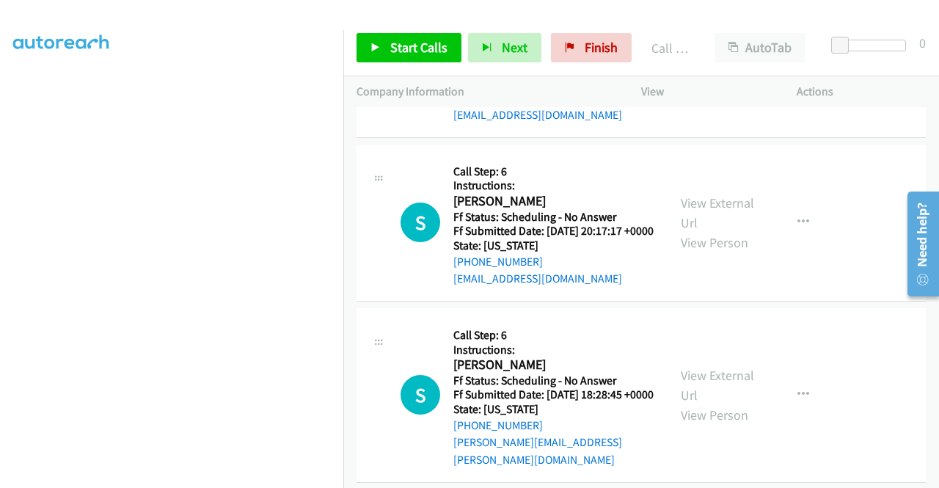
scroll to position [5411, 0]
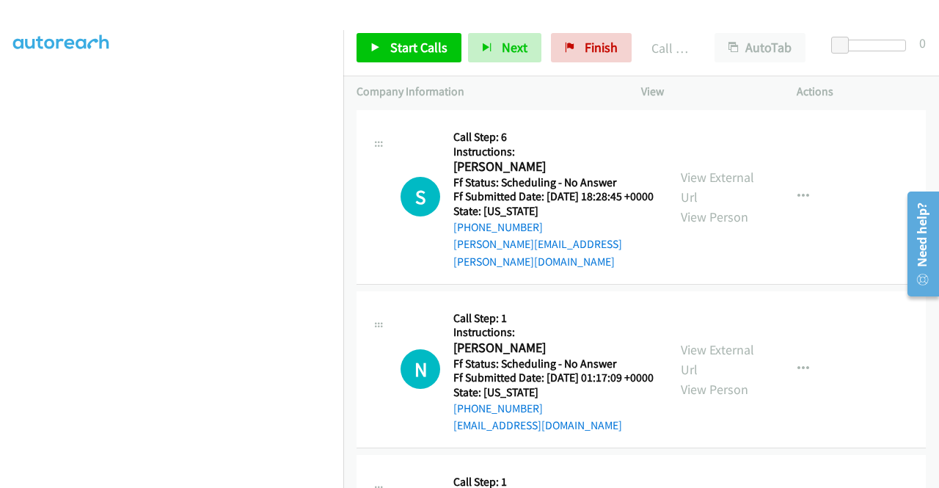
scroll to position [5558, 0]
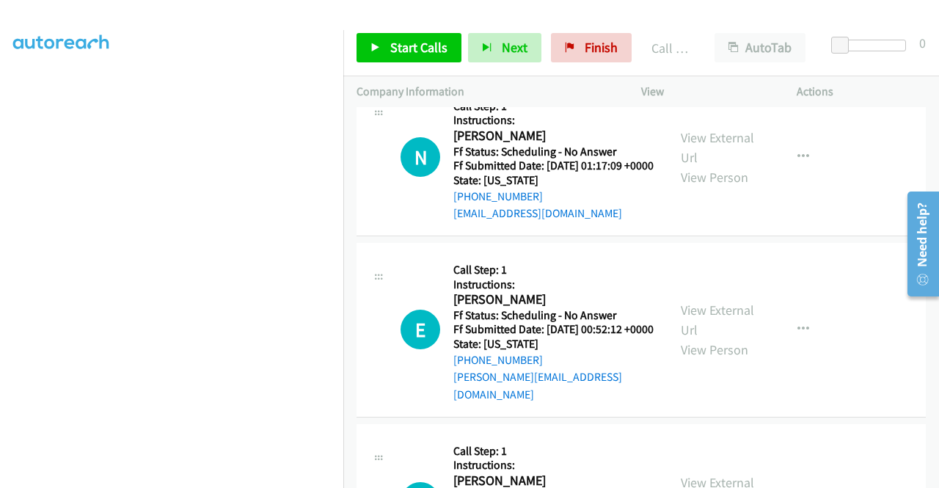
scroll to position [5704, 0]
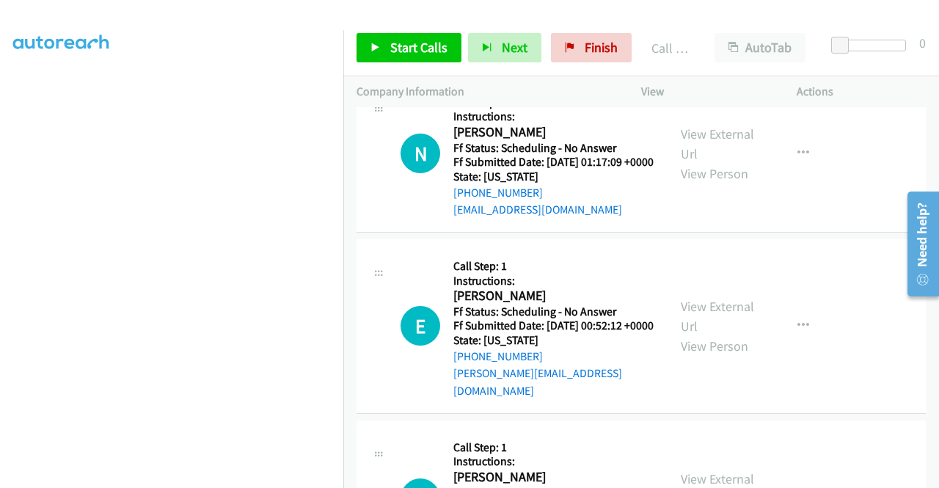
click at [412, 50] on span "Start Calls" at bounding box center [418, 47] width 57 height 17
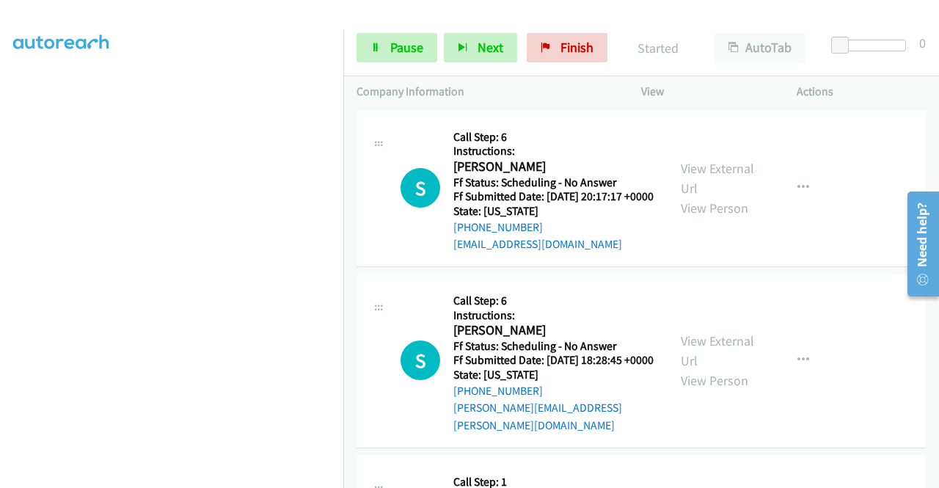
scroll to position [5264, 0]
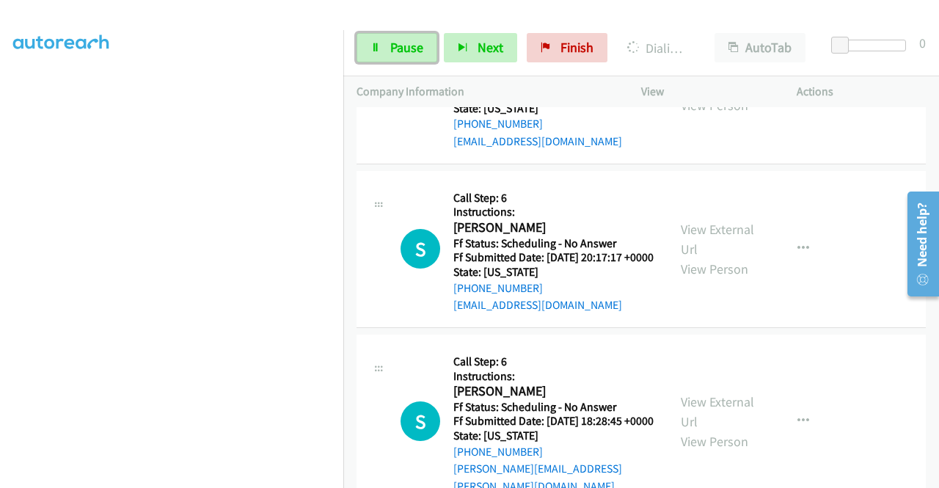
click at [414, 43] on span "Pause" at bounding box center [406, 47] width 33 height 17
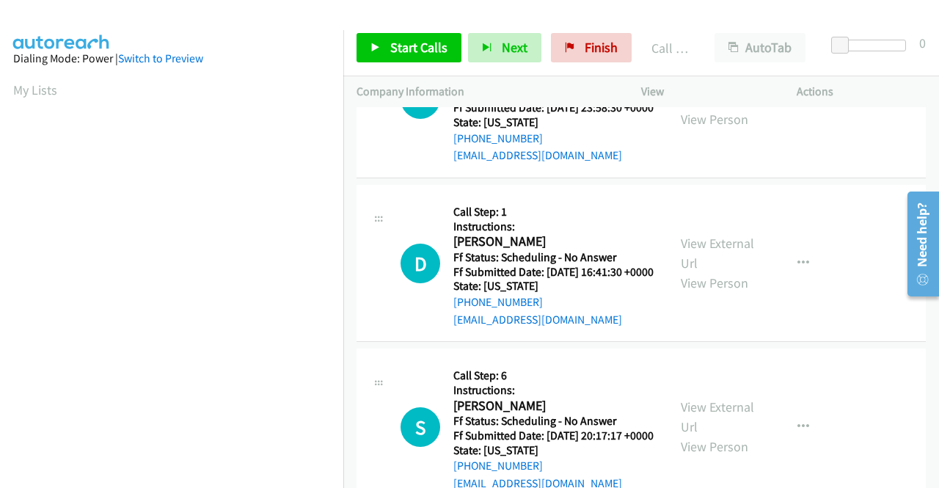
scroll to position [334, 0]
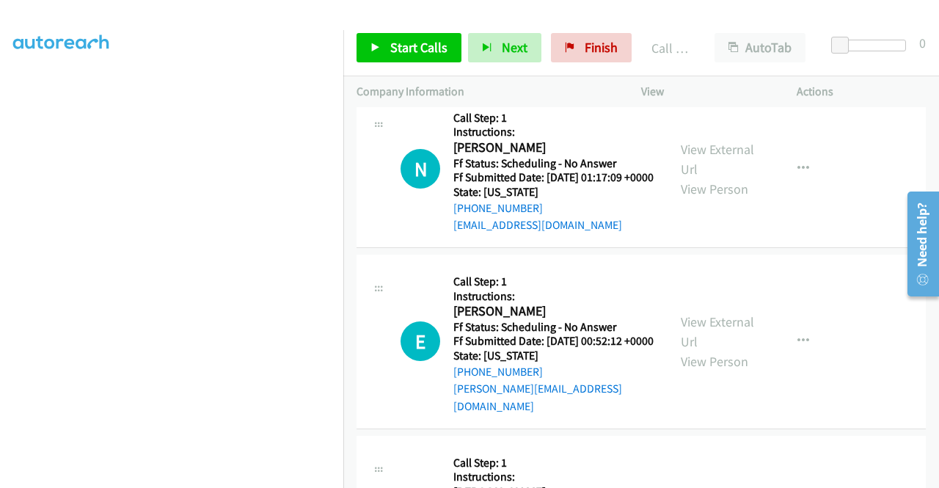
scroll to position [5762, 0]
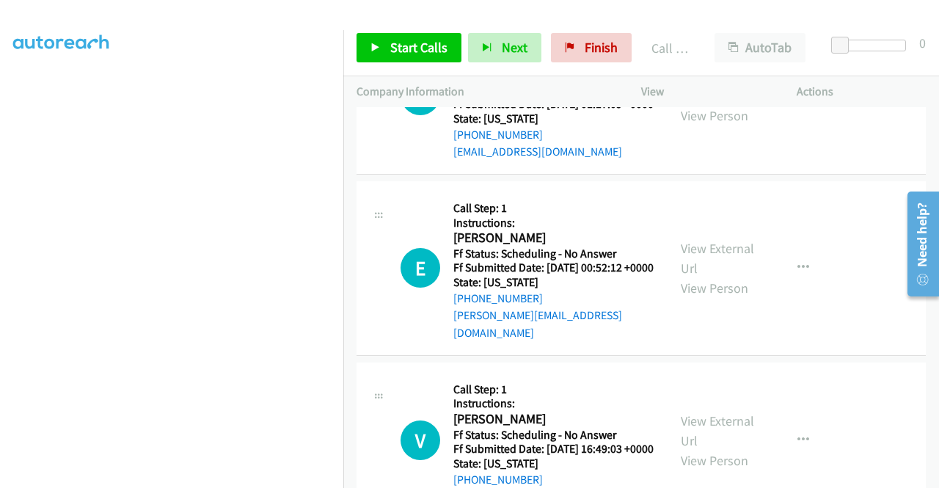
click at [719, 104] on link "View External Url" at bounding box center [717, 85] width 73 height 37
click at [404, 44] on span "Start Calls" at bounding box center [418, 47] width 57 height 17
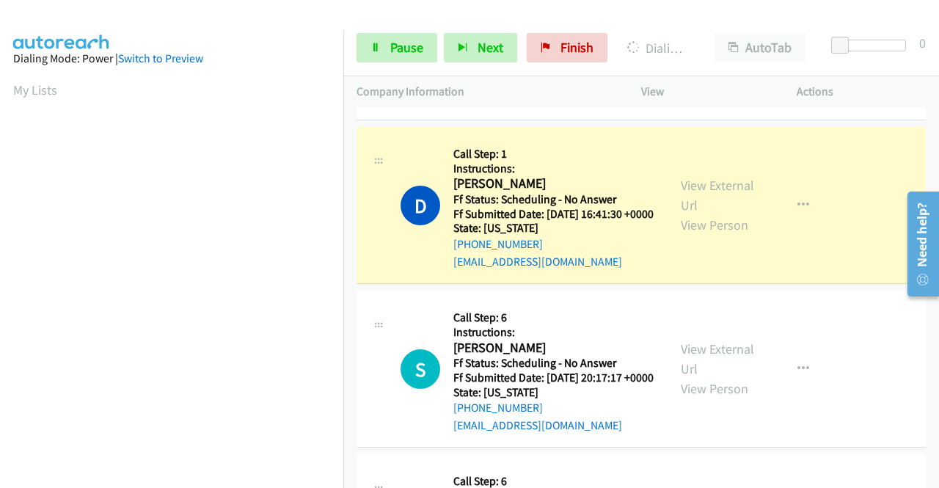
scroll to position [334, 0]
click at [491, 104] on link "Call was successful?" at bounding box center [502, 97] width 98 height 14
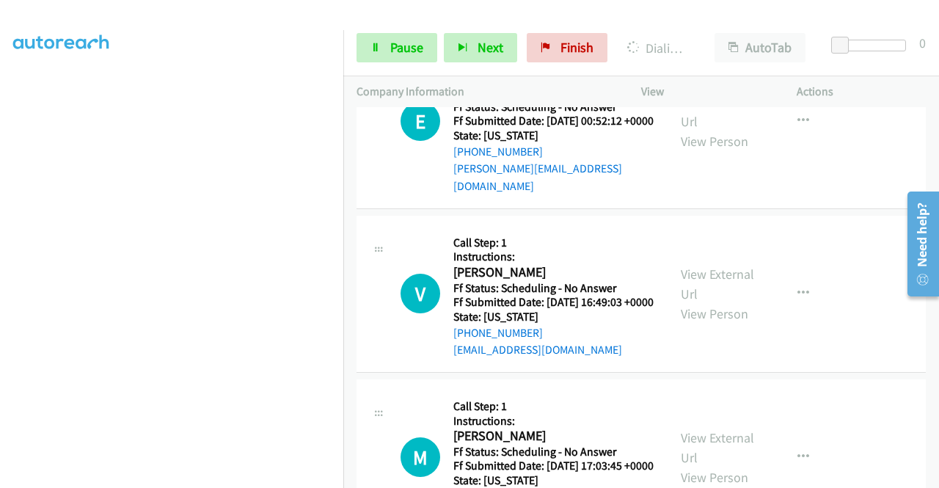
scroll to position [6056, 0]
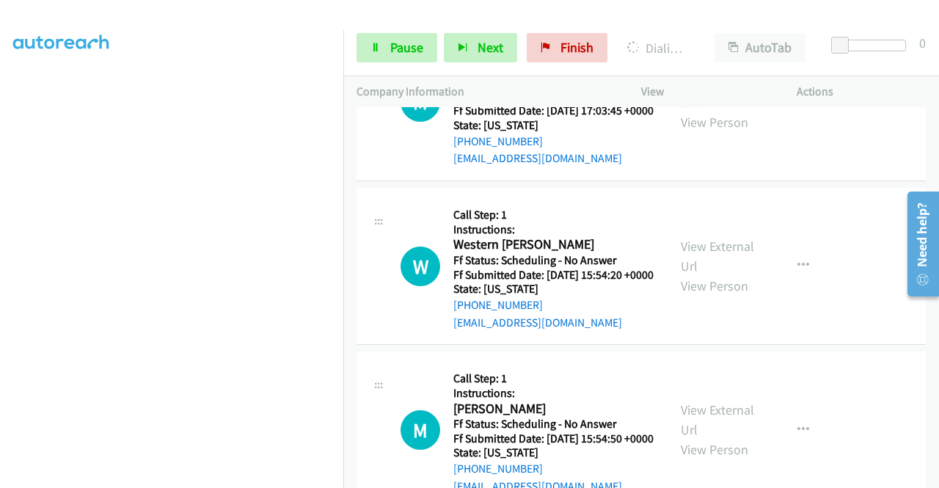
scroll to position [6276, 0]
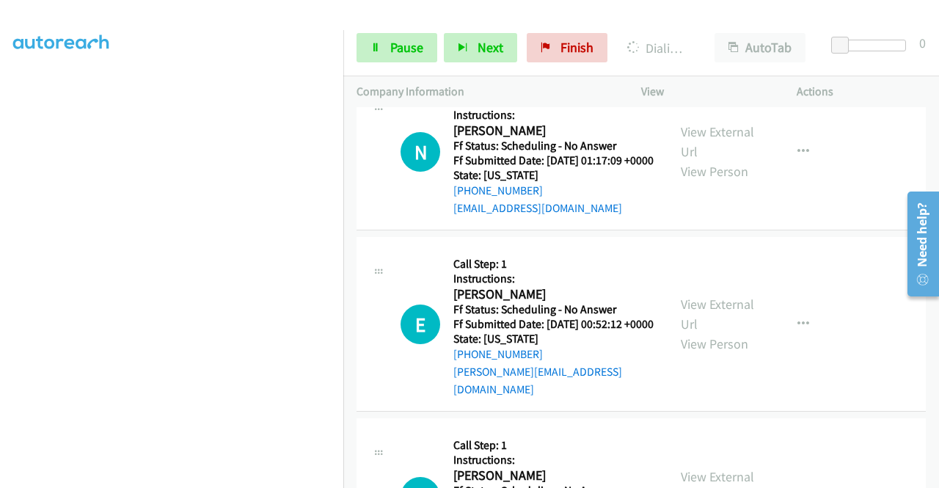
scroll to position [5647, 0]
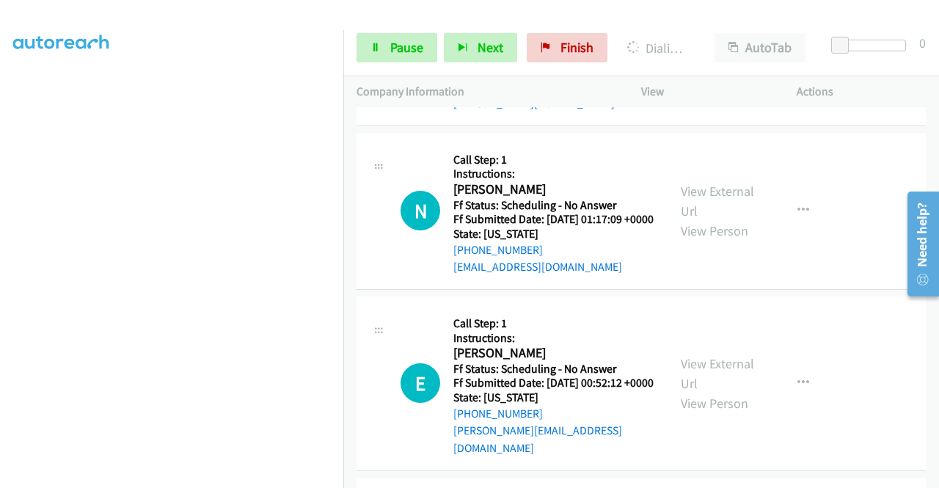
scroll to position [0, 0]
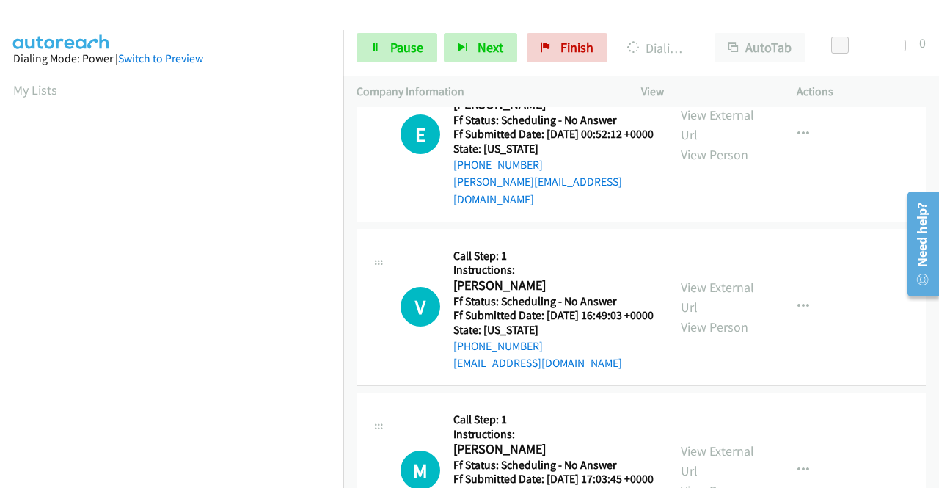
scroll to position [6087, 0]
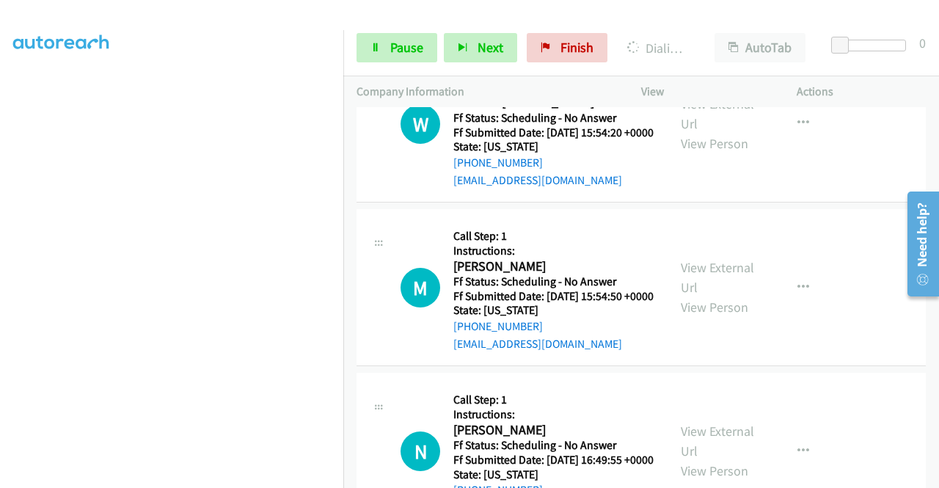
scroll to position [6438, 0]
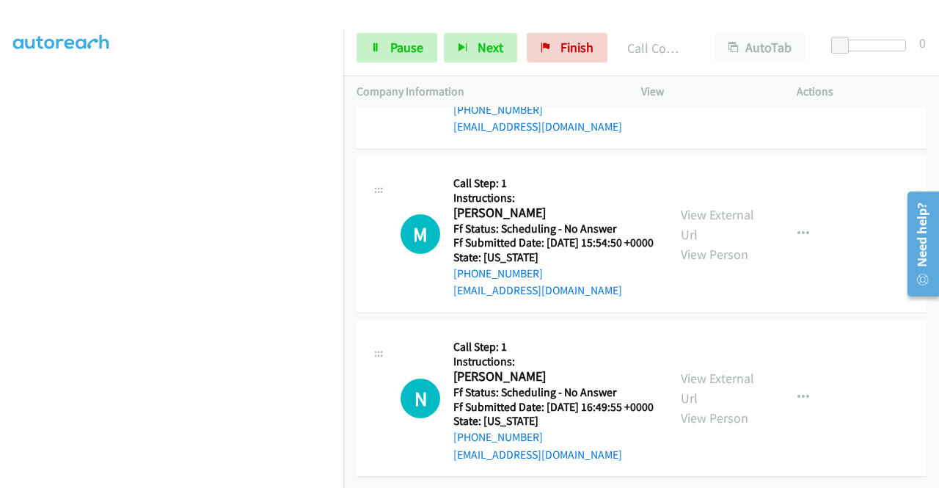
scroll to position [6689, 0]
click at [717, 79] on link "View External Url" at bounding box center [717, 61] width 73 height 37
click at [722, 243] on link "View External Url" at bounding box center [717, 224] width 73 height 37
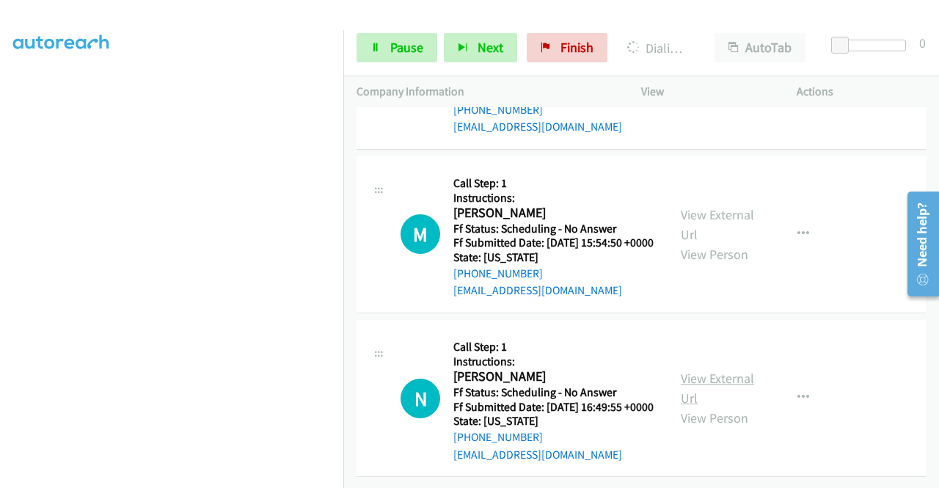
click at [714, 370] on link "View External Url" at bounding box center [717, 388] width 73 height 37
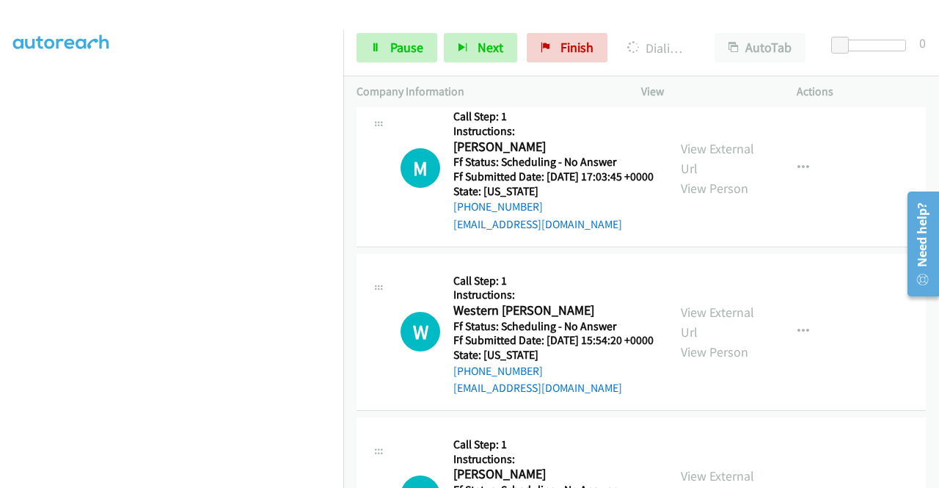
scroll to position [6228, 0]
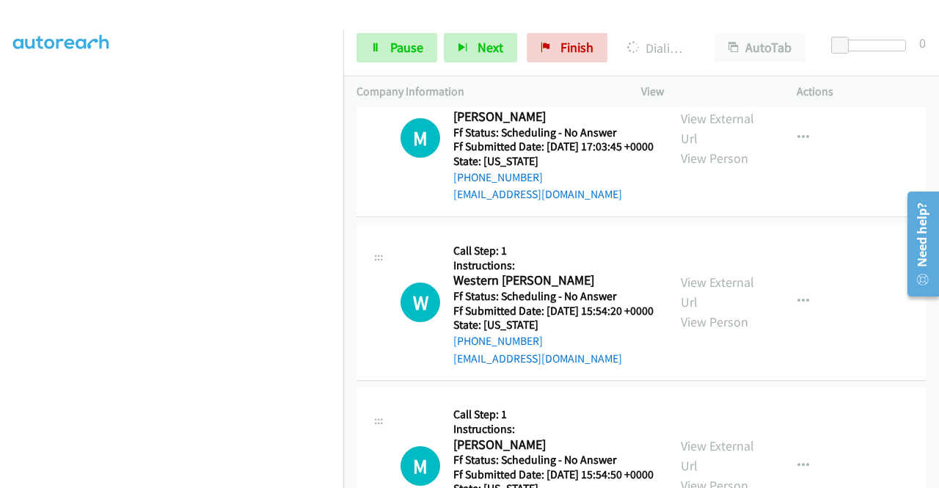
scroll to position [41, 0]
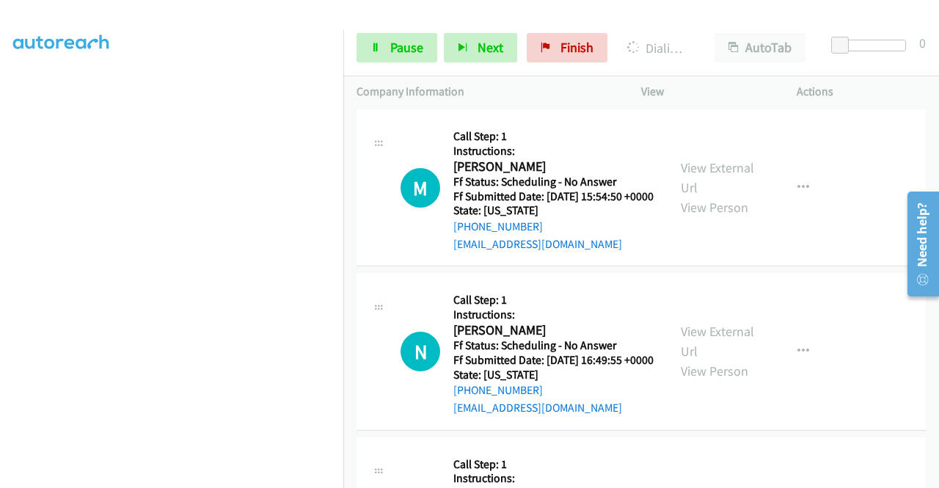
scroll to position [0, 0]
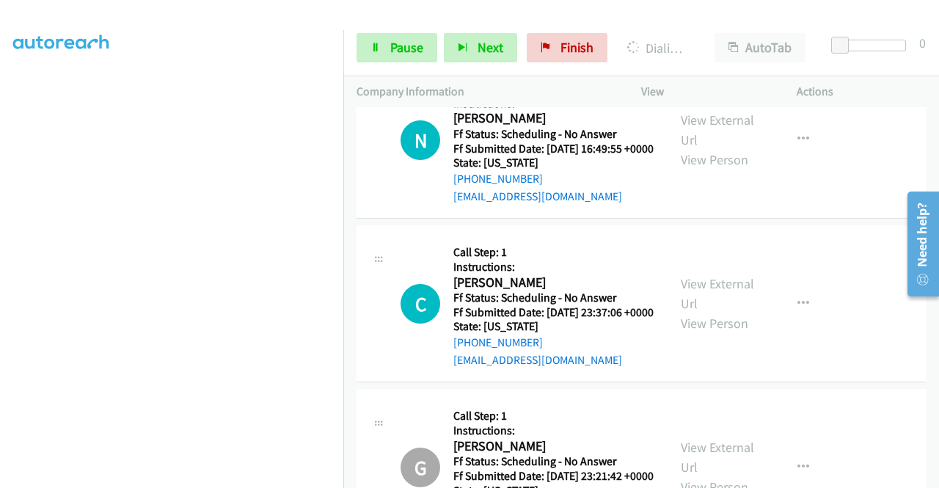
scroll to position [6799, 0]
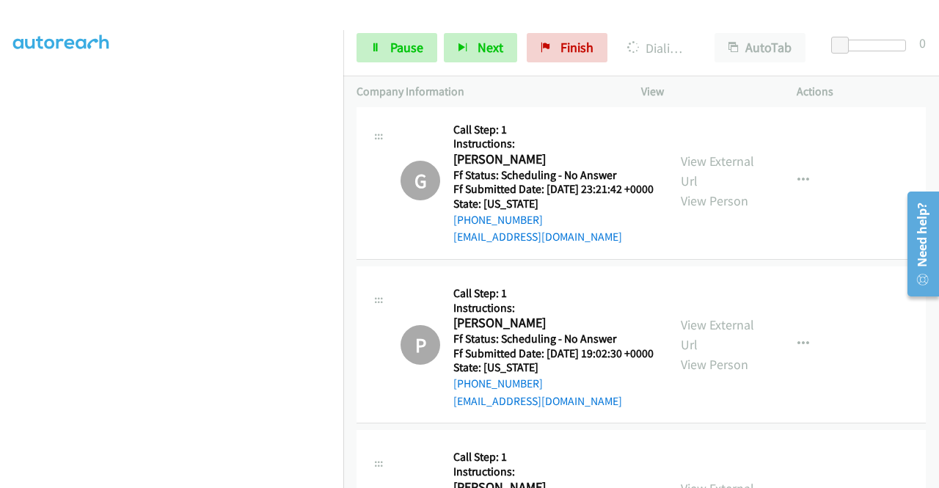
scroll to position [7093, 0]
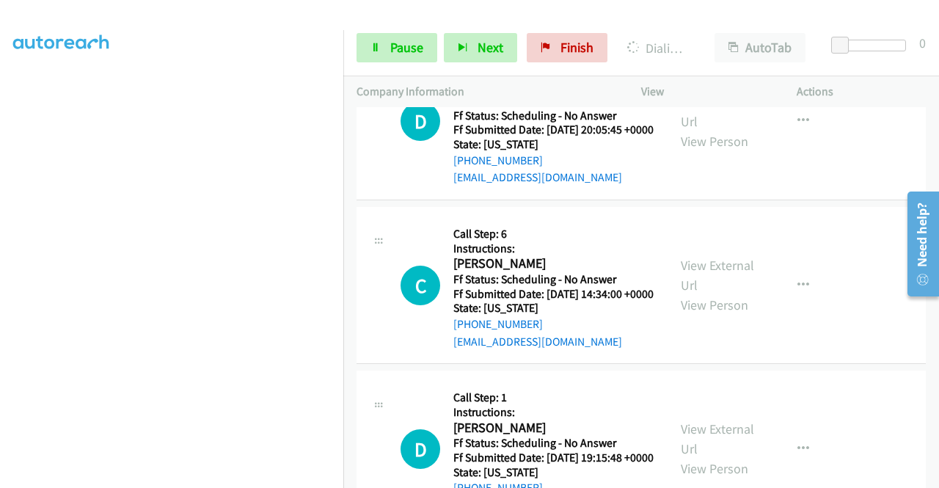
scroll to position [8046, 0]
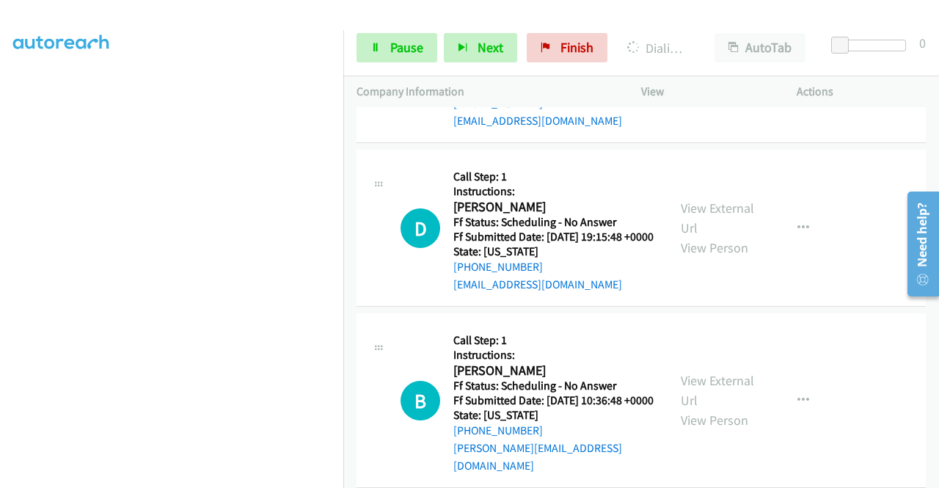
scroll to position [8413, 0]
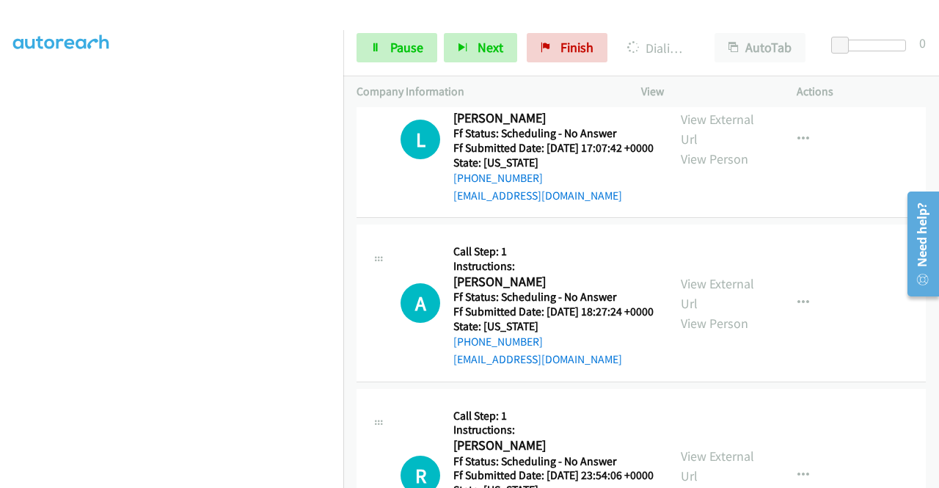
scroll to position [8706, 0]
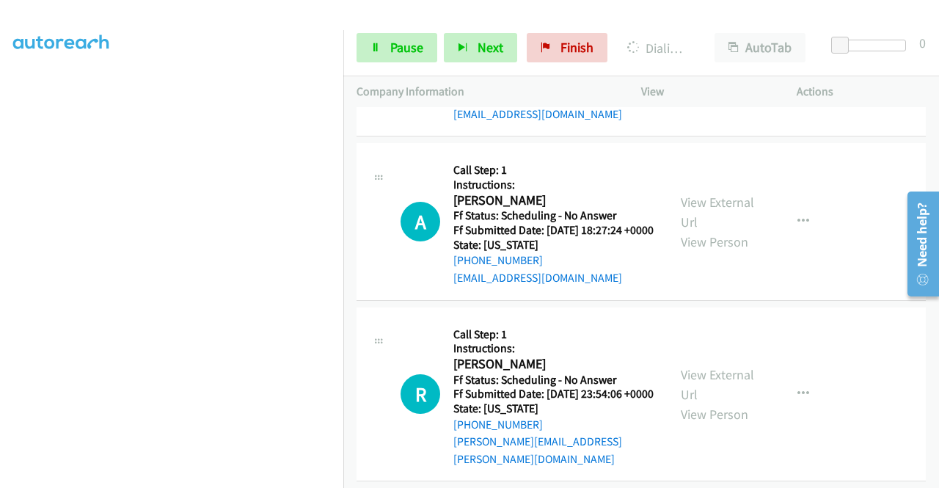
scroll to position [8853, 0]
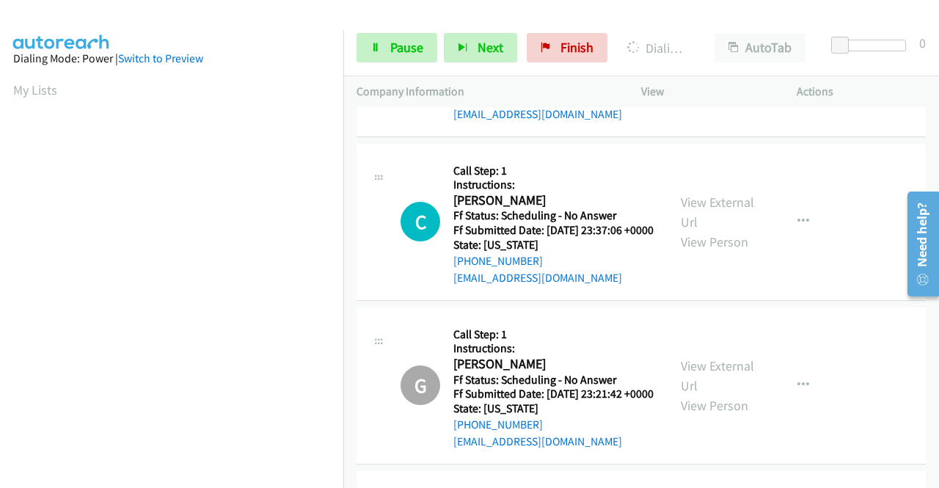
scroll to position [334, 0]
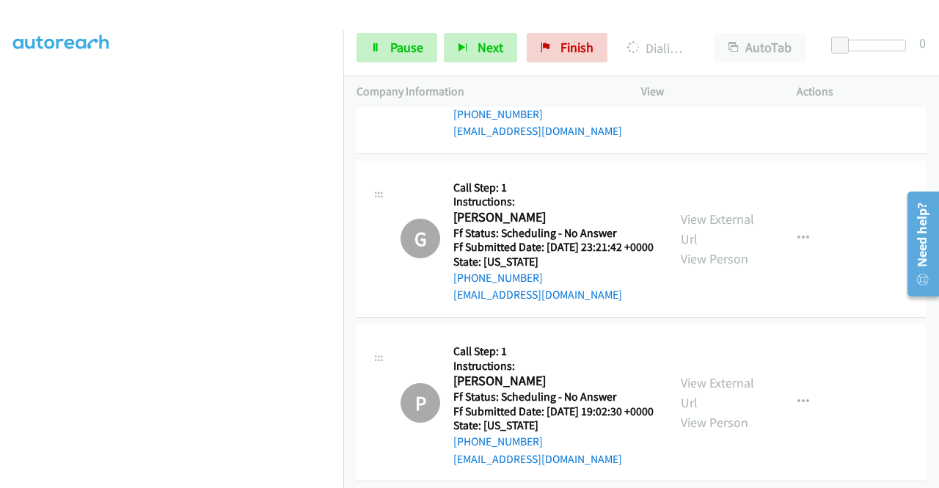
scroll to position [0, 0]
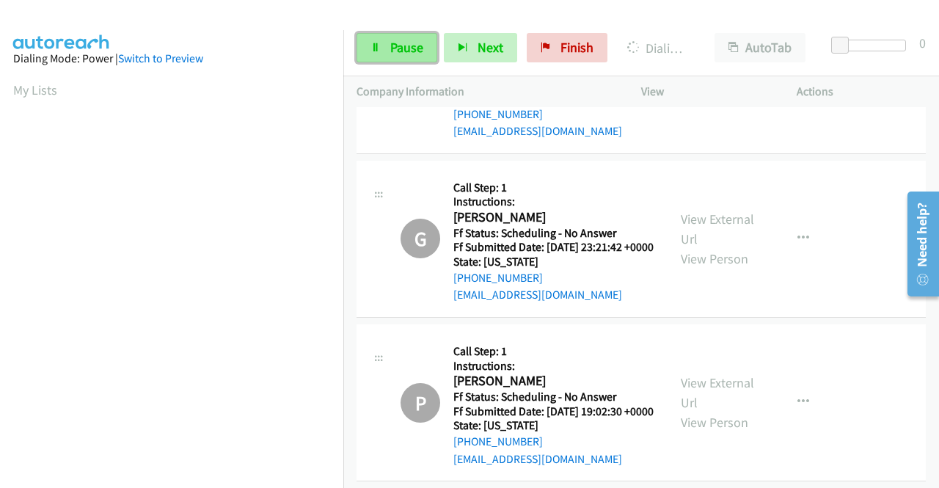
click at [405, 42] on span "Pause" at bounding box center [406, 47] width 33 height 17
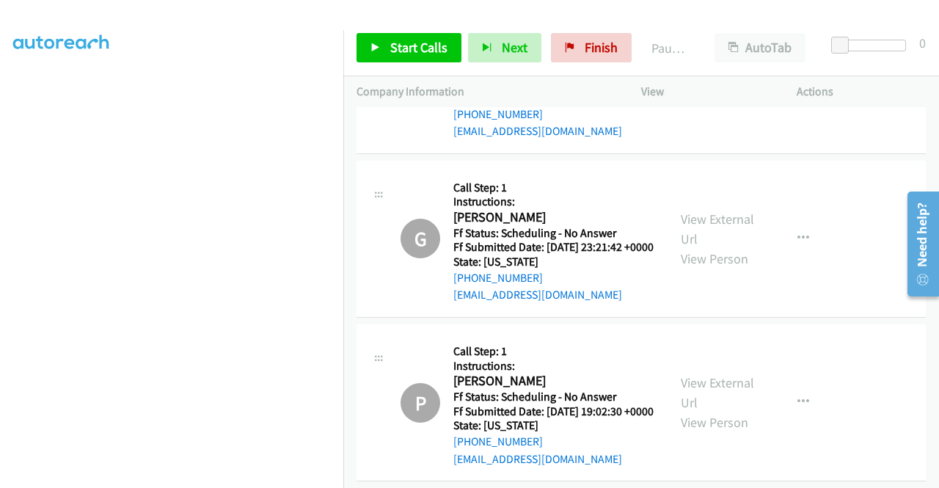
scroll to position [41, 0]
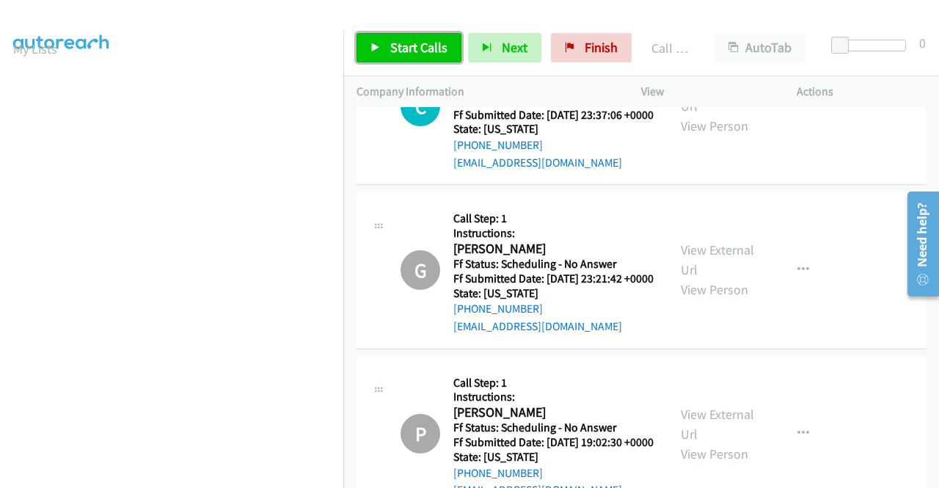
click at [444, 36] on link "Start Calls" at bounding box center [408, 47] width 105 height 29
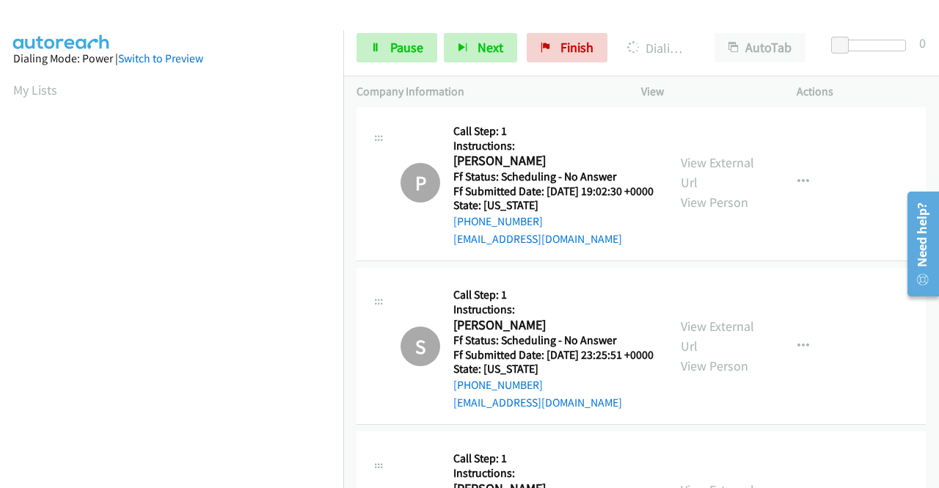
scroll to position [334, 0]
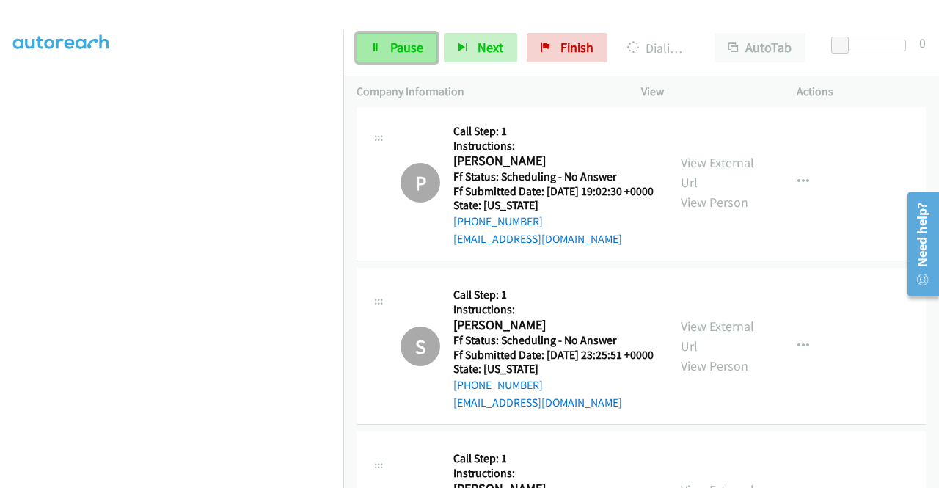
click at [380, 53] on link "Pause" at bounding box center [396, 47] width 81 height 29
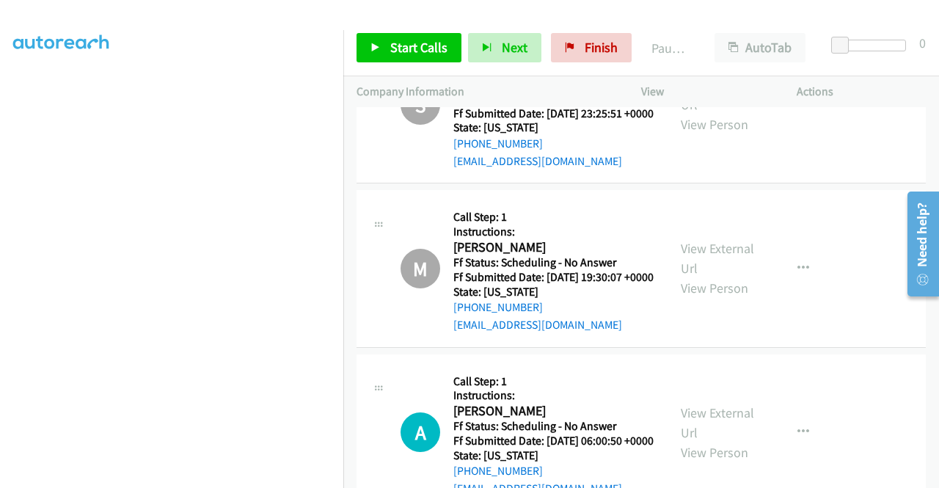
scroll to position [7459, 0]
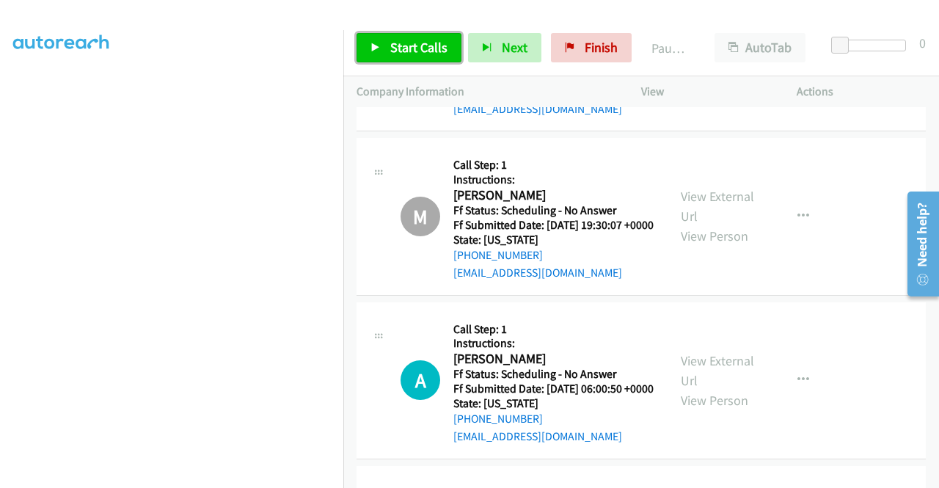
click at [447, 43] on link "Start Calls" at bounding box center [408, 47] width 105 height 29
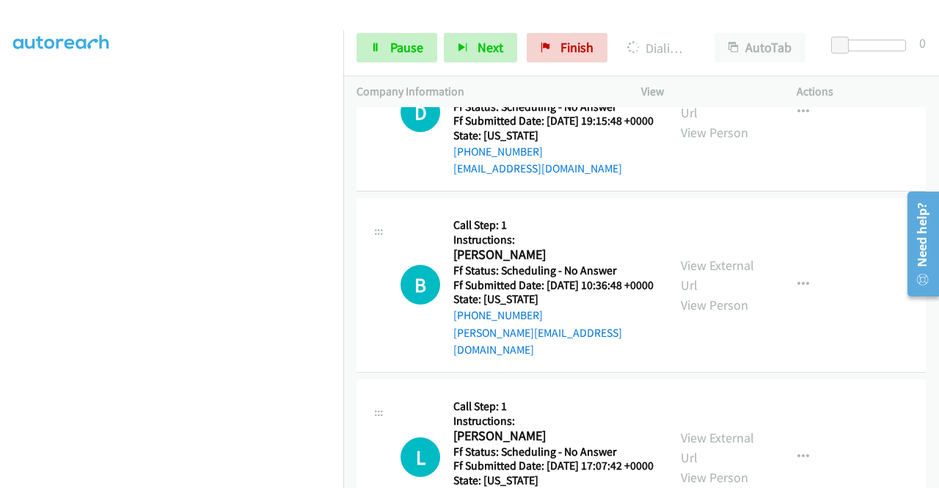
scroll to position [334, 0]
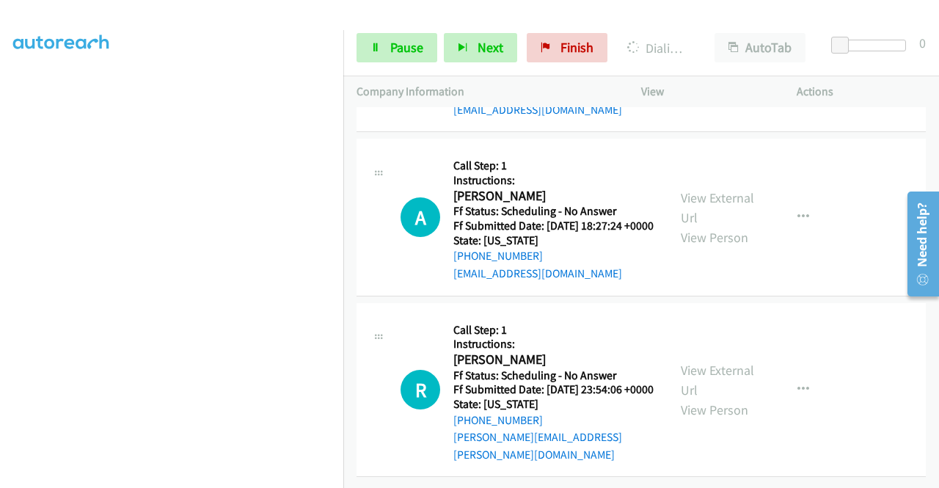
scroll to position [8926, 0]
click at [700, 62] on link "View External Url" at bounding box center [717, 43] width 73 height 37
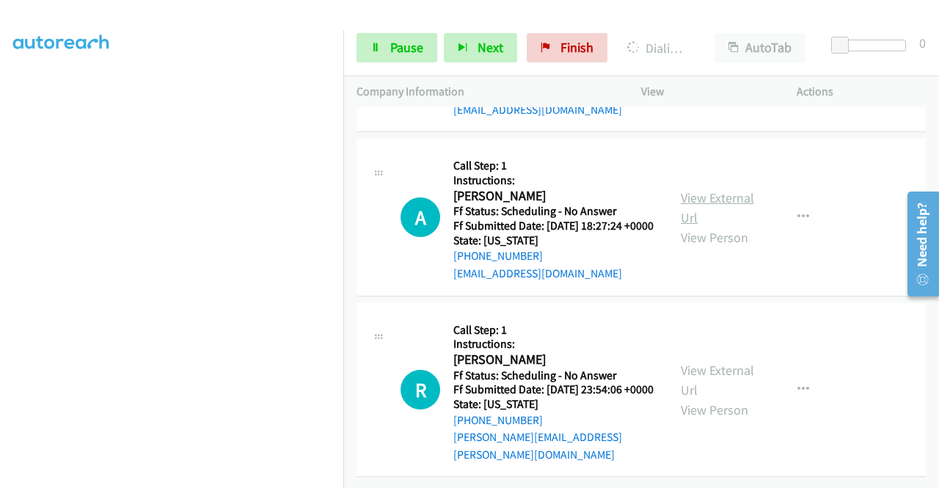
click at [715, 226] on link "View External Url" at bounding box center [717, 207] width 73 height 37
click at [711, 362] on link "View External Url" at bounding box center [717, 380] width 73 height 37
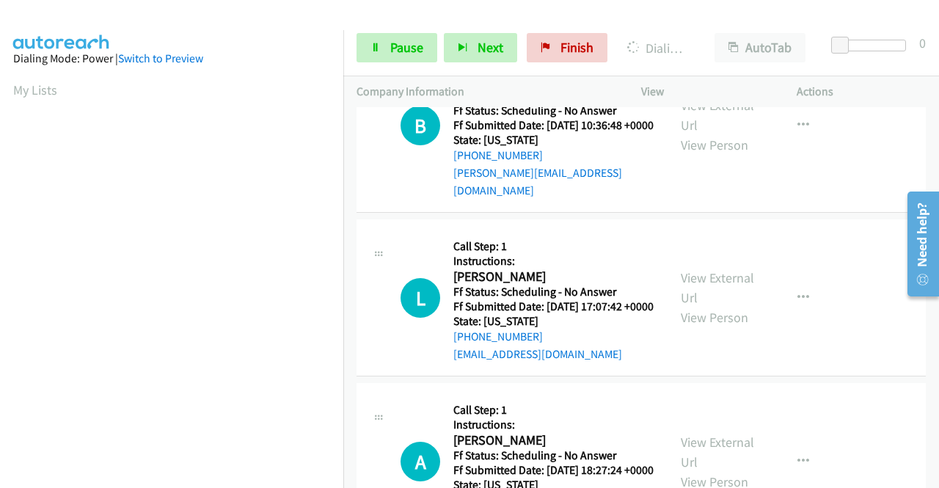
scroll to position [334, 0]
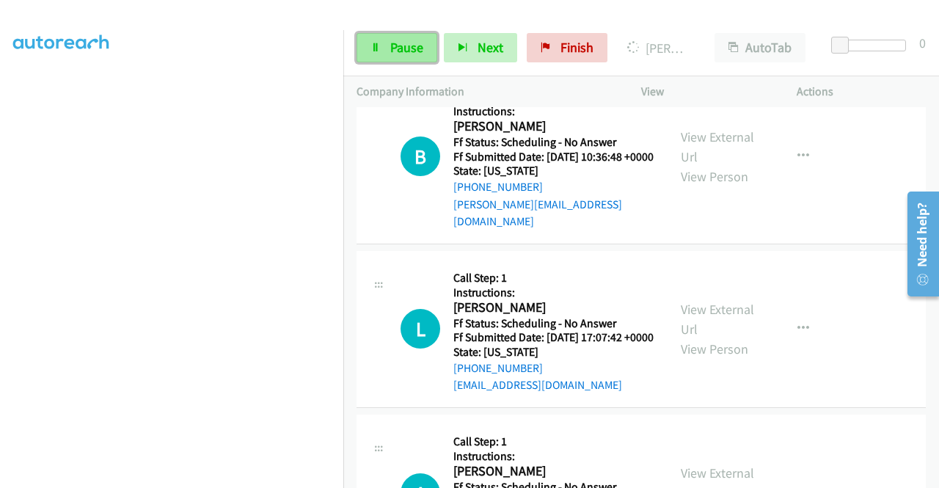
click at [380, 42] on link "Pause" at bounding box center [396, 47] width 81 height 29
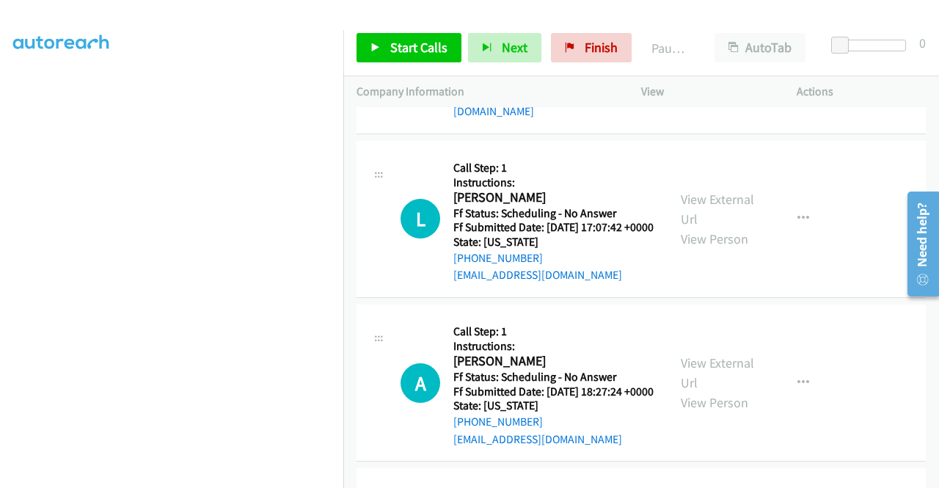
scroll to position [8761, 0]
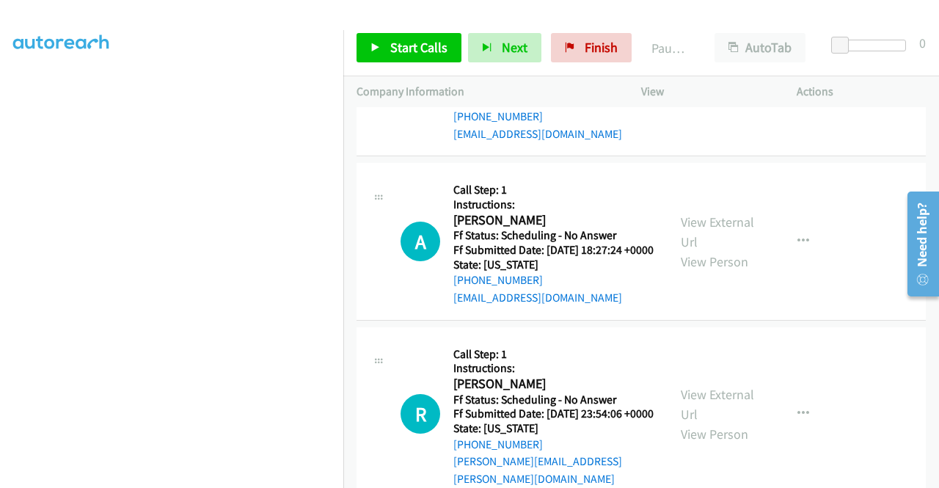
scroll to position [0, 0]
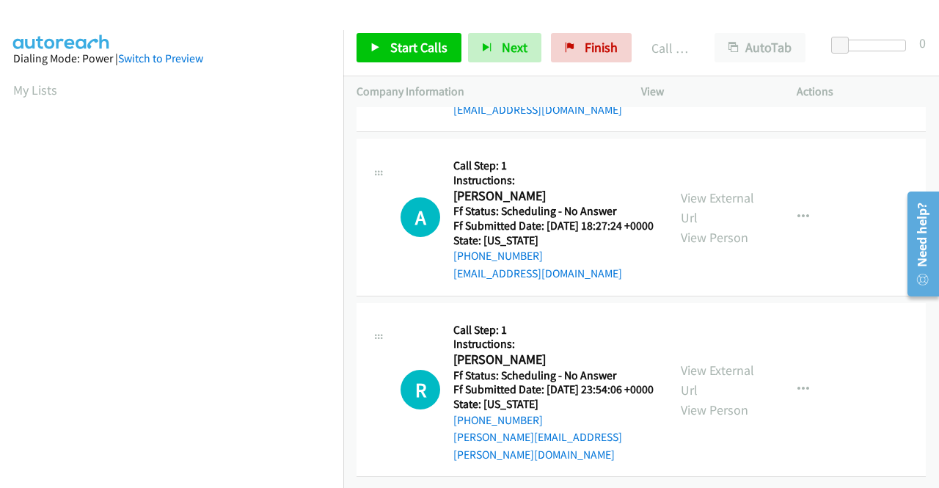
scroll to position [8908, 0]
click at [395, 48] on span "Start Calls" at bounding box center [418, 47] width 57 height 17
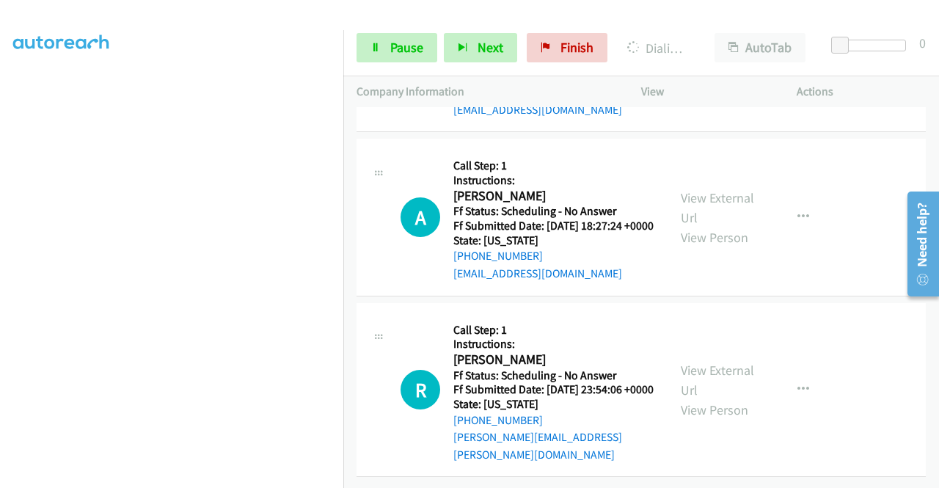
scroll to position [114, 0]
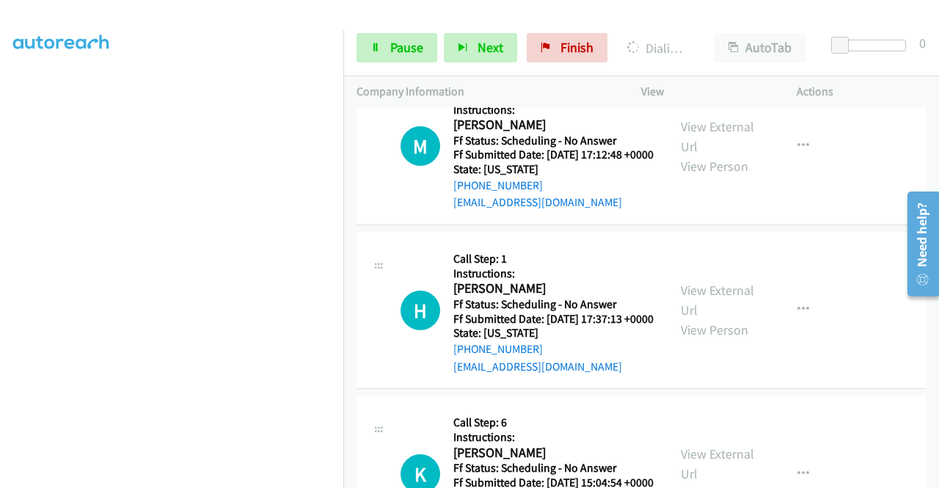
scroll to position [9568, 0]
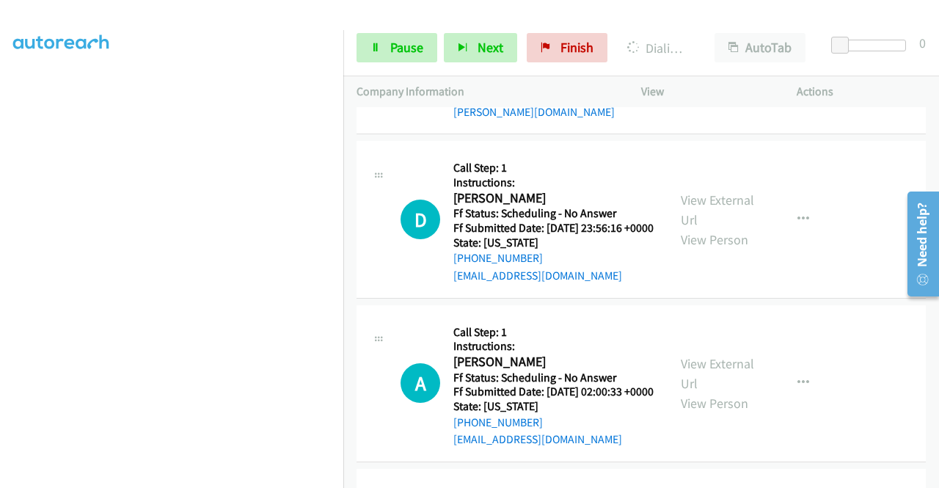
scroll to position [9201, 0]
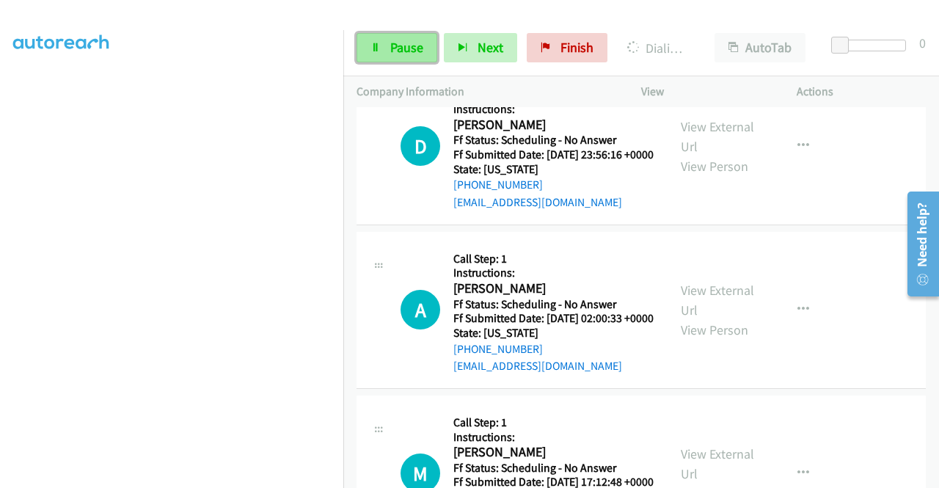
click at [384, 37] on link "Pause" at bounding box center [396, 47] width 81 height 29
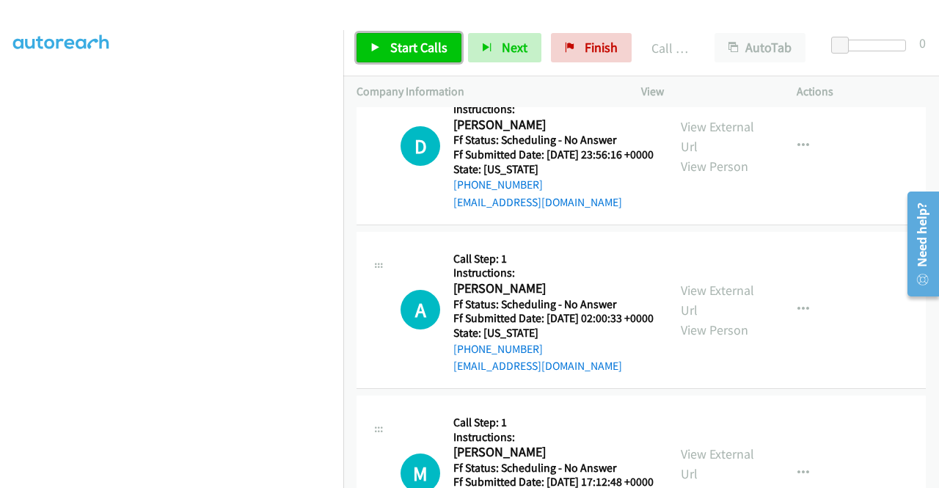
click at [428, 49] on span "Start Calls" at bounding box center [418, 47] width 57 height 17
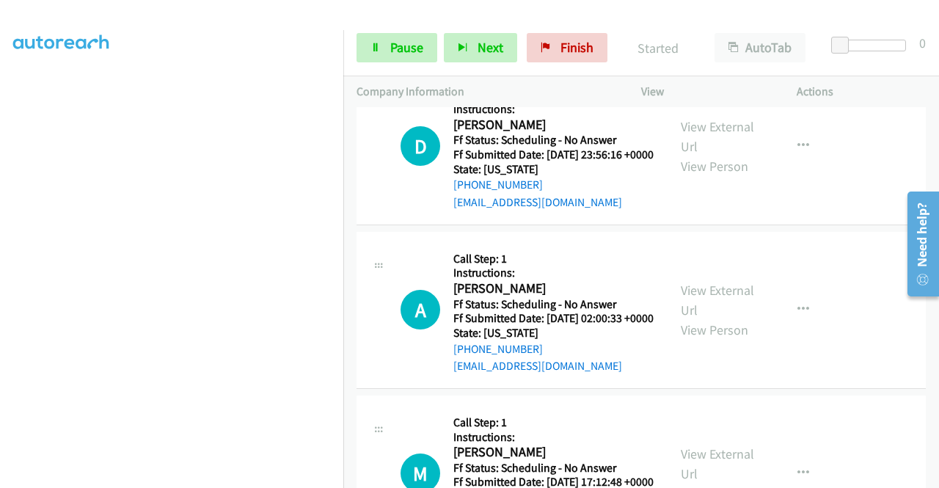
drag, startPoint x: 651, startPoint y: 353, endPoint x: 625, endPoint y: 411, distance: 63.7
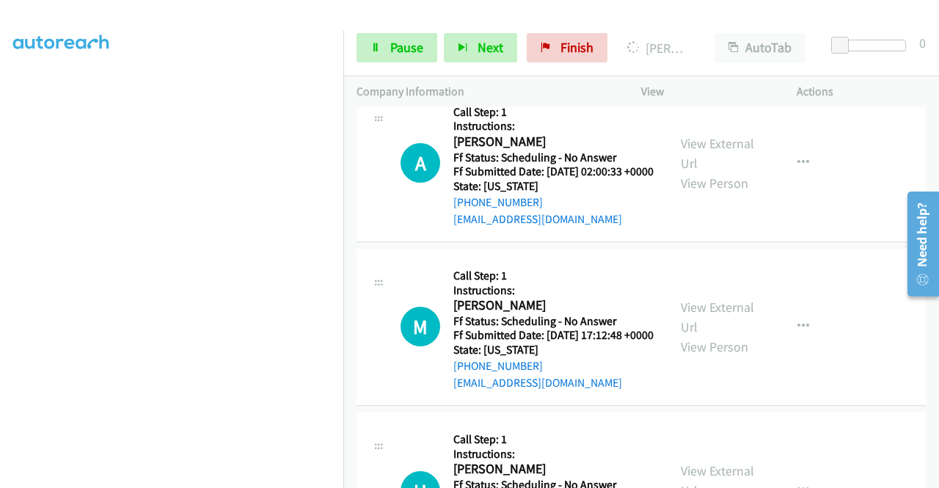
scroll to position [334, 0]
click at [390, 51] on span "Pause" at bounding box center [406, 47] width 33 height 17
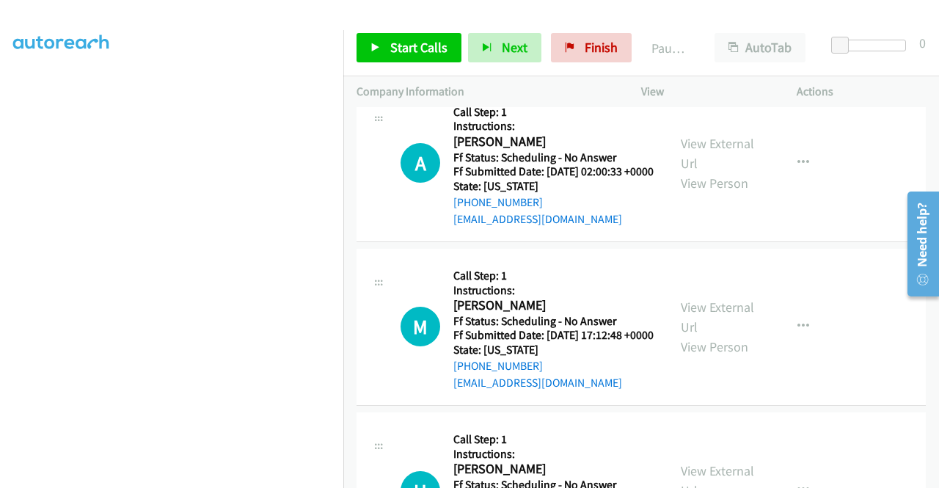
scroll to position [0, 0]
